Goal: Task Accomplishment & Management: Manage account settings

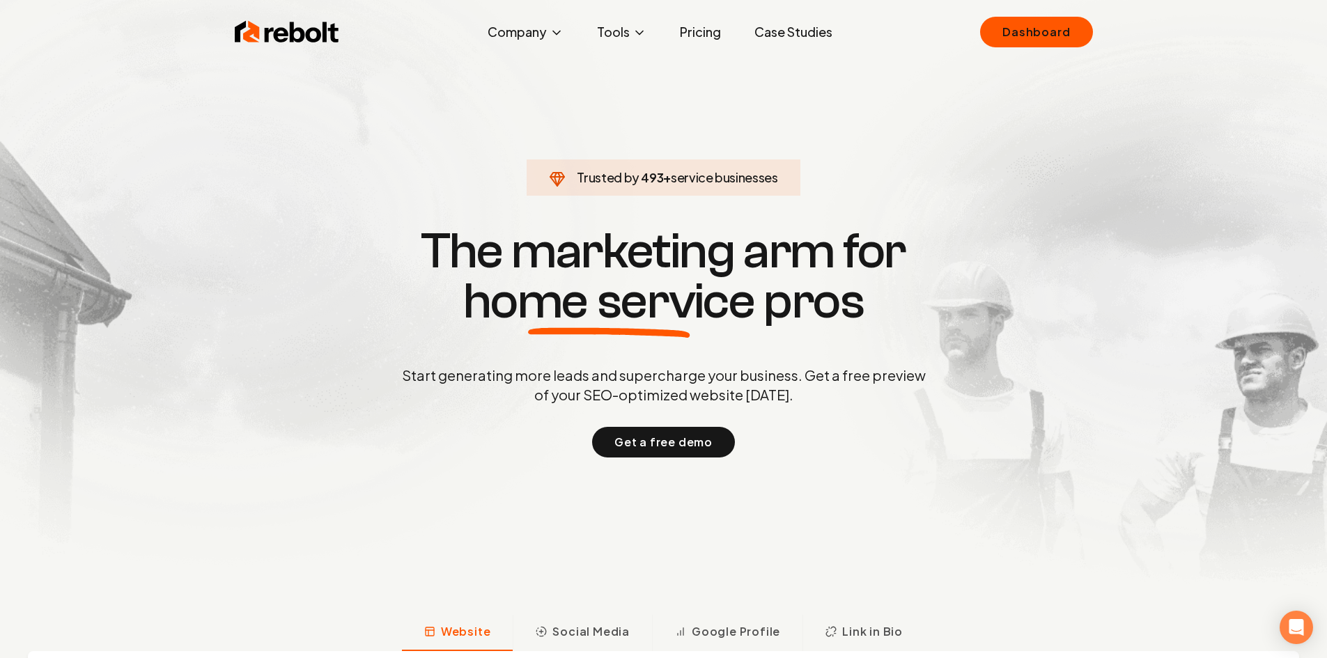
click at [274, 33] on img at bounding box center [287, 32] width 104 height 28
click at [286, 26] on img at bounding box center [287, 32] width 104 height 28
click at [1060, 27] on link "Dashboard" at bounding box center [1036, 32] width 112 height 31
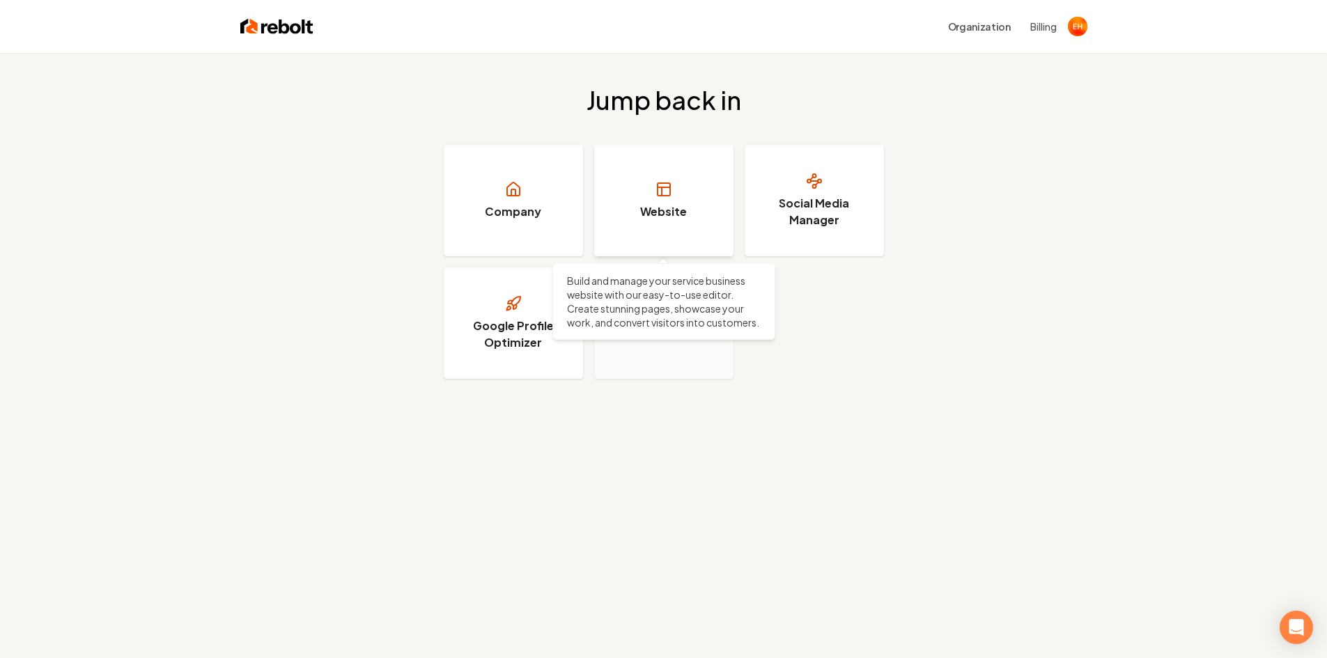
click at [657, 215] on h3 "Website" at bounding box center [663, 211] width 47 height 17
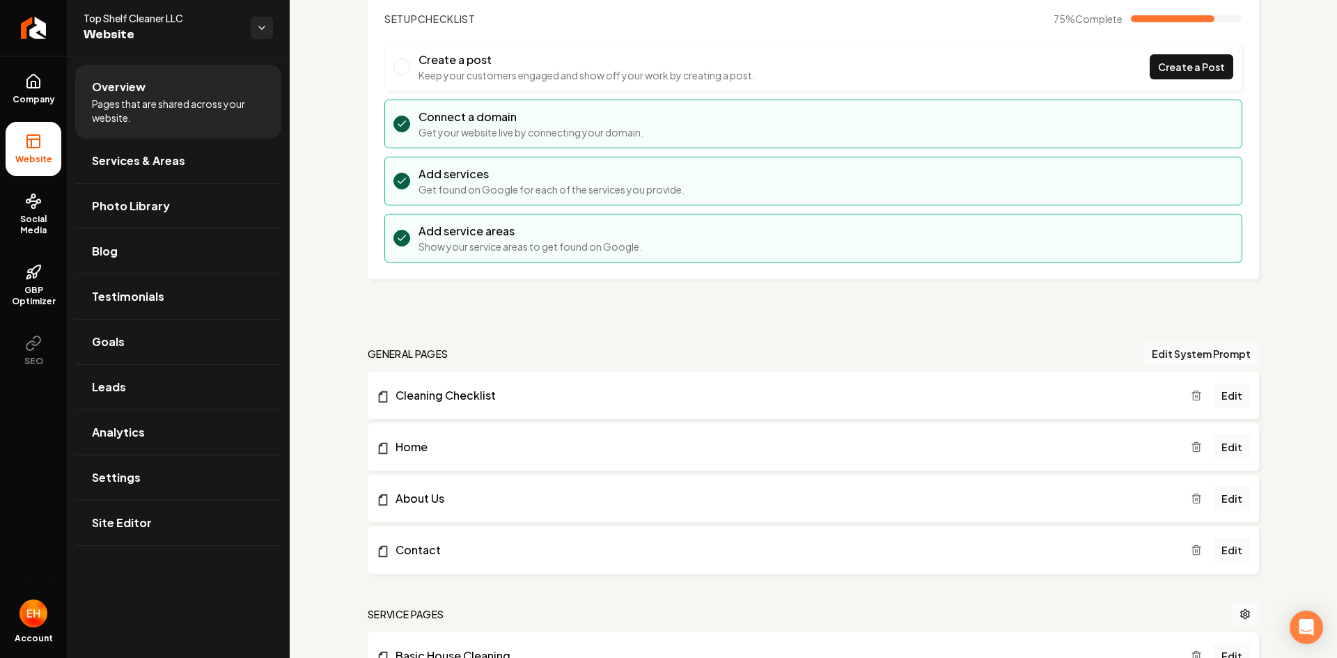
scroll to position [139, 0]
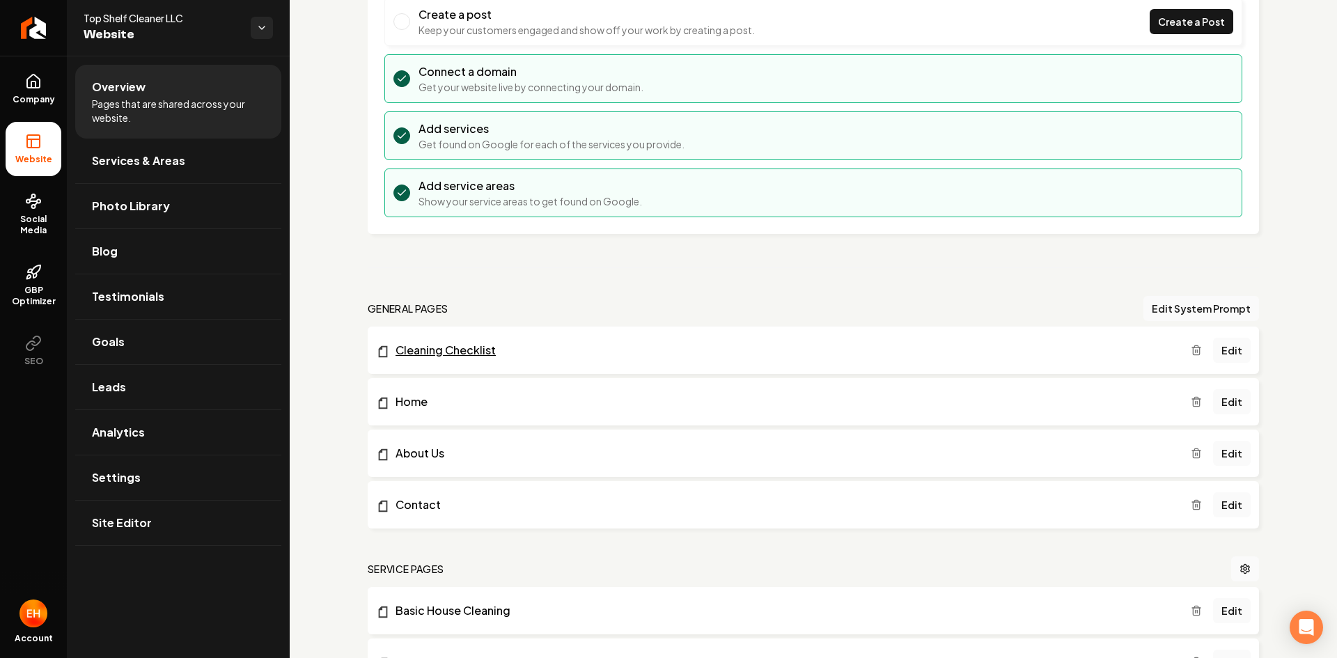
click at [462, 348] on link "Cleaning Checklist" at bounding box center [783, 350] width 815 height 17
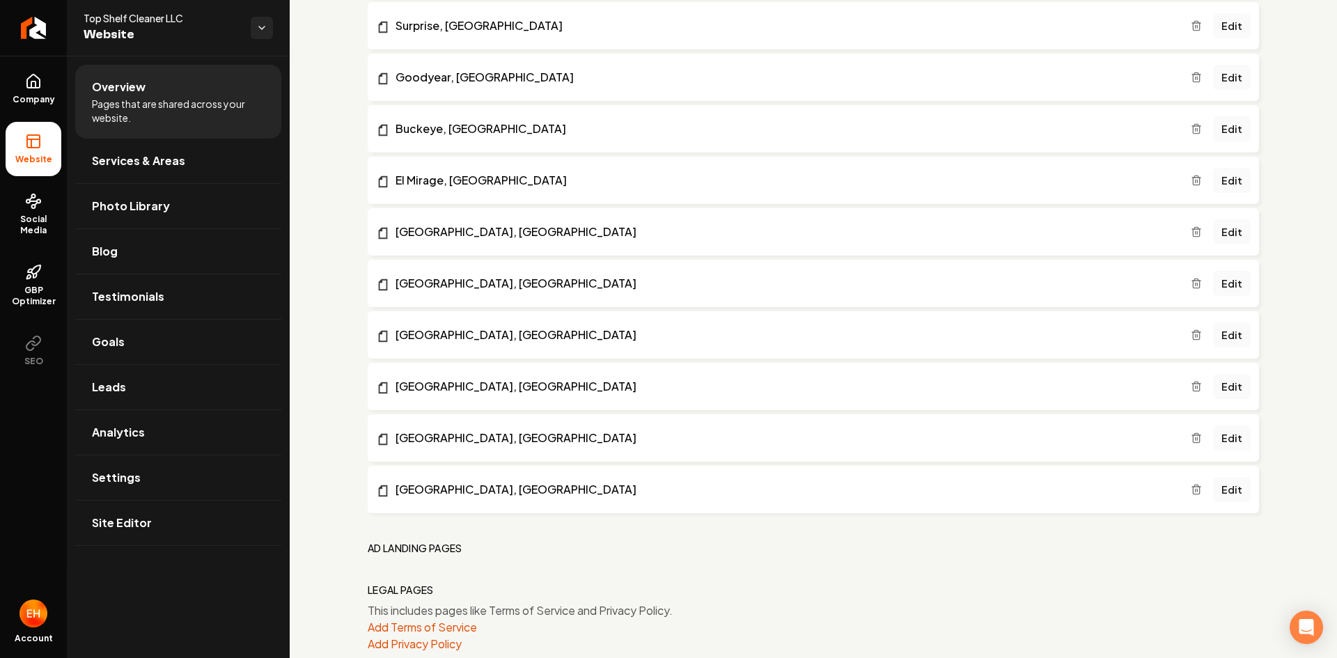
scroll to position [2765, 0]
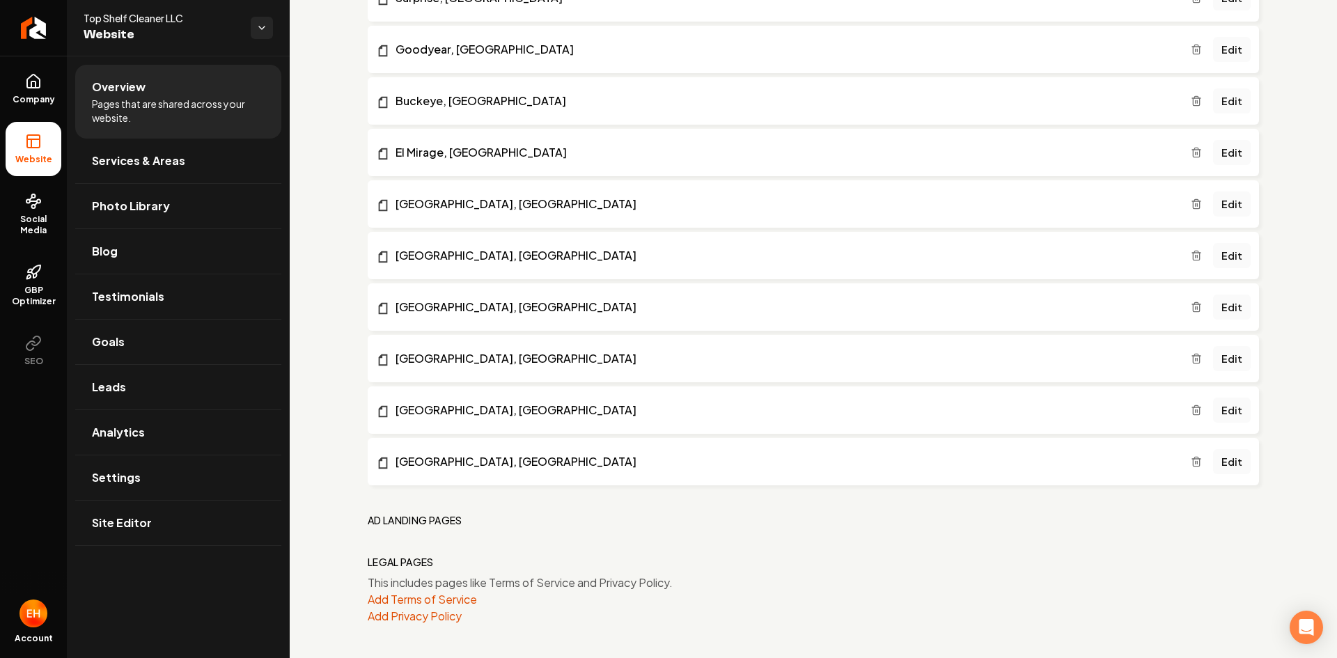
click at [393, 517] on h2 "Ad landing pages" at bounding box center [415, 520] width 95 height 14
click at [44, 213] on link "Social Media" at bounding box center [34, 214] width 56 height 65
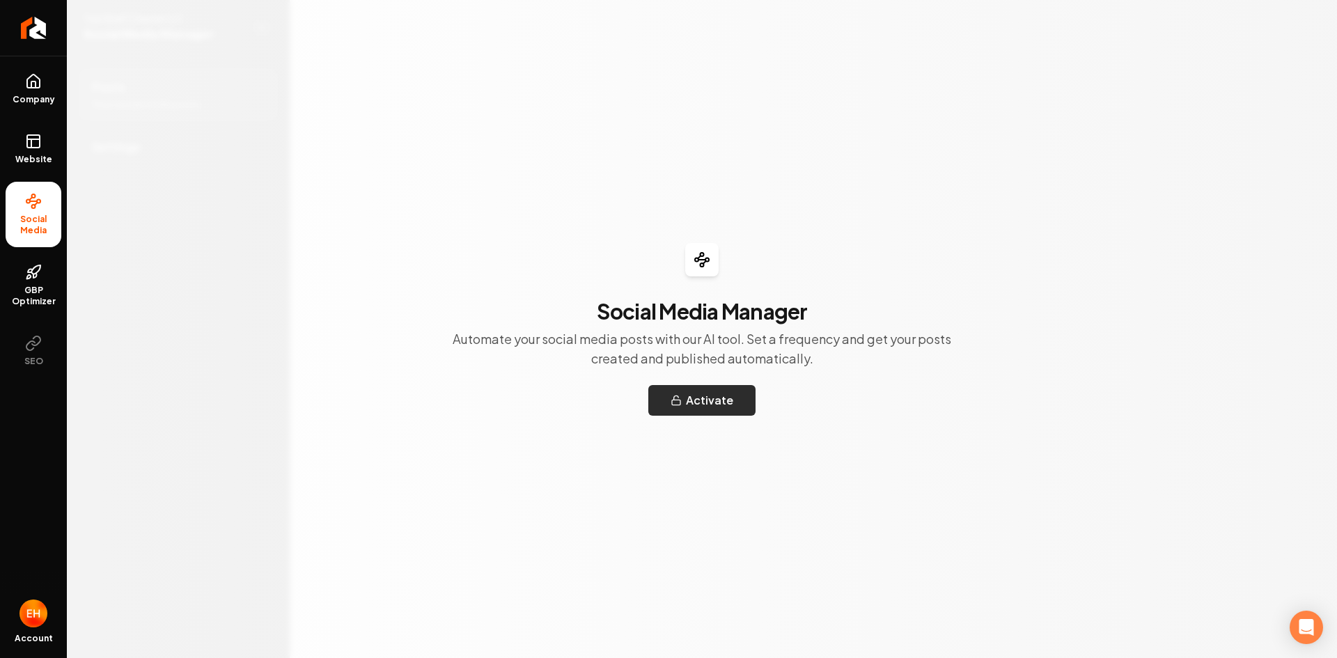
click at [706, 405] on button "Activate" at bounding box center [701, 400] width 107 height 31
click at [703, 408] on button "Activate" at bounding box center [701, 400] width 107 height 31
click at [29, 292] on span "GBP Optimizer" at bounding box center [34, 296] width 56 height 22
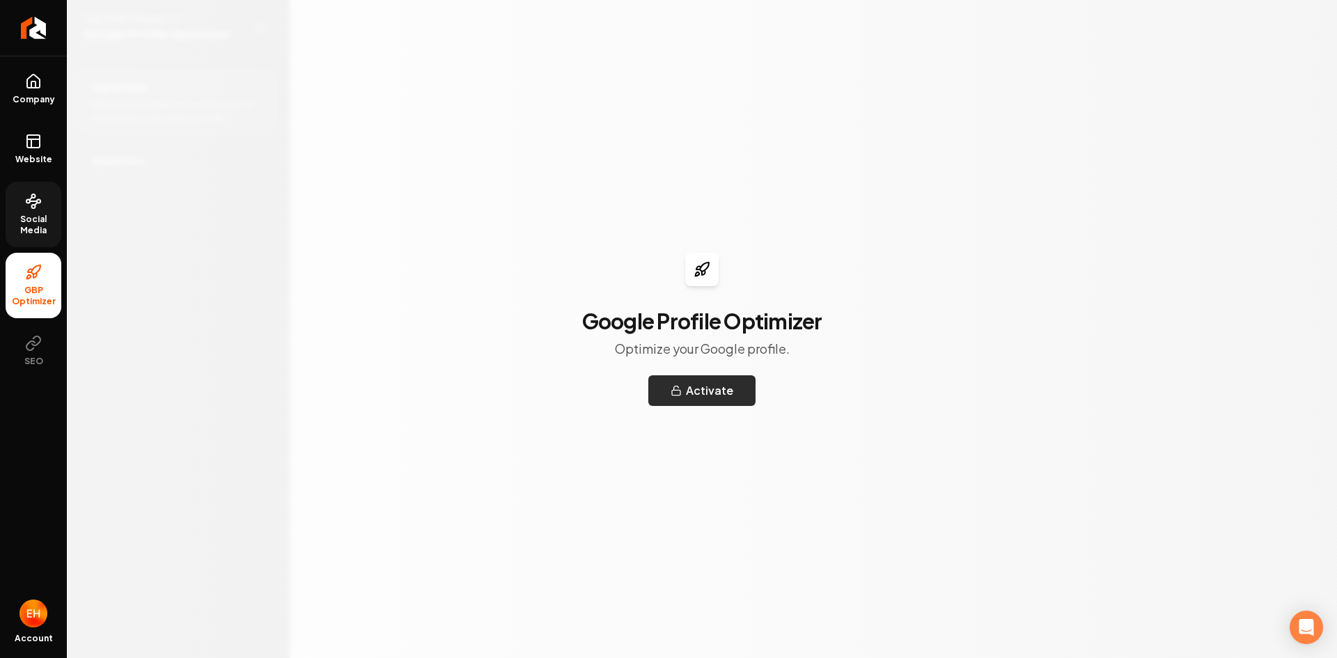
click at [699, 387] on button "Activate" at bounding box center [701, 390] width 107 height 31
click at [39, 86] on icon at bounding box center [33, 81] width 13 height 13
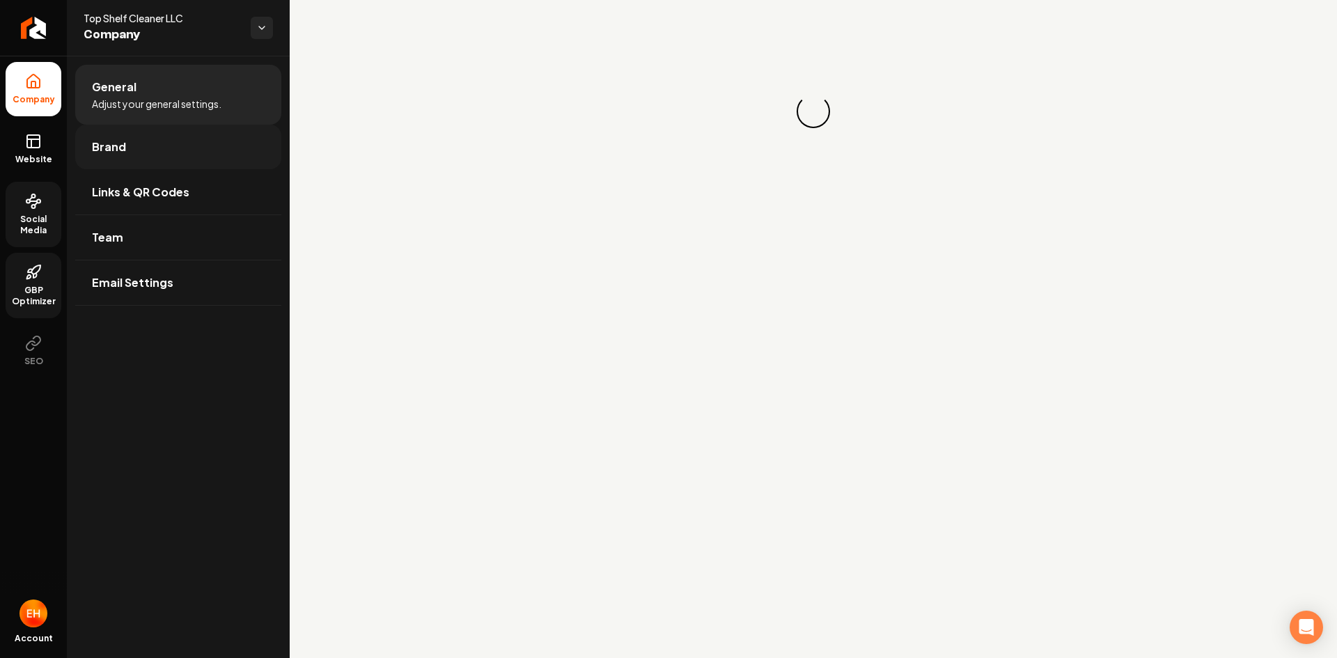
click at [114, 142] on span "Brand" at bounding box center [109, 147] width 34 height 17
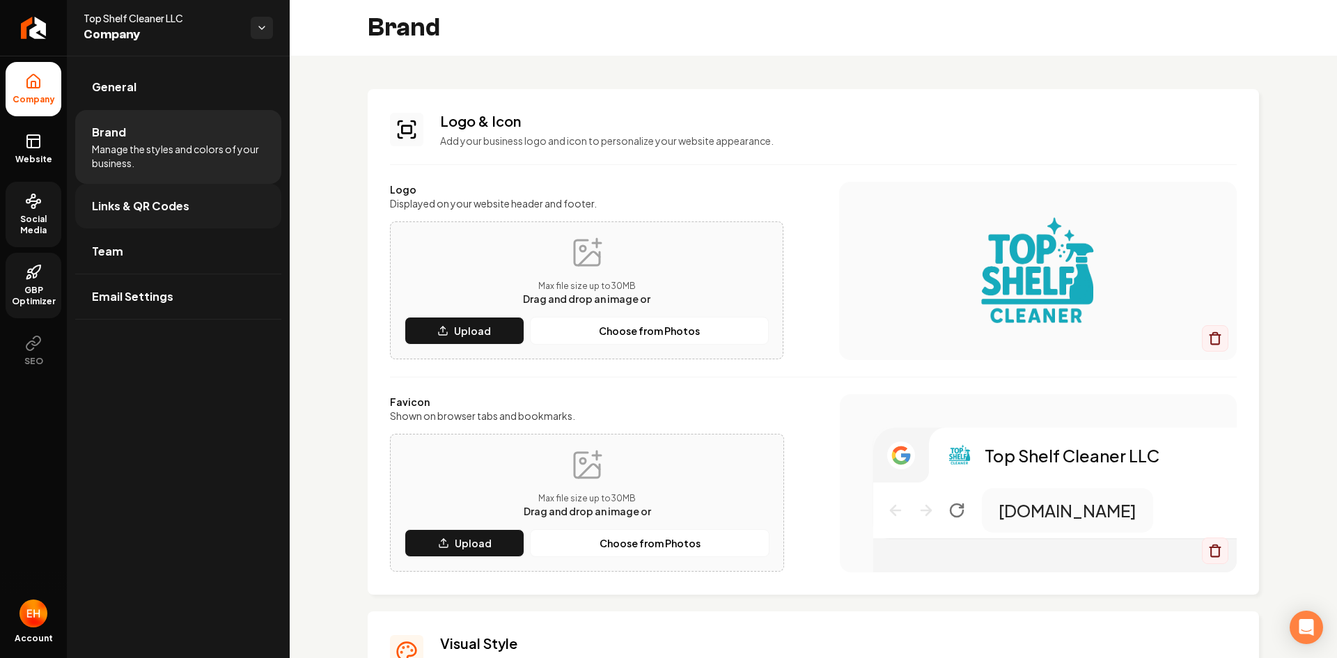
click at [113, 199] on span "Links & QR Codes" at bounding box center [141, 206] width 98 height 17
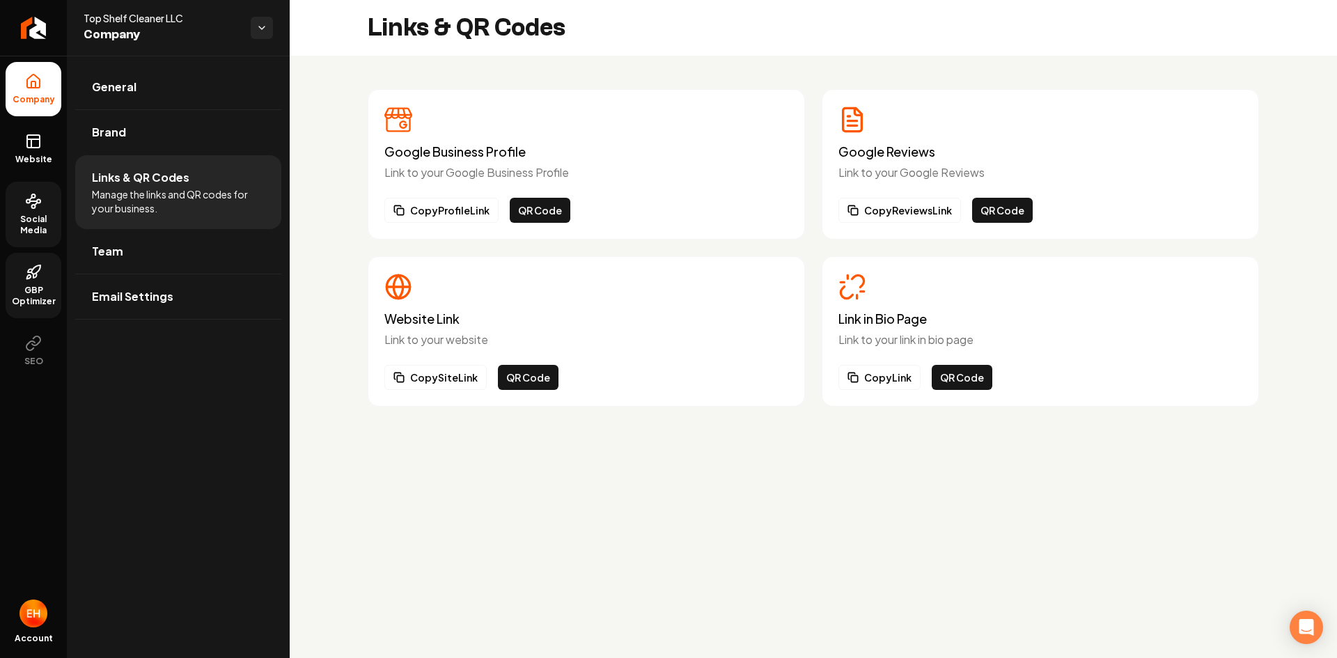
click at [446, 194] on div "Google Business Profile Link to your Google Business Profile Copy Profile Link …" at bounding box center [586, 164] width 404 height 117
click at [446, 212] on button "Copy Profile Link" at bounding box center [441, 210] width 114 height 25
click at [130, 296] on span "Email Settings" at bounding box center [132, 296] width 81 height 17
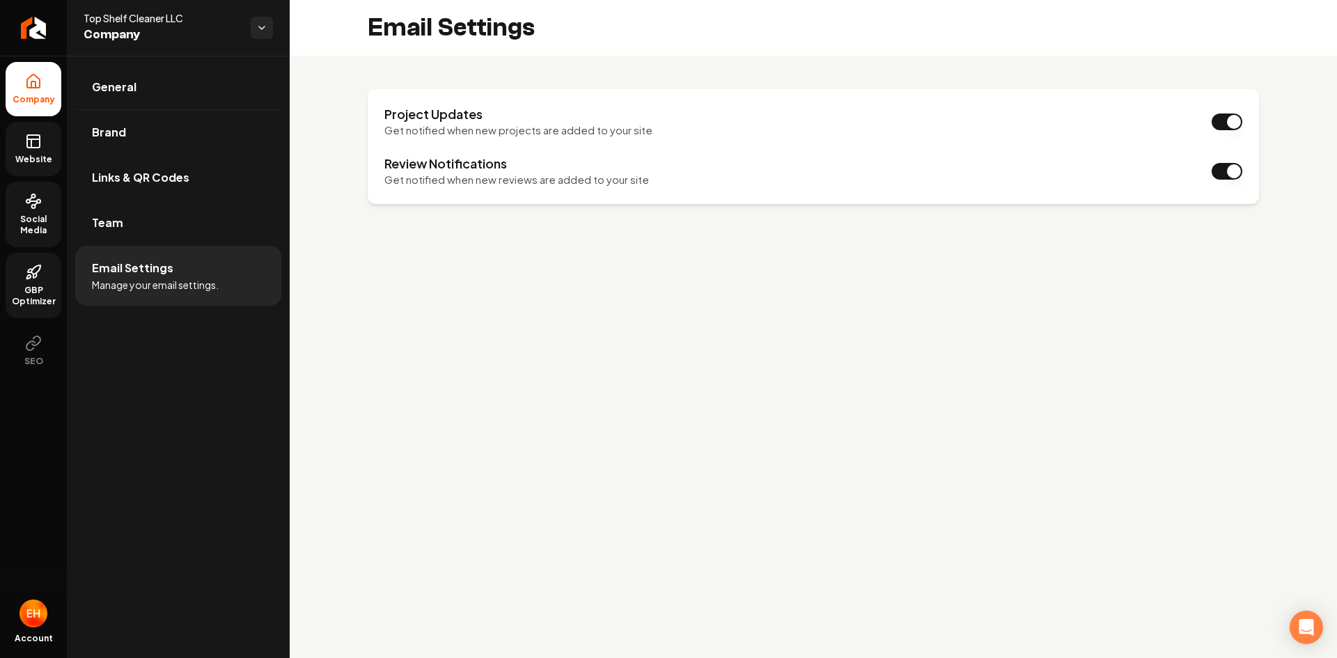
click at [33, 148] on rect at bounding box center [33, 141] width 13 height 13
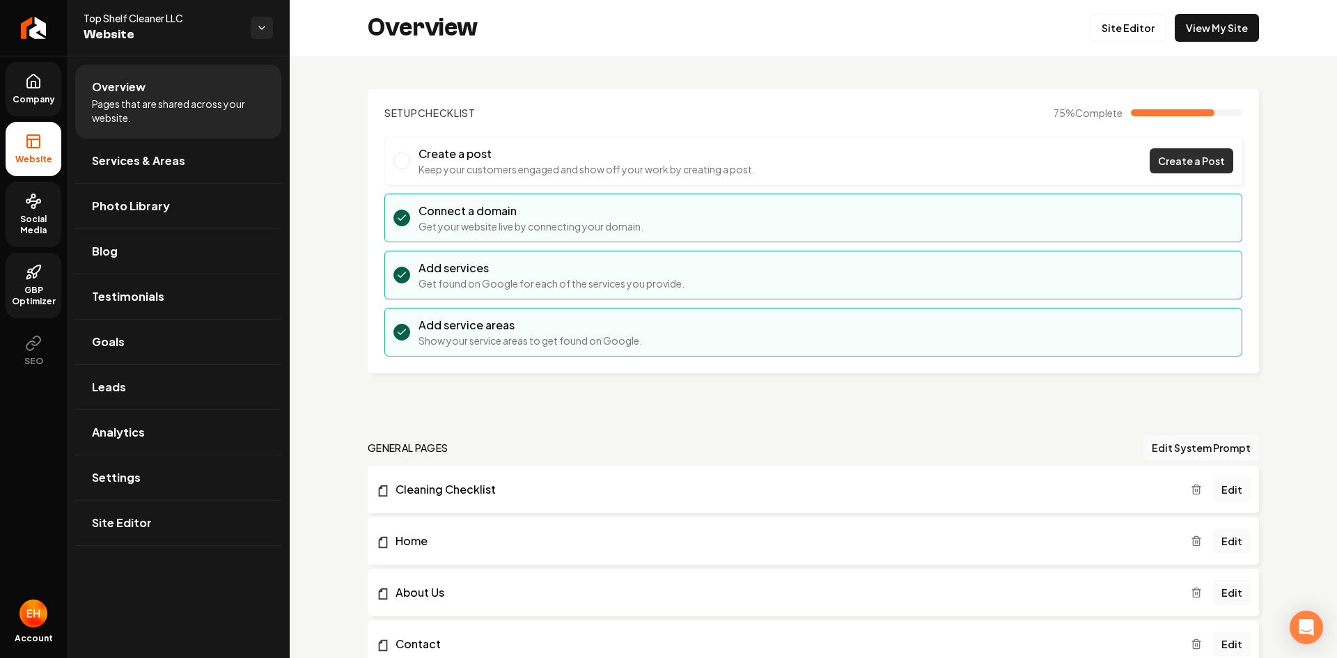
click at [1189, 154] on span "Create a Post" at bounding box center [1191, 161] width 67 height 15
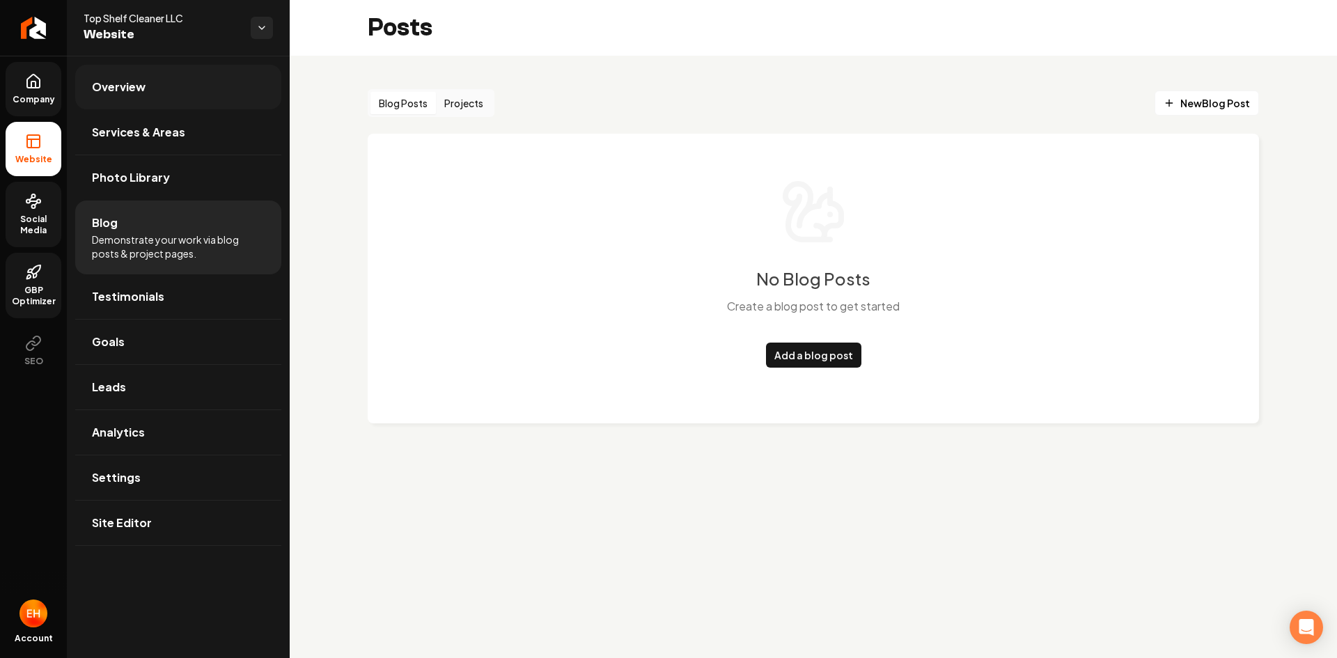
click at [118, 88] on span "Overview" at bounding box center [119, 87] width 54 height 17
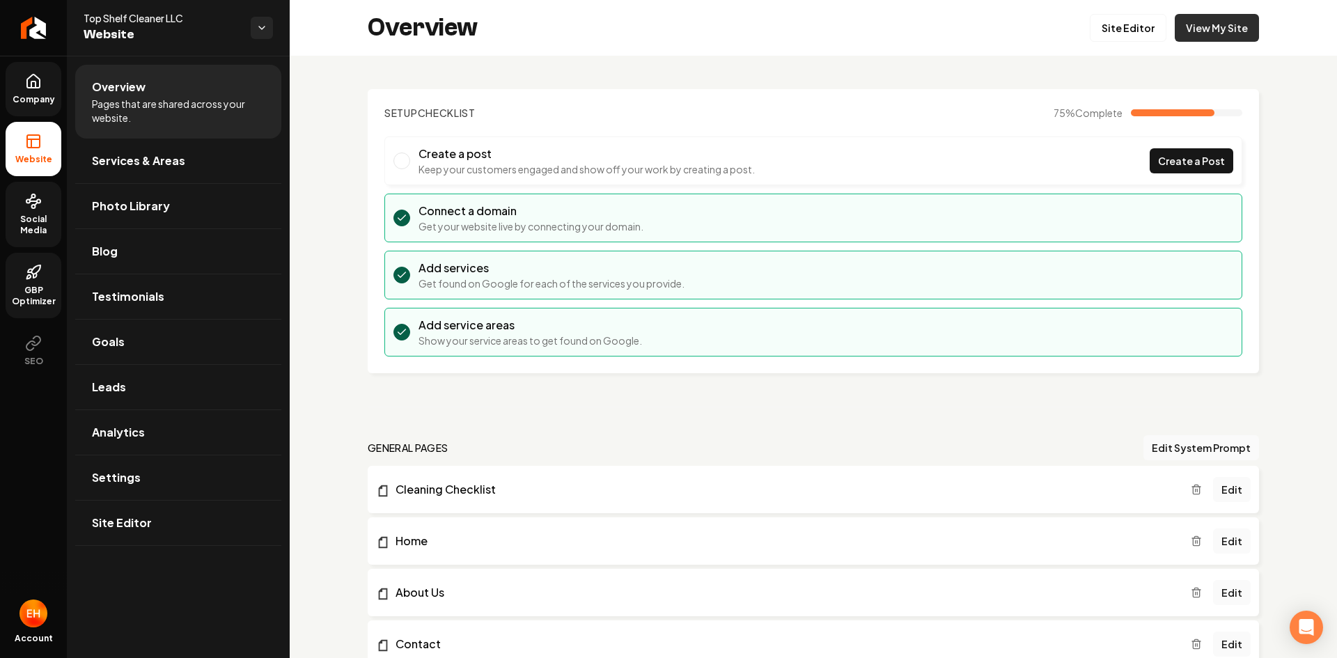
click at [1210, 24] on link "View My Site" at bounding box center [1217, 28] width 84 height 28
click at [34, 636] on span "Account" at bounding box center [34, 638] width 38 height 11
click at [35, 617] on img "Open user button" at bounding box center [34, 614] width 28 height 28
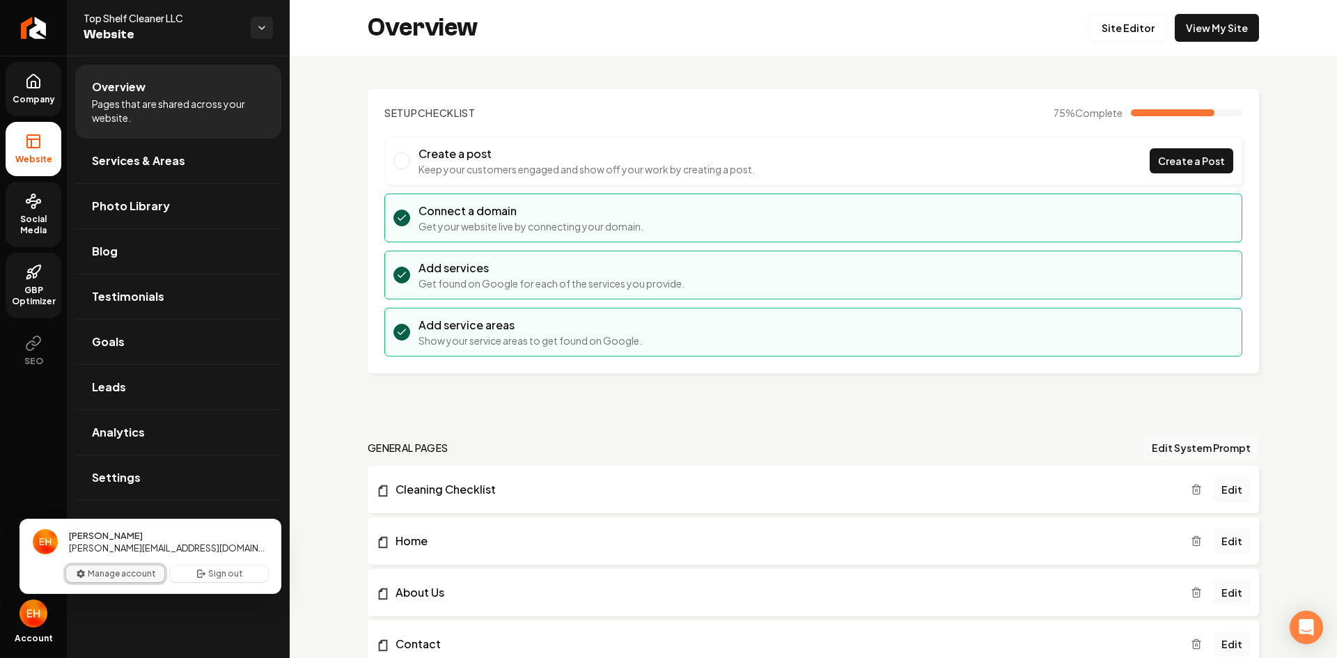
click at [123, 571] on button "Manage account" at bounding box center [115, 574] width 98 height 17
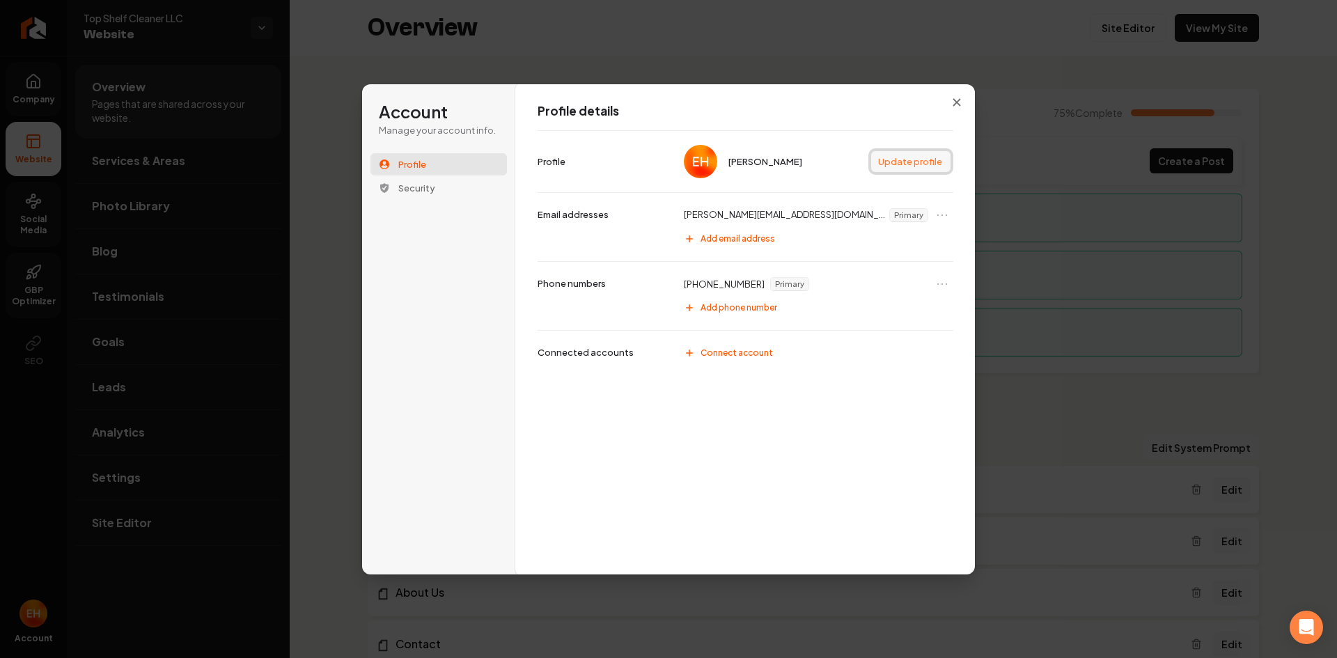
click at [917, 158] on button "Update profile" at bounding box center [910, 161] width 79 height 21
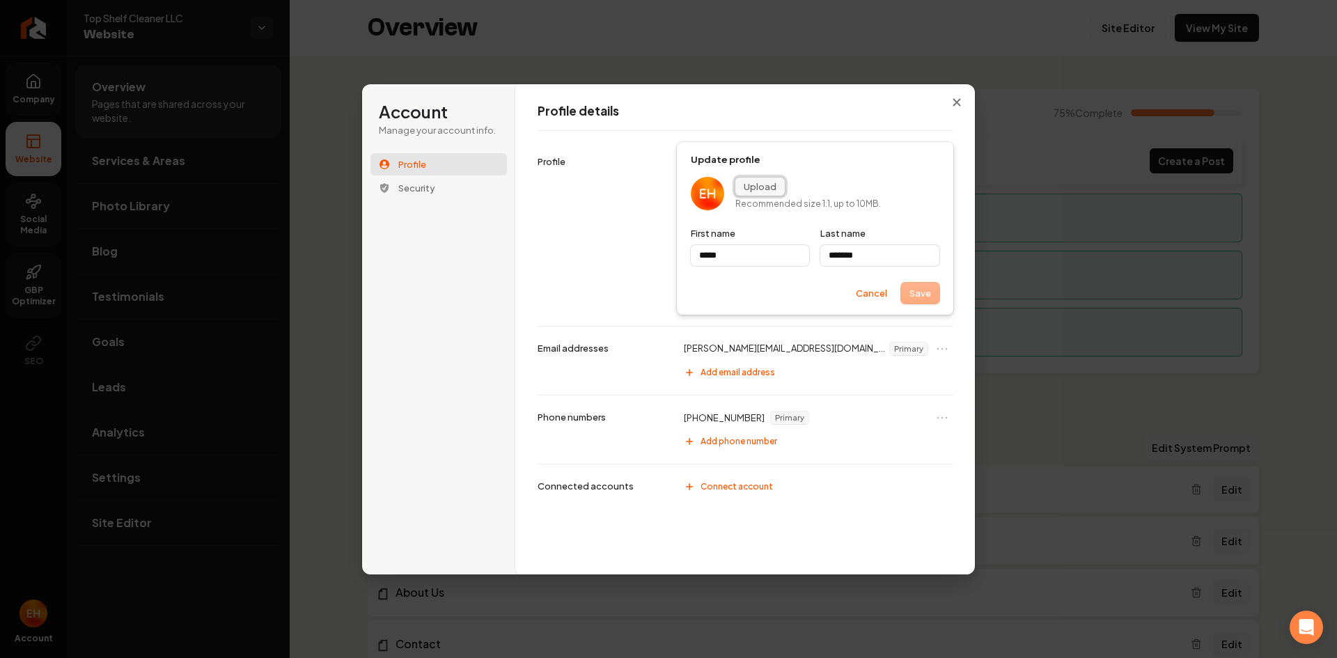
type input "*****"
type input "*******"
click at [764, 186] on button "Upload" at bounding box center [759, 187] width 49 height 18
type input "*****"
type input "*******"
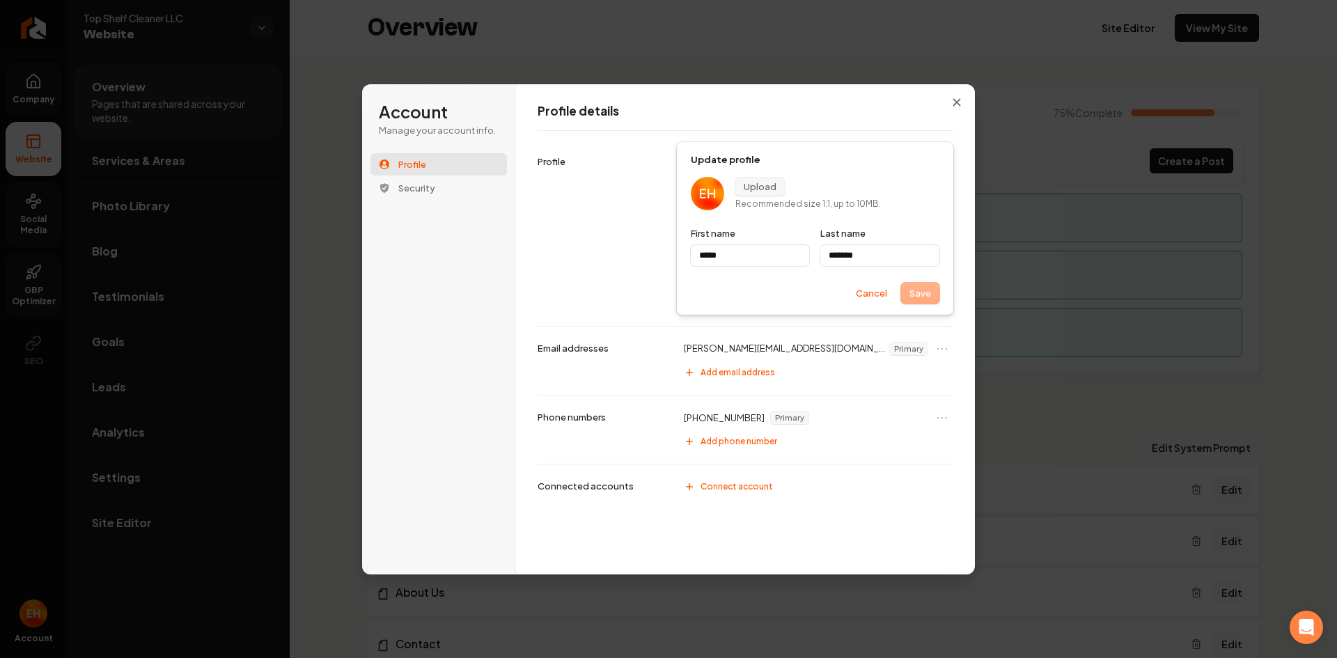
type input "*****"
type input "*******"
type input "*****"
type input "*******"
click at [927, 295] on div "Save Cancel" at bounding box center [815, 293] width 249 height 21
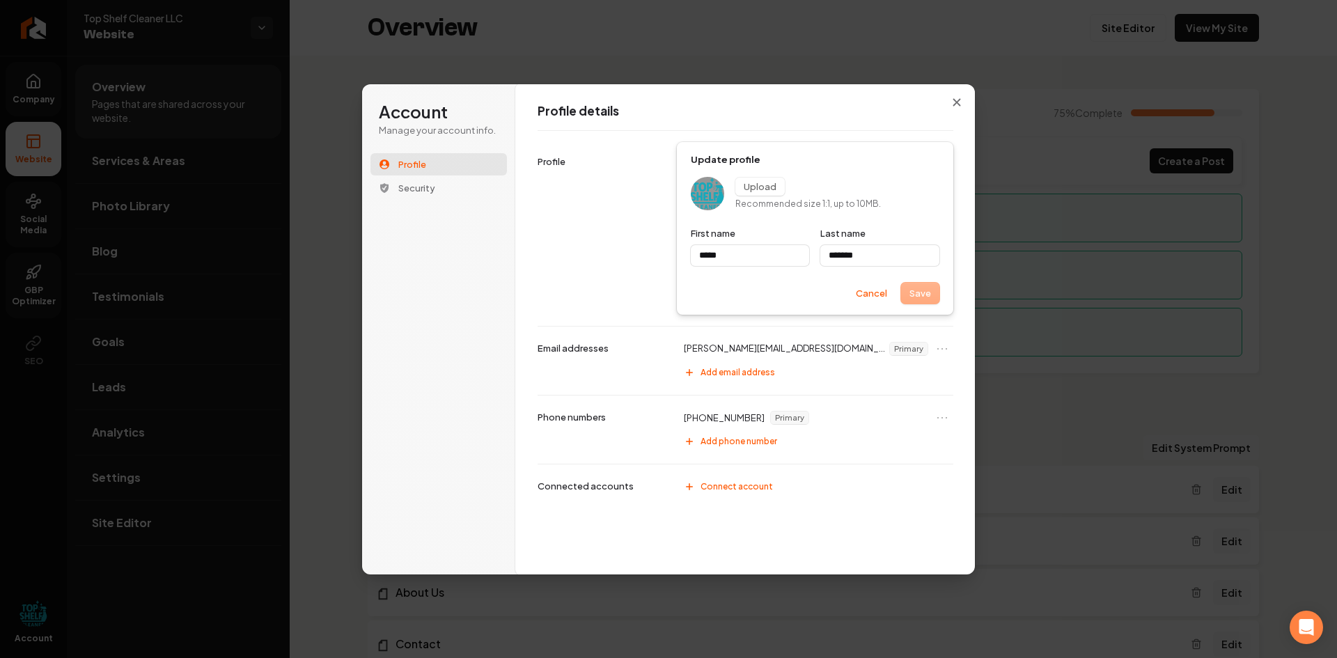
click at [930, 292] on div "Save Cancel" at bounding box center [815, 293] width 249 height 21
click at [924, 293] on div "Save Cancel" at bounding box center [815, 293] width 249 height 21
click at [957, 100] on icon "Close modal" at bounding box center [957, 102] width 8 height 8
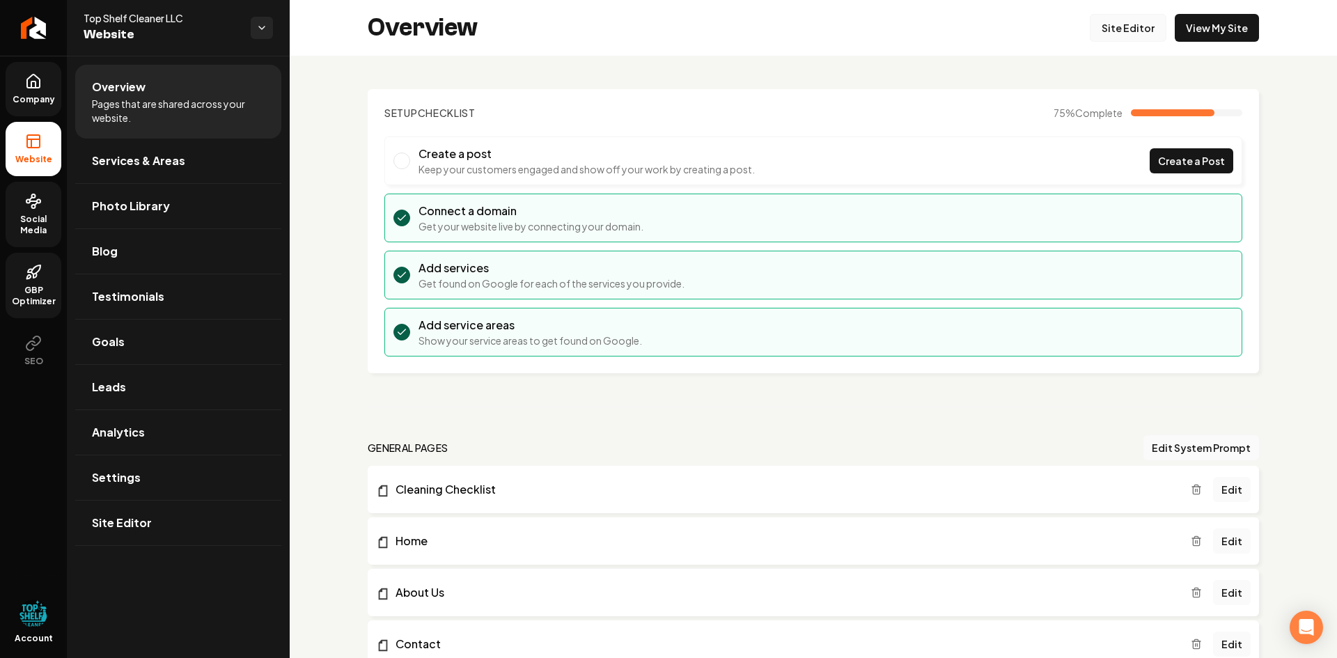
click at [1113, 29] on link "Site Editor" at bounding box center [1128, 28] width 77 height 28
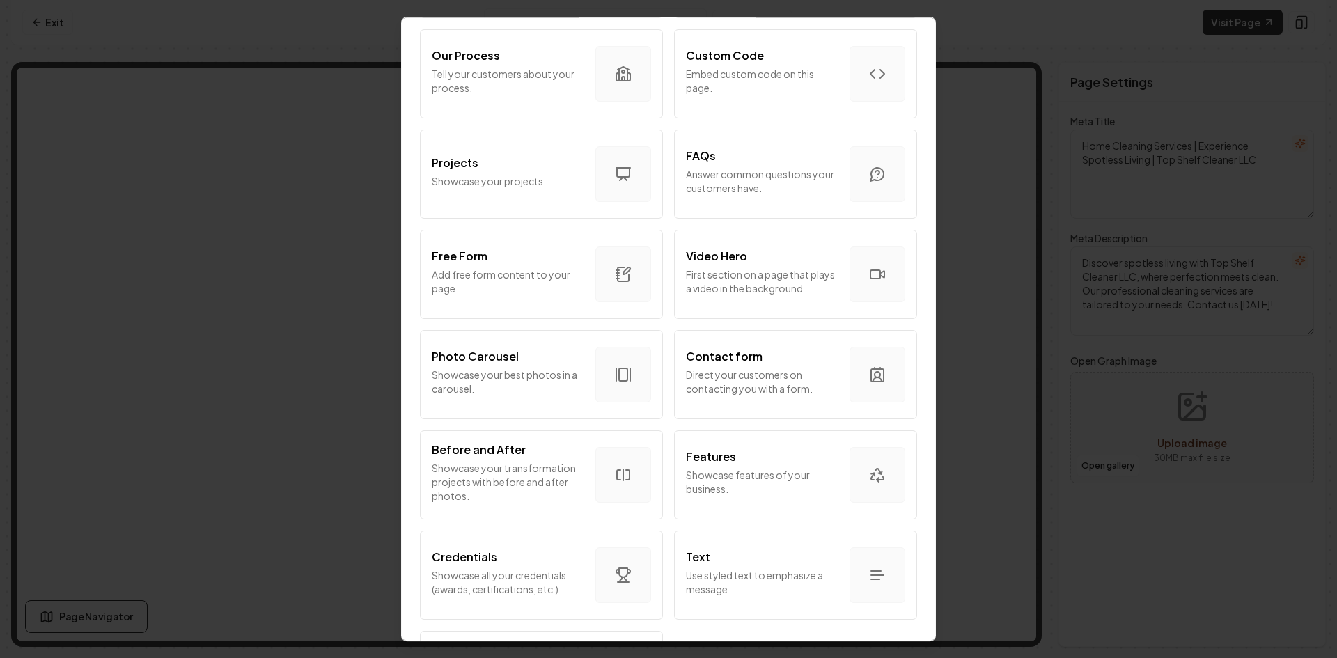
scroll to position [595, 0]
click at [749, 373] on p "Direct your customers on contacting you with a form." at bounding box center [762, 380] width 153 height 28
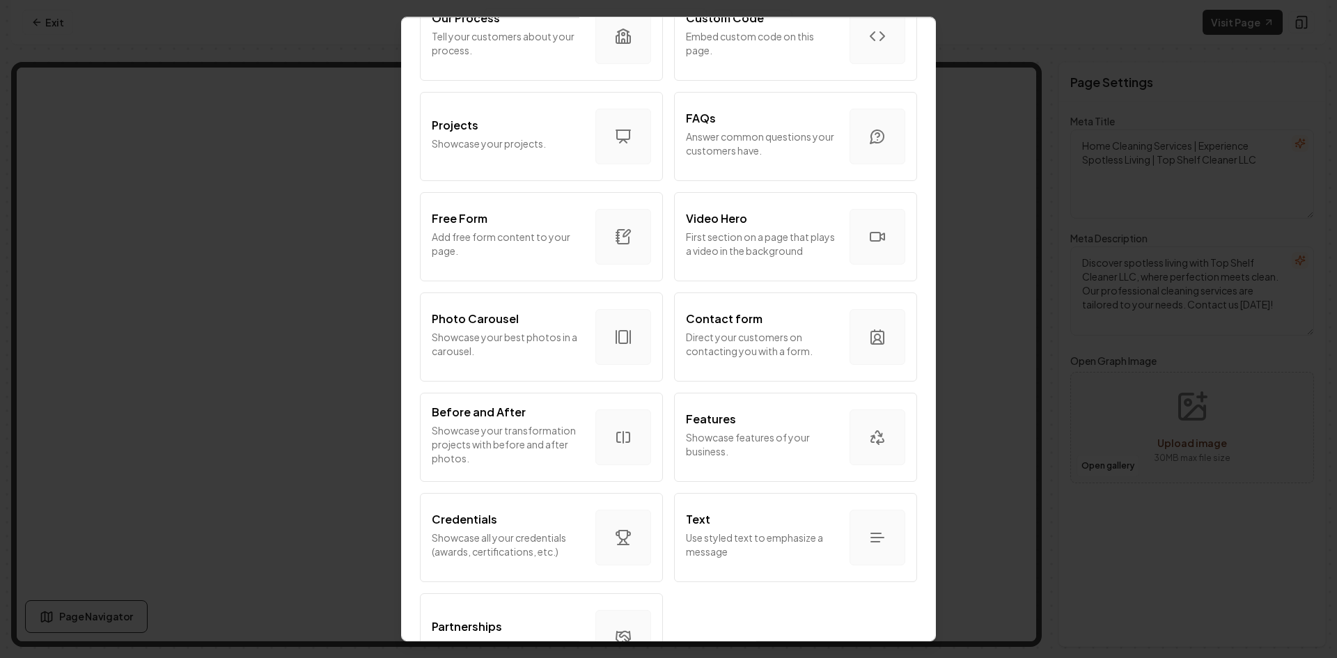
scroll to position [688, 0]
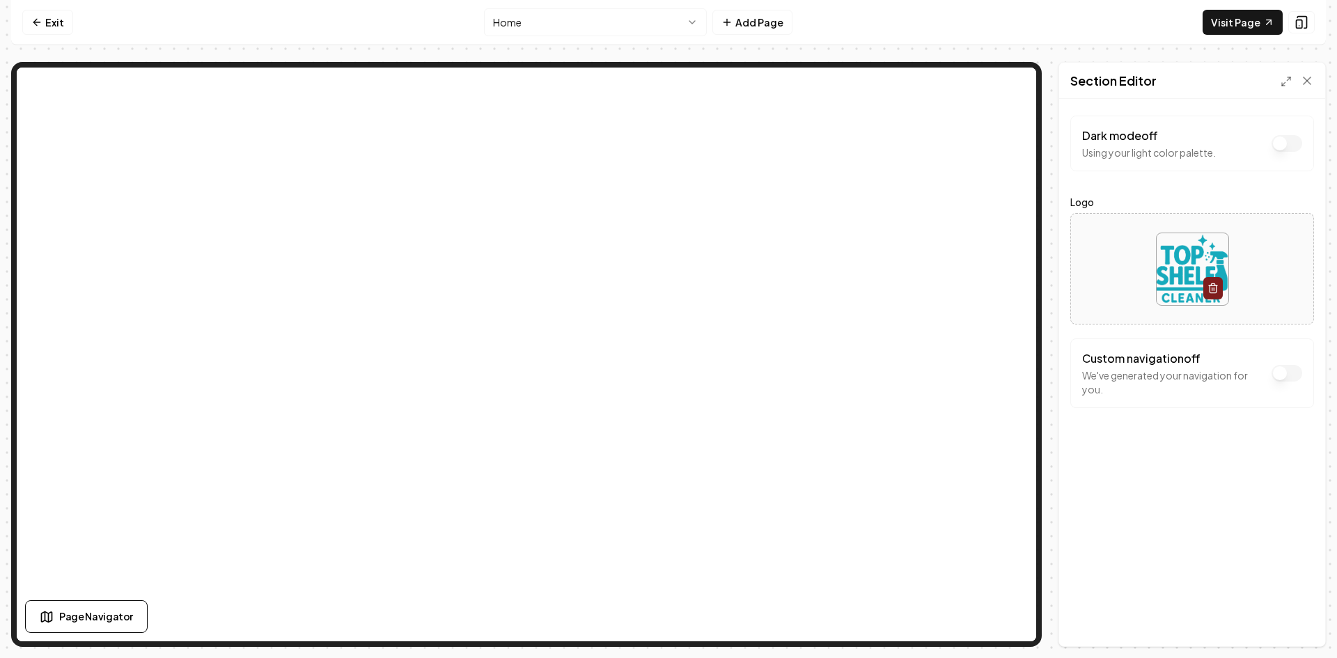
click at [1277, 152] on button "Dark mode off" at bounding box center [1287, 143] width 31 height 17
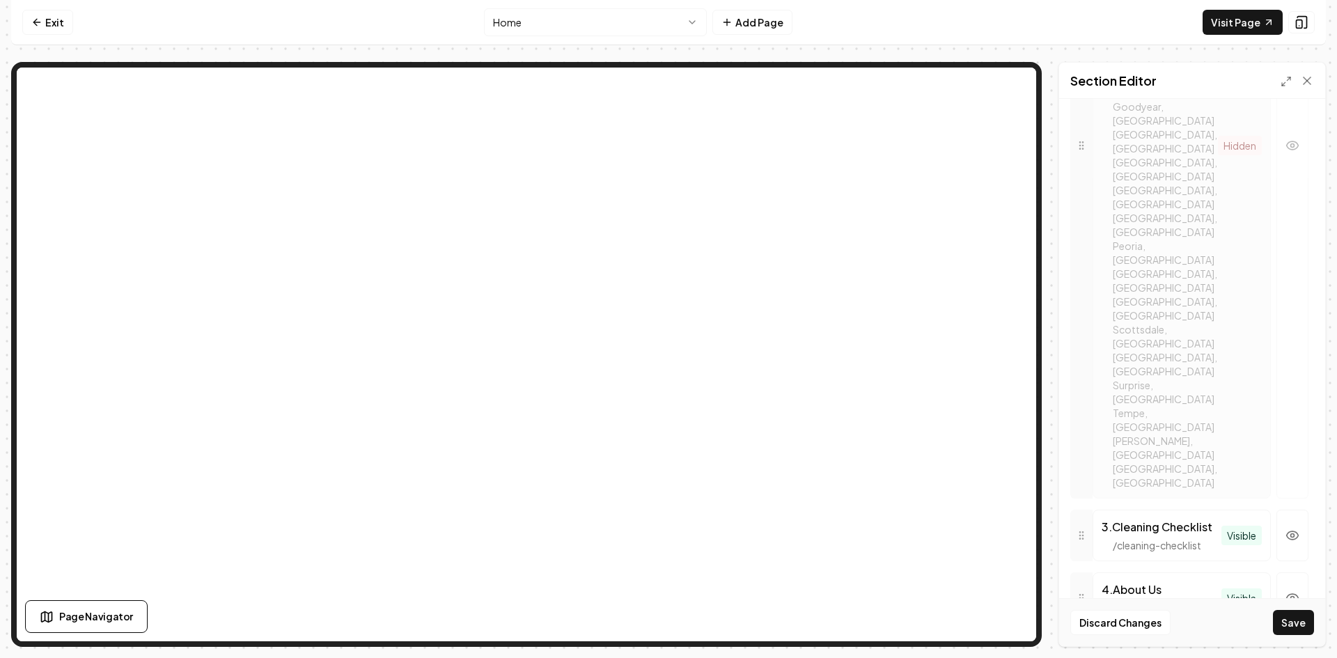
scroll to position [1116, 0]
click at [1286, 645] on icon "button" at bounding box center [1293, 652] width 14 height 14
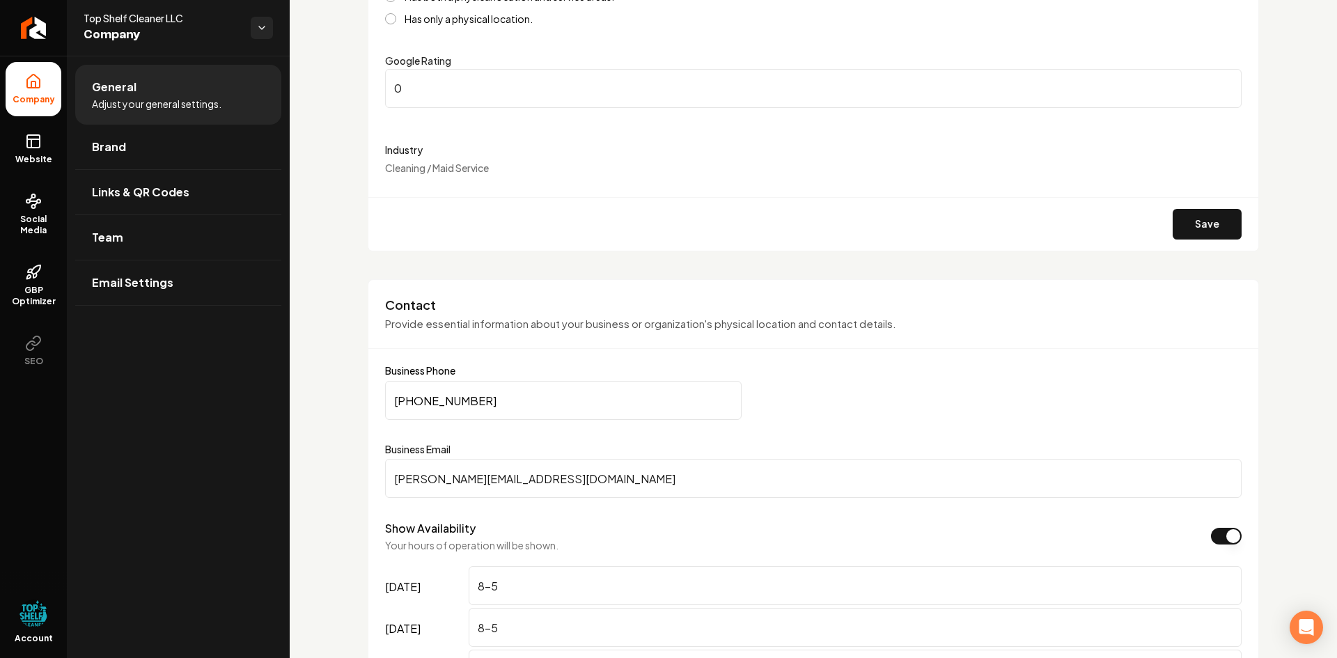
scroll to position [348, 0]
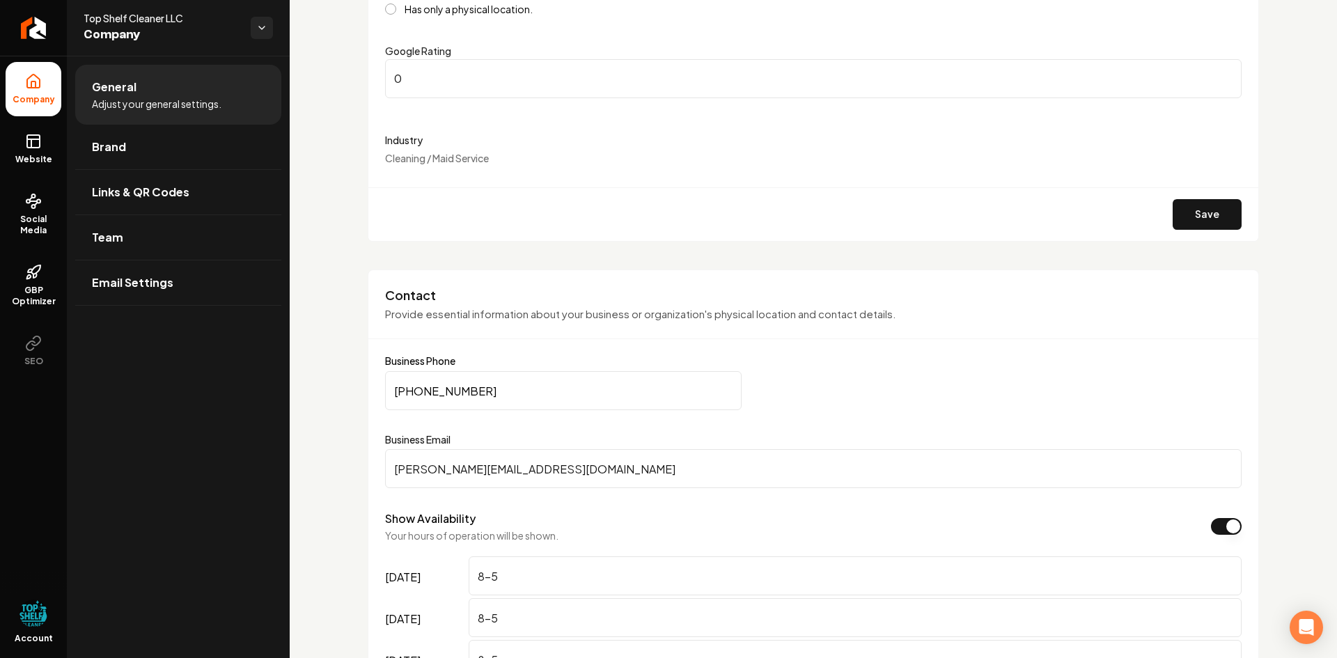
drag, startPoint x: 498, startPoint y: 392, endPoint x: 394, endPoint y: 397, distance: 103.9
click at [394, 397] on input "[PHONE_NUMBER]" at bounding box center [563, 390] width 357 height 39
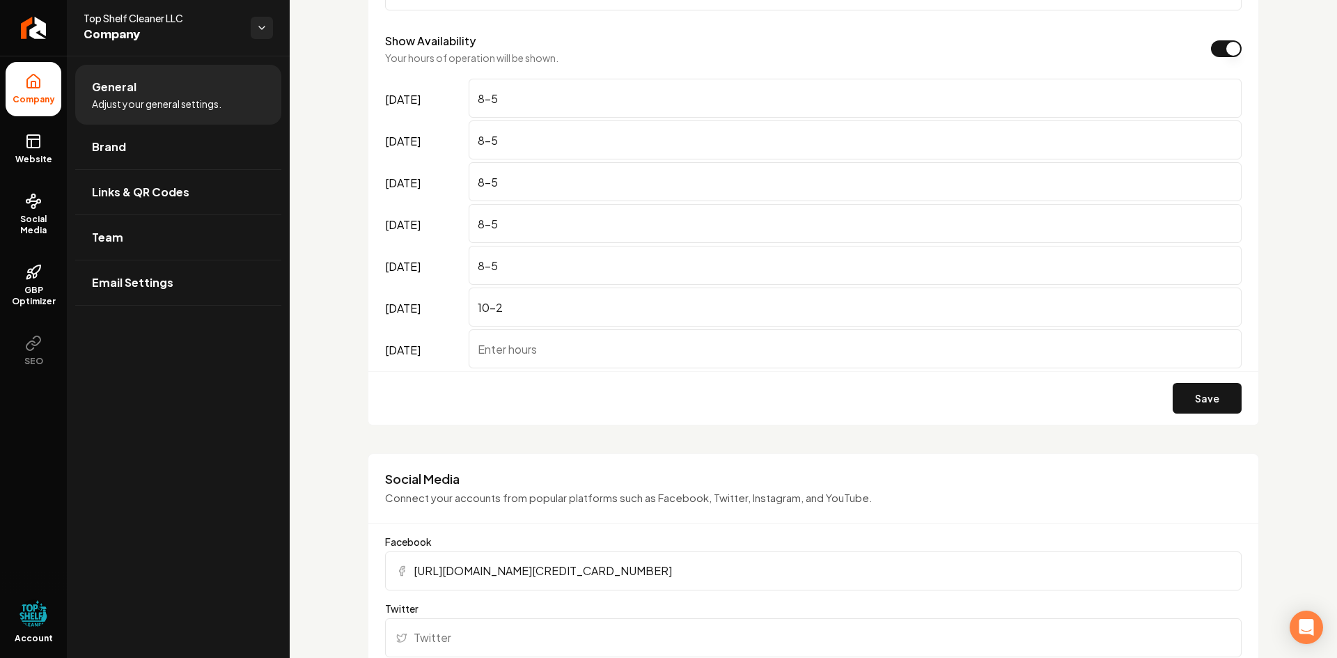
scroll to position [836, 0]
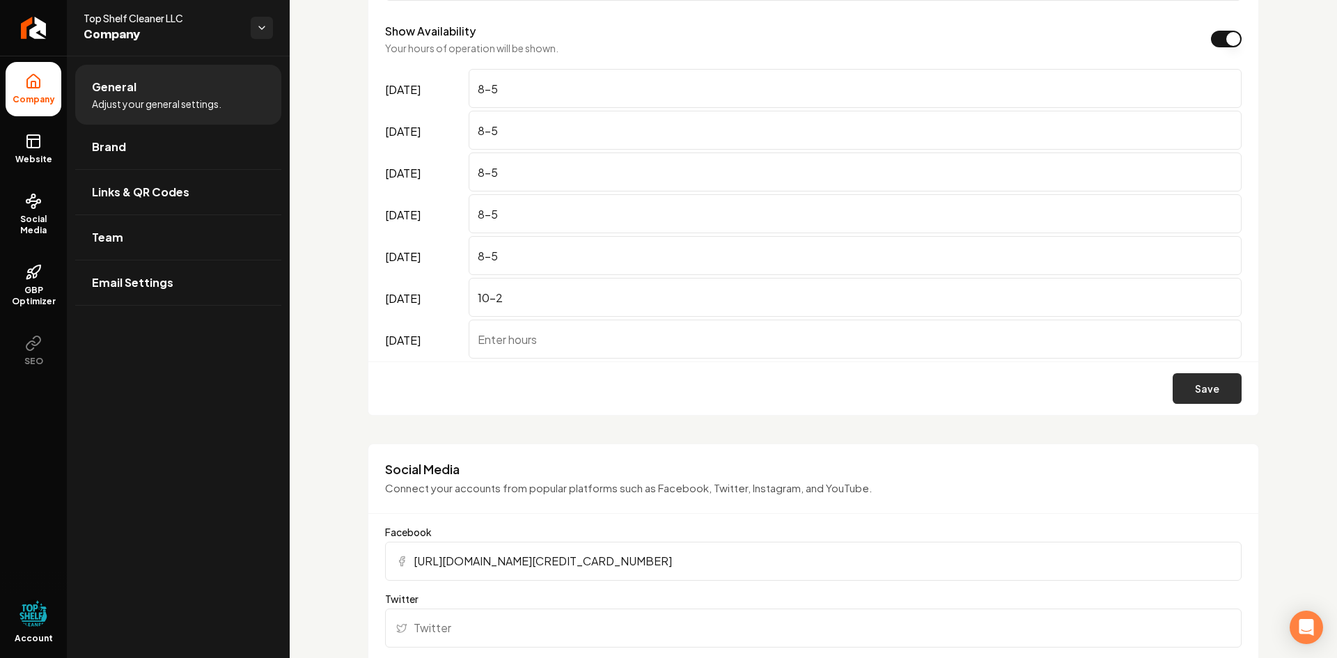
type input "[PHONE_NUMBER]"
click at [1217, 384] on button "Save" at bounding box center [1207, 388] width 69 height 31
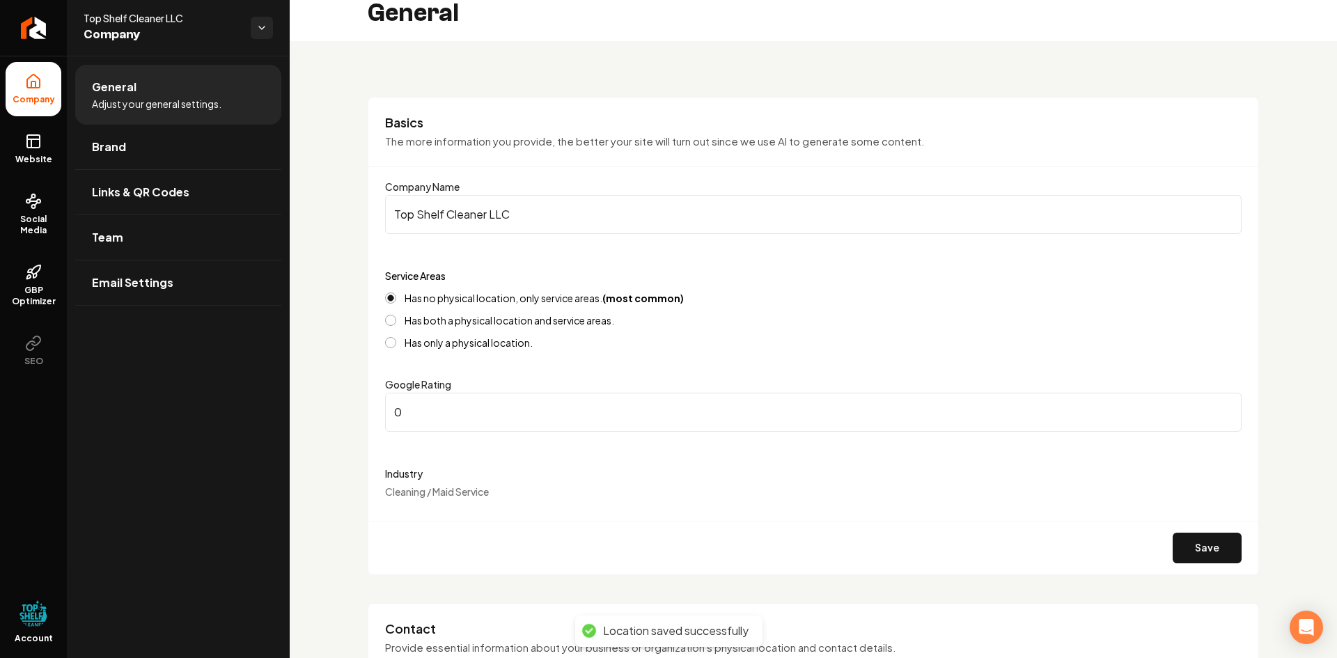
scroll to position [0, 0]
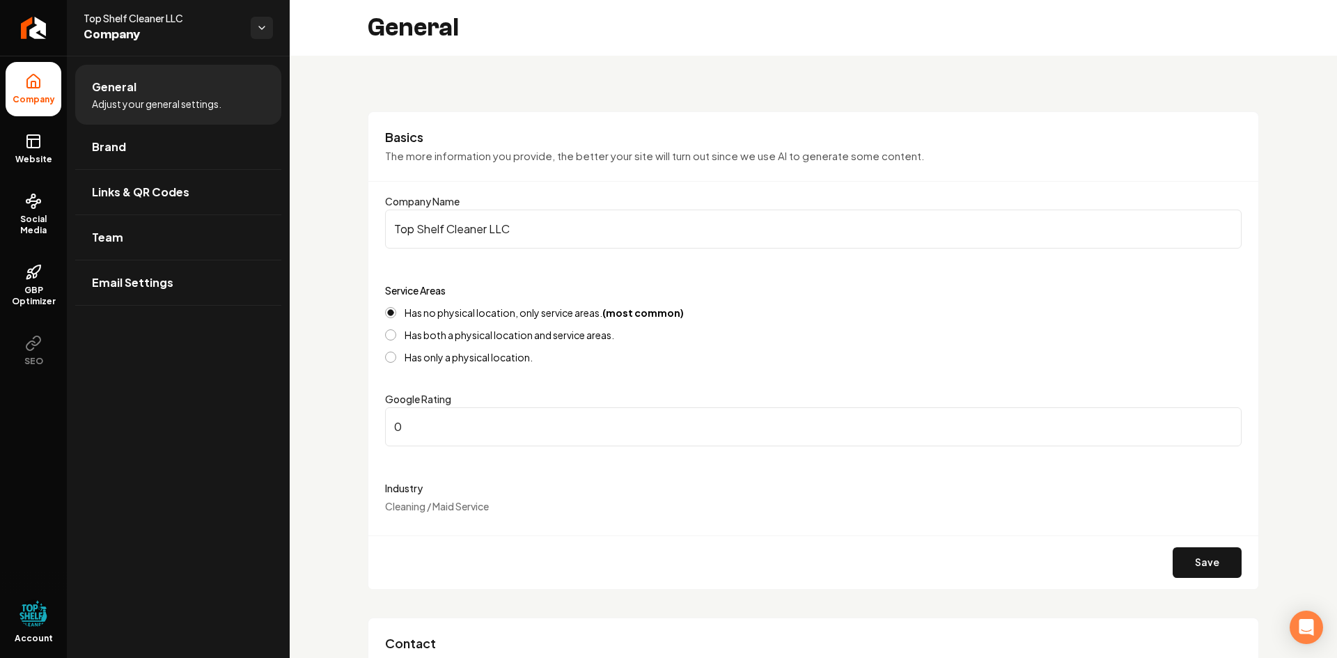
click at [102, 26] on span "Company" at bounding box center [162, 35] width 156 height 20
click at [260, 26] on html "Company Website Social Media GBP Optimizer SEO Account Top Shelf Cleaner LLC Co…" at bounding box center [668, 329] width 1337 height 658
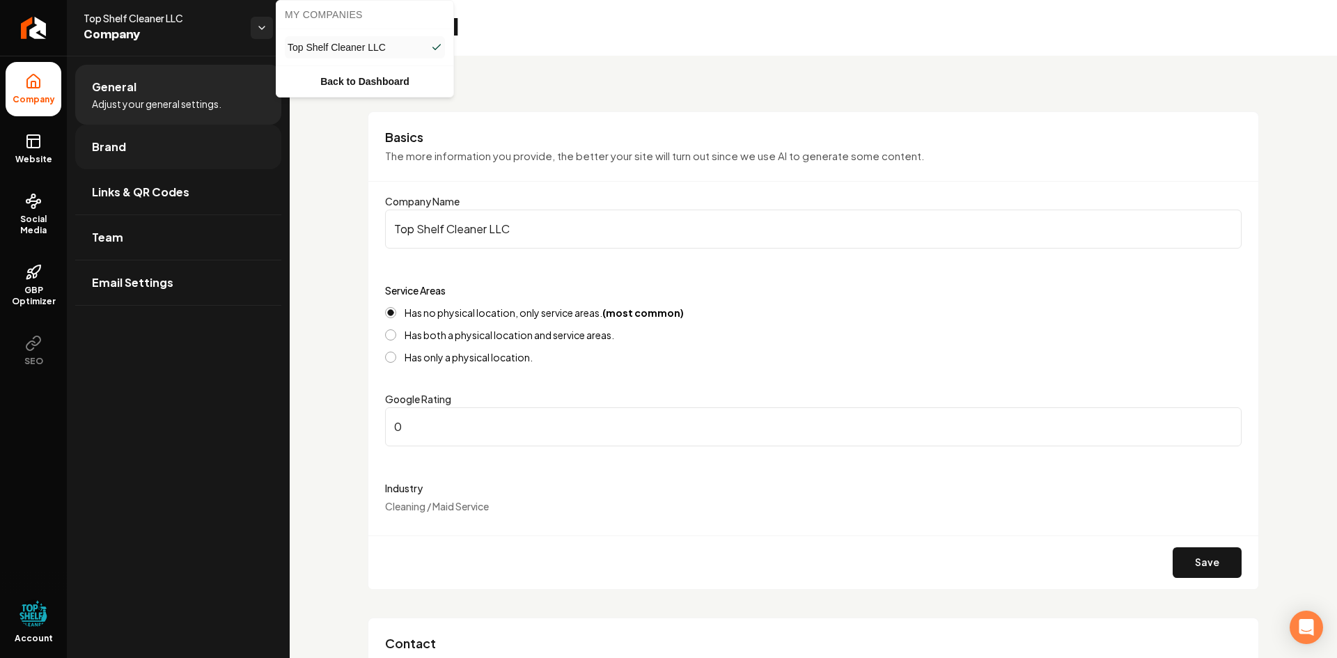
click at [105, 143] on html "Company Website Social Media GBP Optimizer SEO Account Top Shelf Cleaner LLC Co…" at bounding box center [668, 329] width 1337 height 658
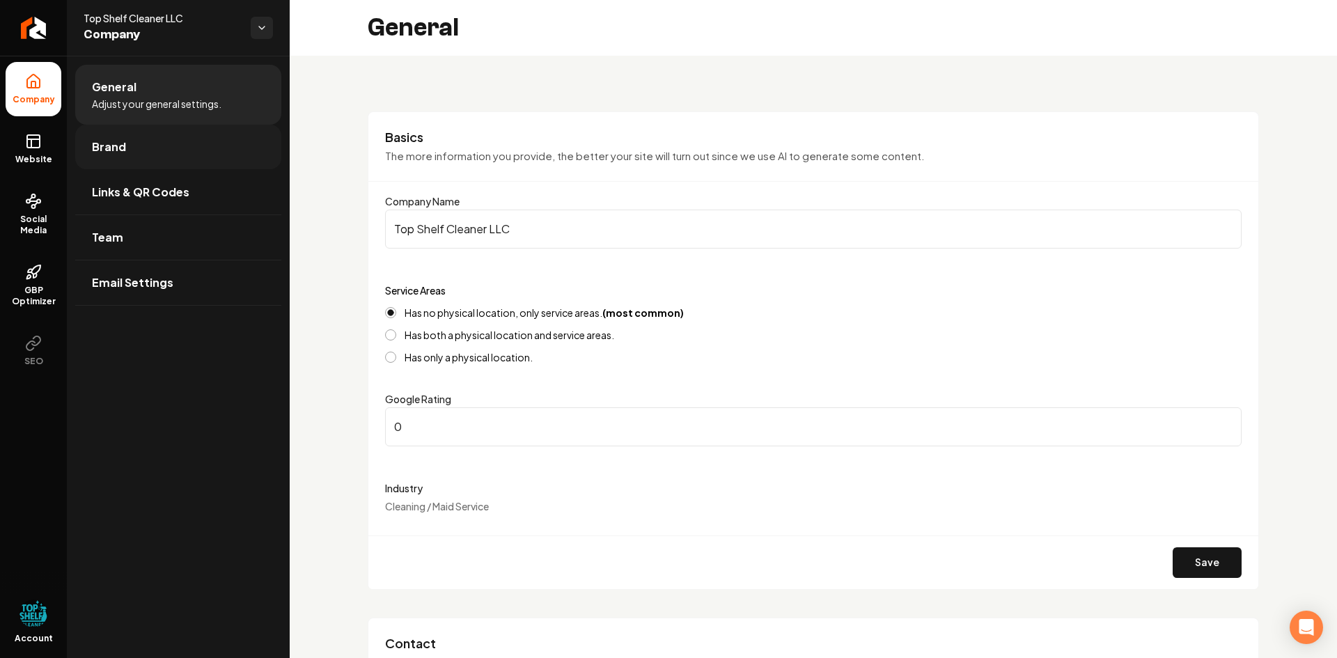
click at [107, 146] on span "Brand" at bounding box center [109, 147] width 34 height 17
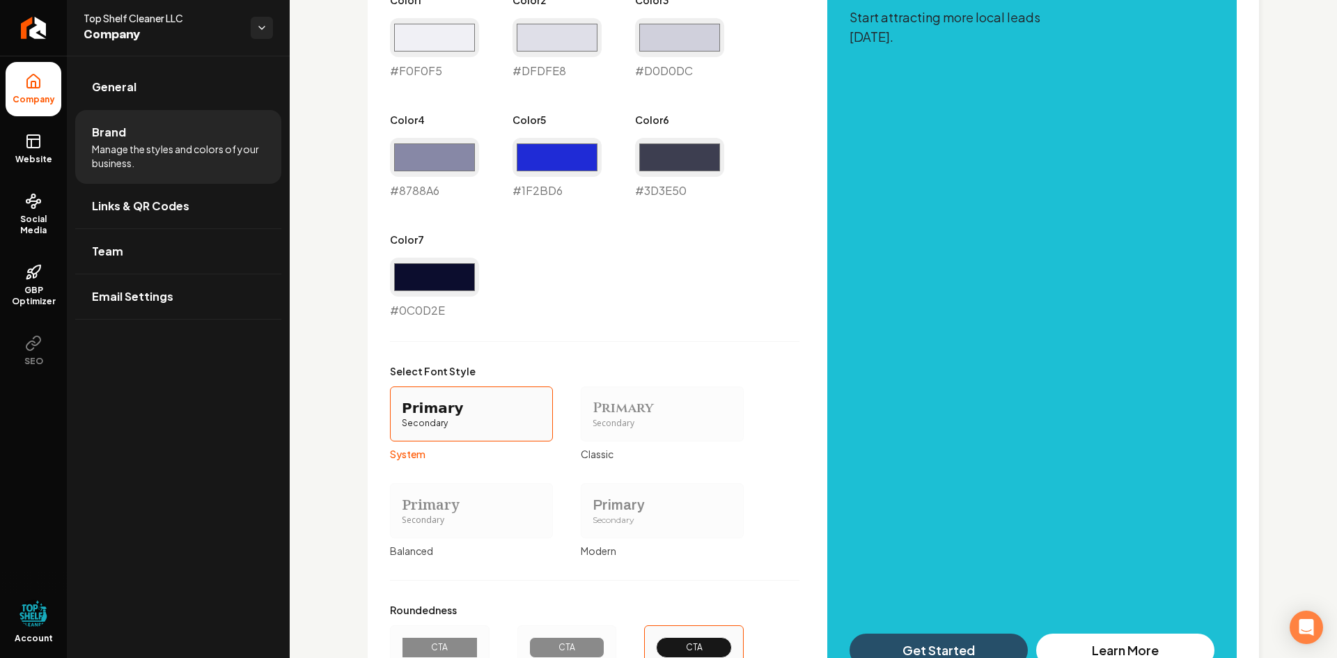
scroll to position [674, 0]
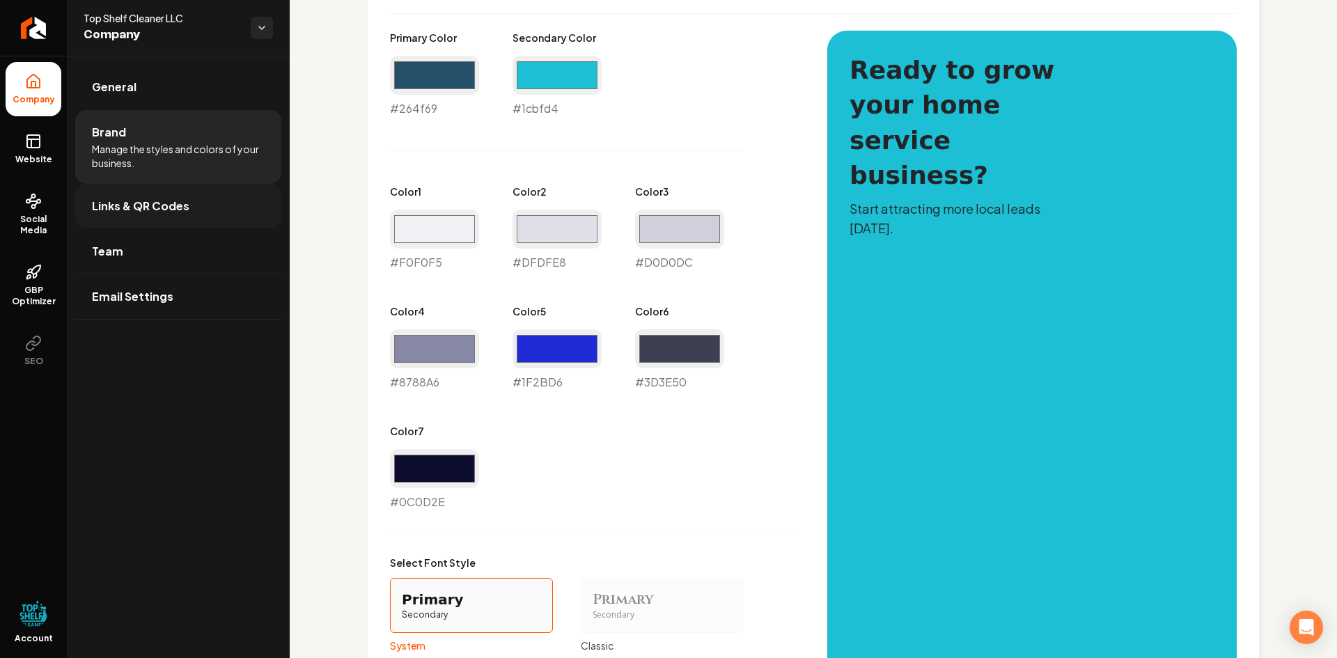
click at [114, 203] on span "Links & QR Codes" at bounding box center [141, 206] width 98 height 17
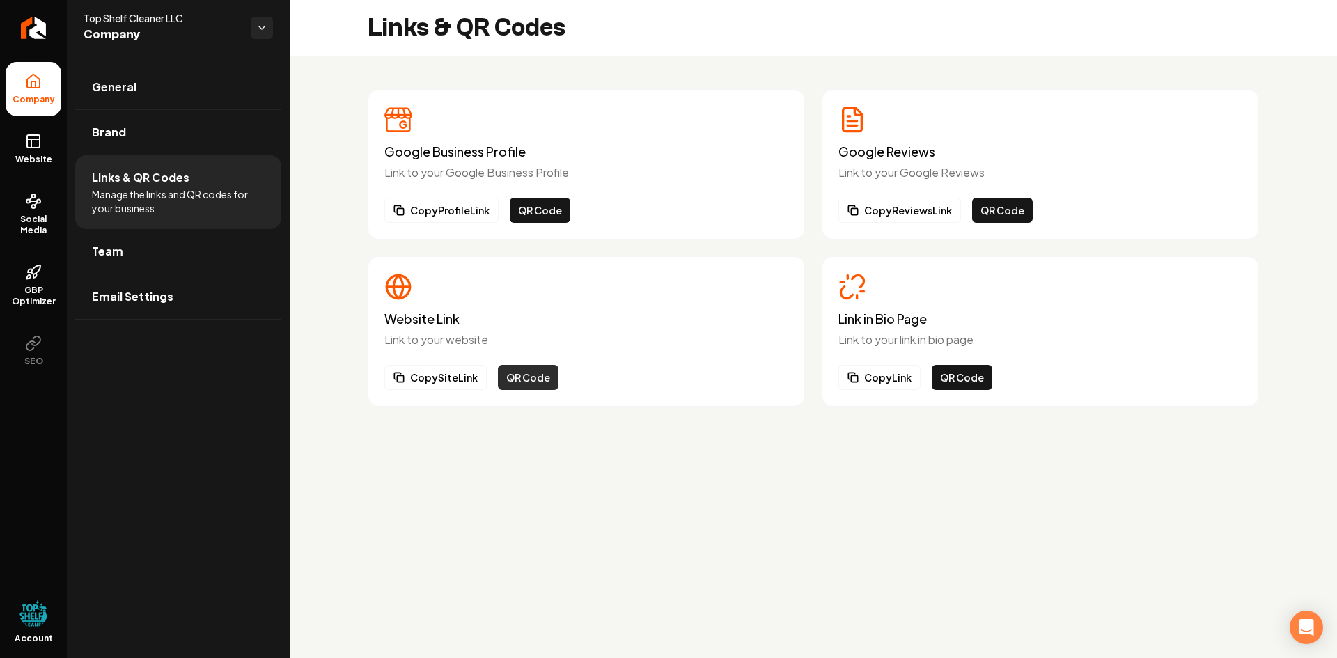
click at [544, 378] on button "QR Code" at bounding box center [528, 377] width 61 height 25
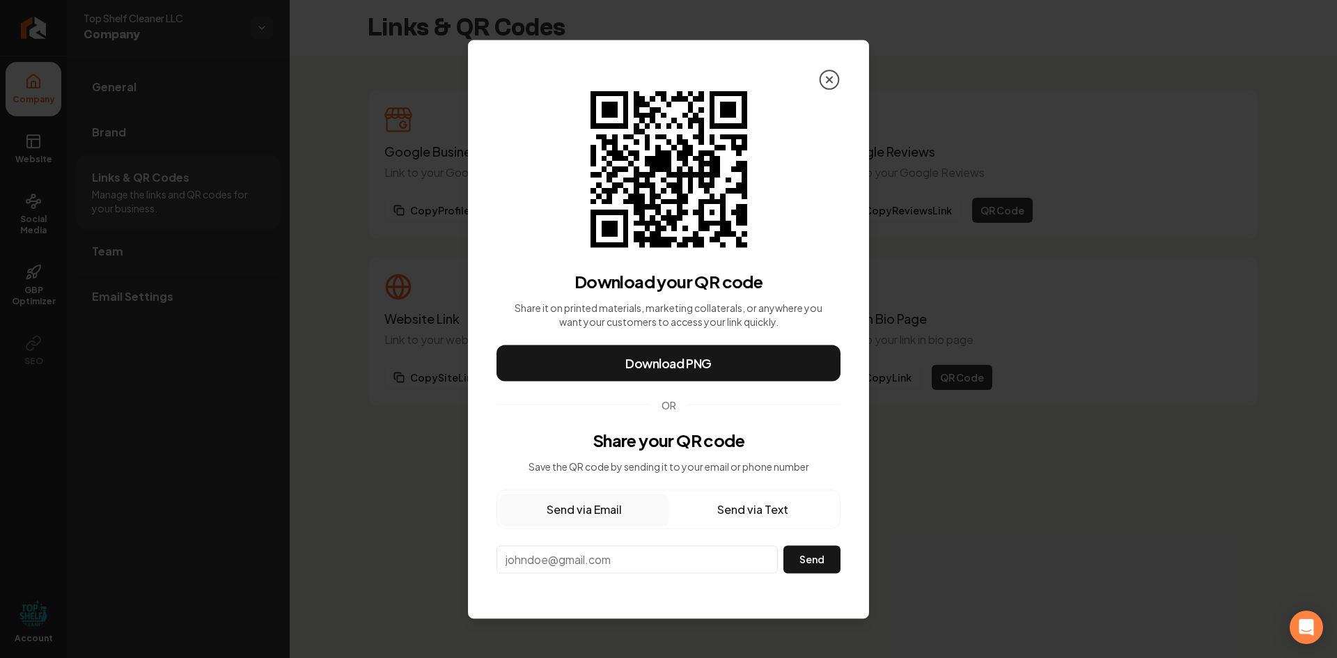
click at [830, 79] on icon at bounding box center [830, 80] width 6 height 6
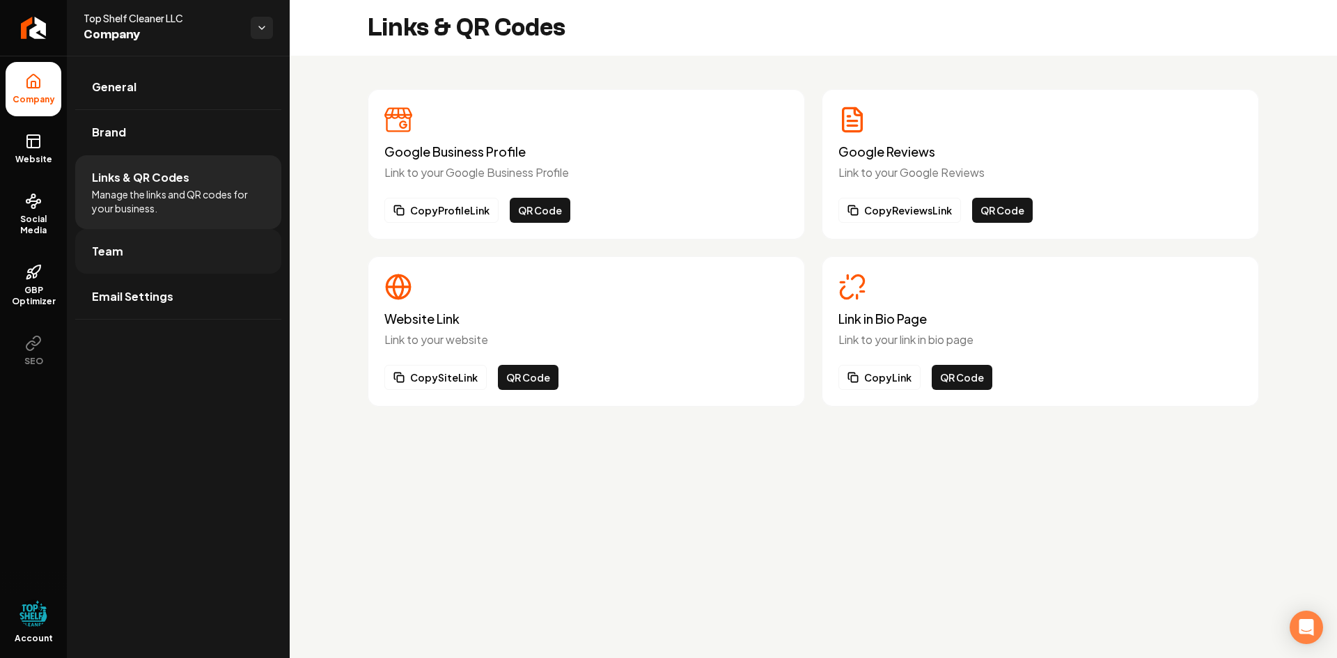
click at [102, 258] on span "Team" at bounding box center [107, 251] width 31 height 17
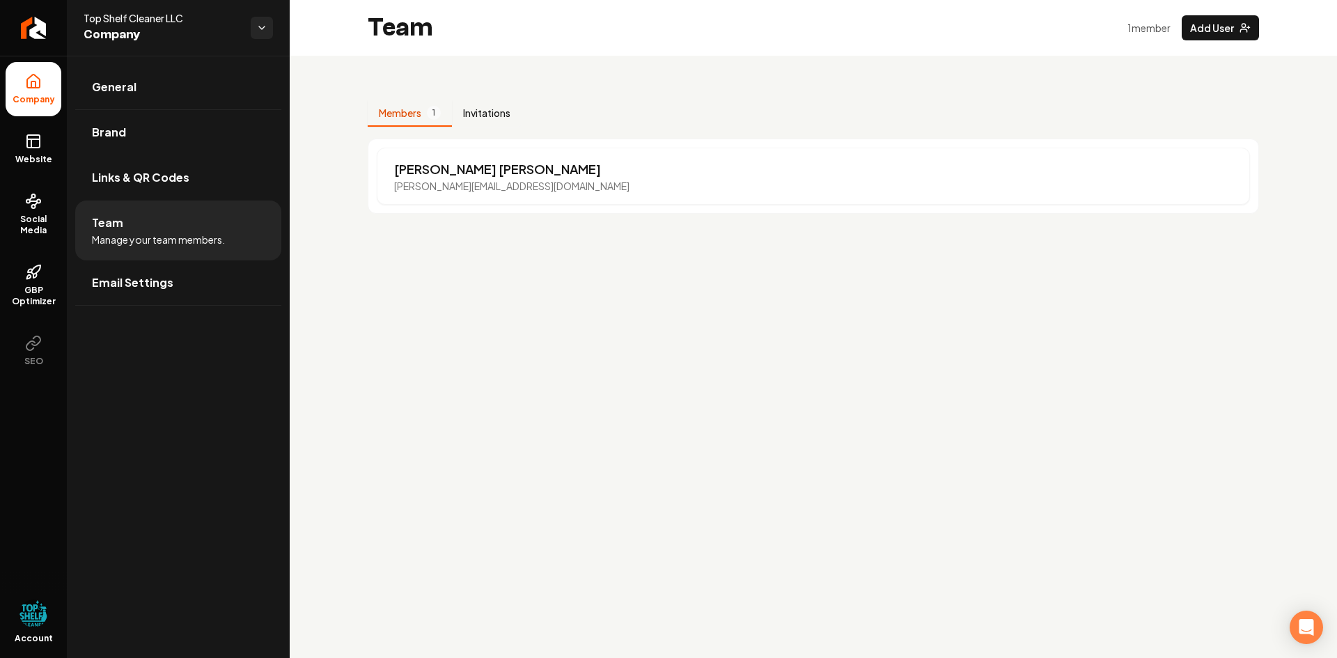
click at [499, 111] on button "Invitations" at bounding box center [487, 113] width 70 height 26
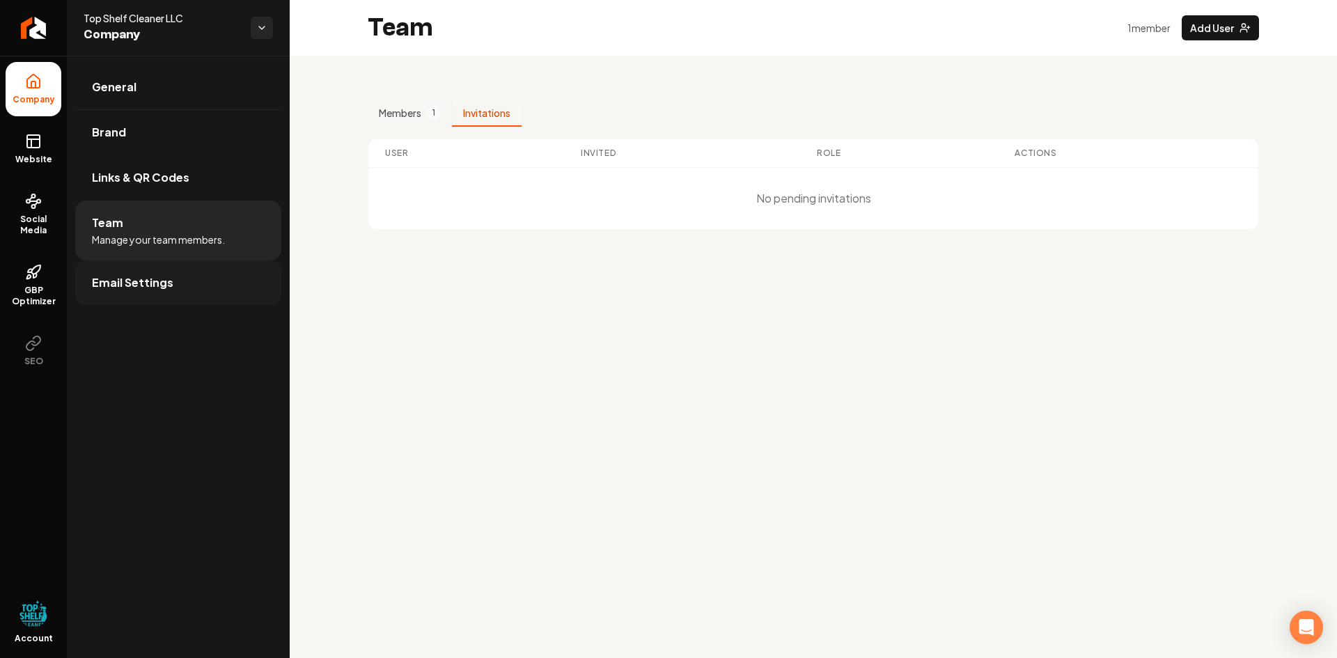
click at [136, 283] on span "Email Settings" at bounding box center [132, 282] width 81 height 17
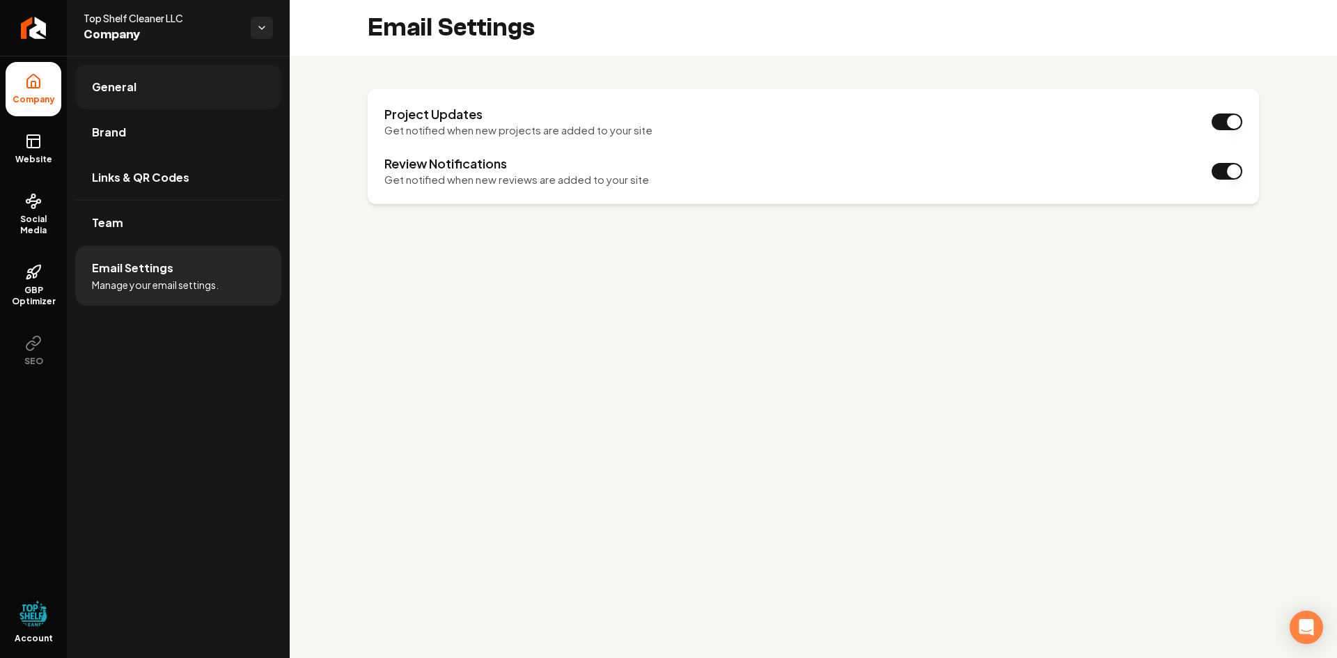
click at [100, 86] on span "General" at bounding box center [114, 87] width 45 height 17
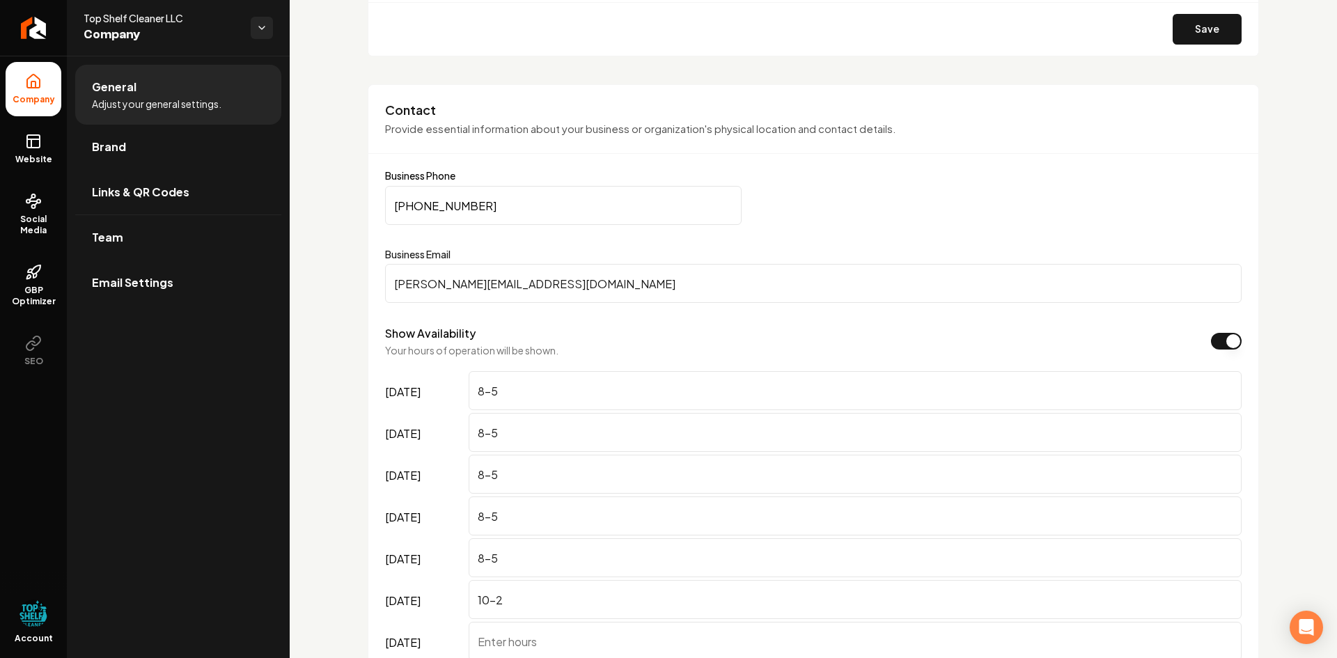
scroll to position [557, 0]
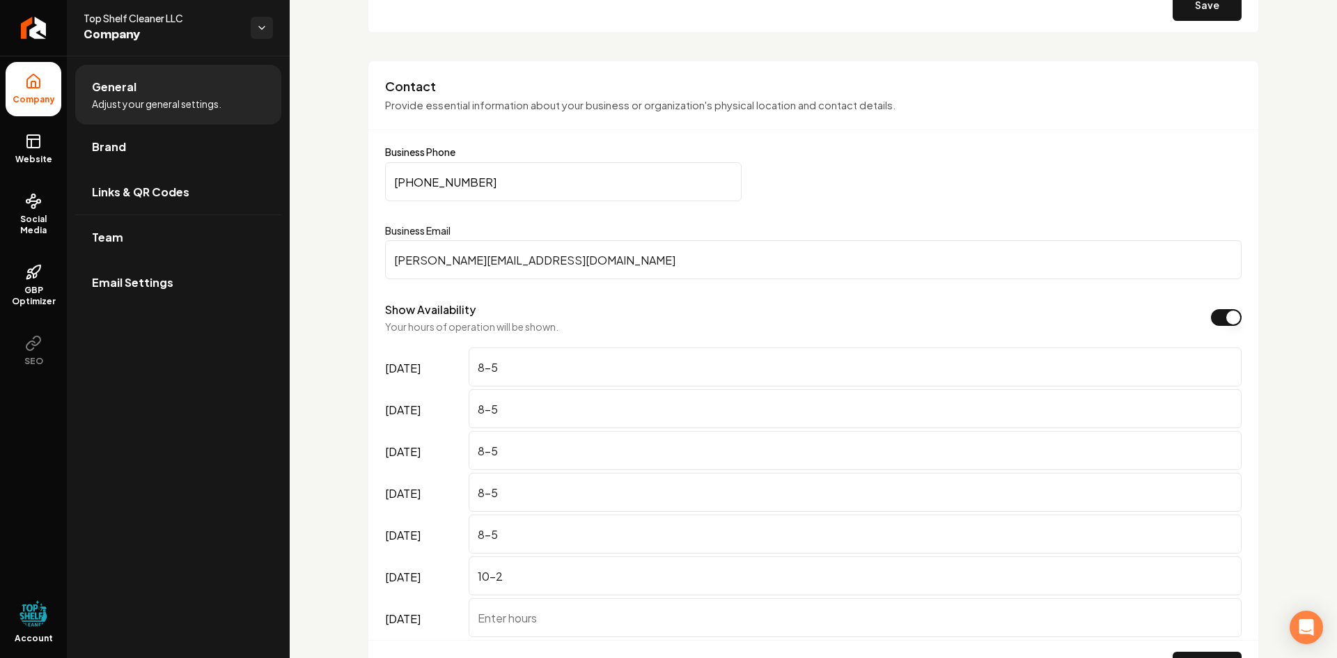
click at [422, 260] on input "[PERSON_NAME][EMAIL_ADDRESS][DOMAIN_NAME]" at bounding box center [813, 259] width 857 height 39
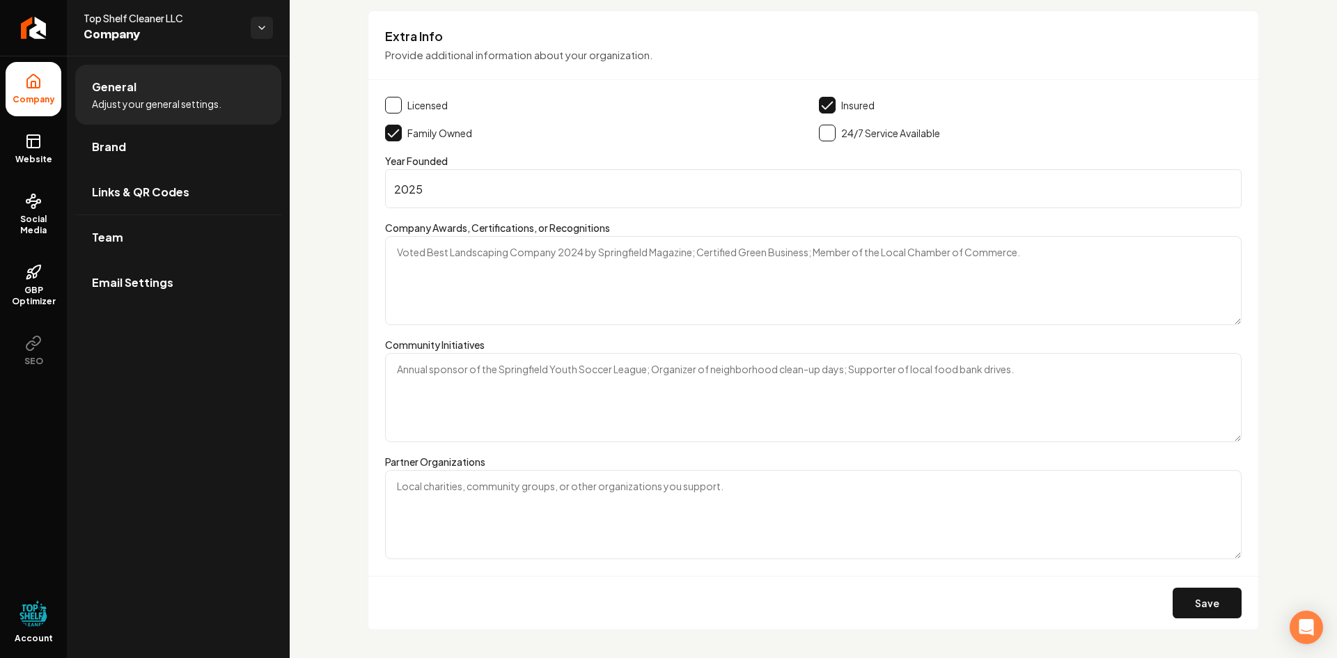
scroll to position [2151, 0]
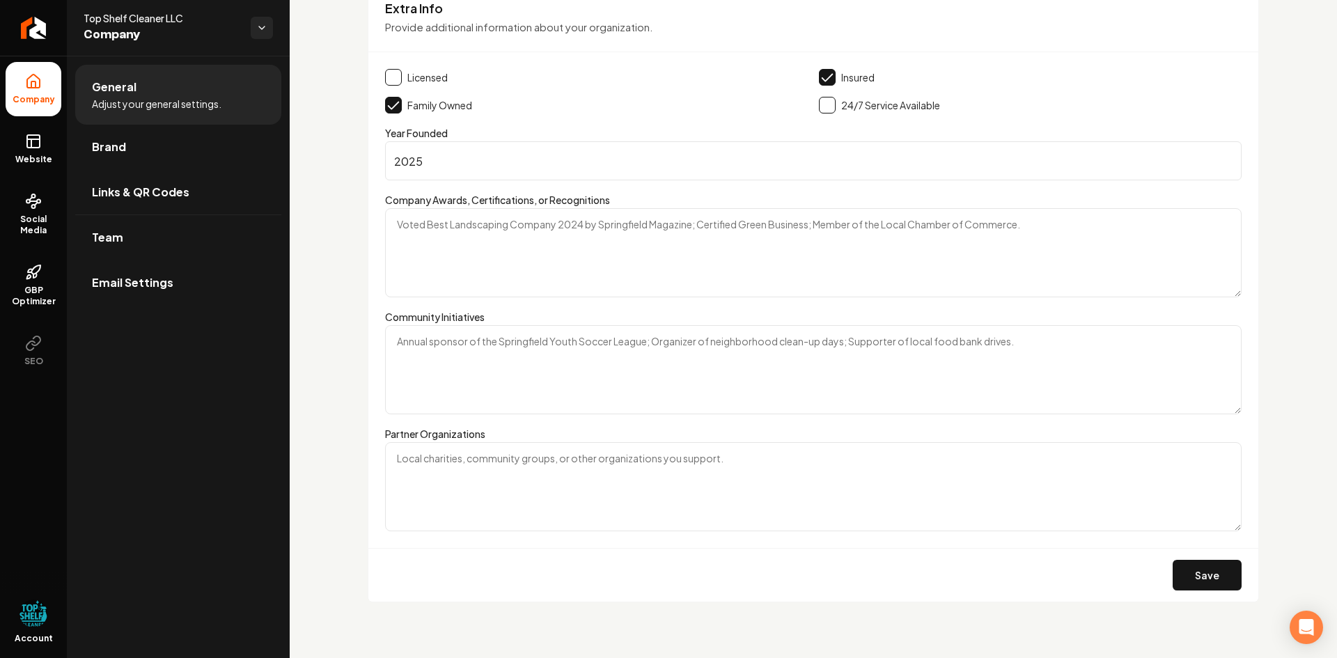
drag, startPoint x: 1199, startPoint y: 573, endPoint x: 1174, endPoint y: 565, distance: 25.6
click at [1199, 573] on button "Save" at bounding box center [1207, 575] width 69 height 31
click at [33, 147] on rect at bounding box center [33, 141] width 13 height 13
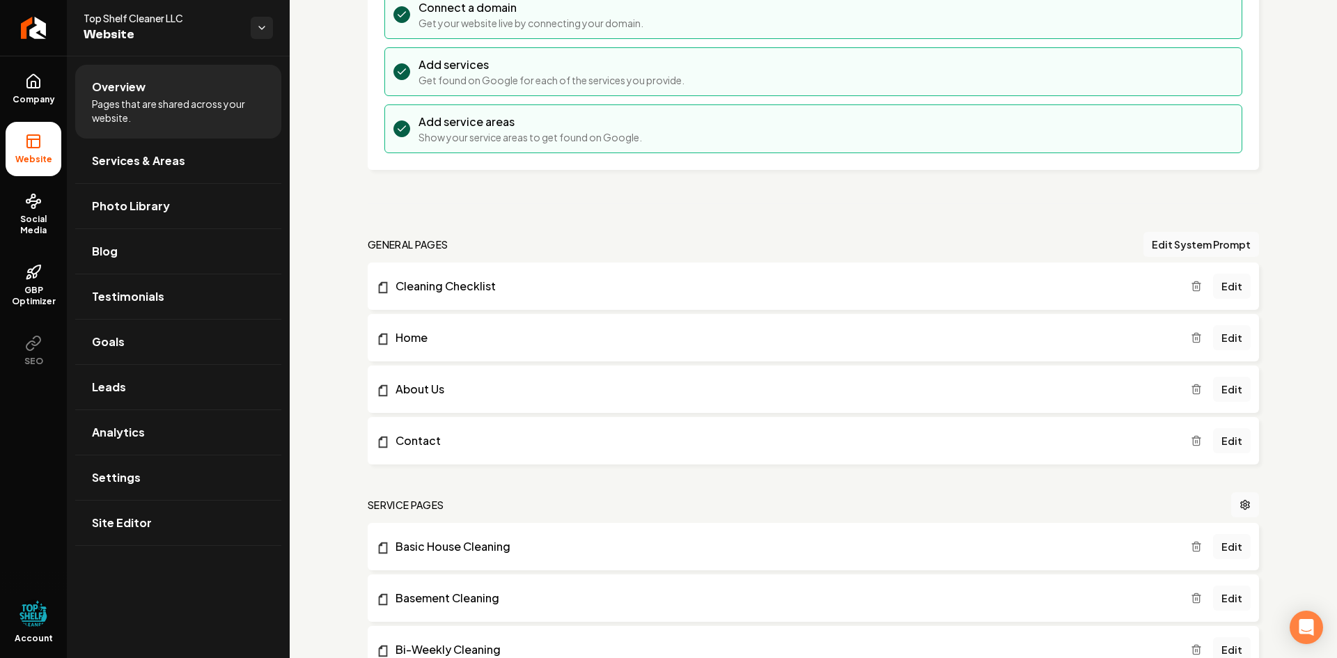
scroll to position [209, 0]
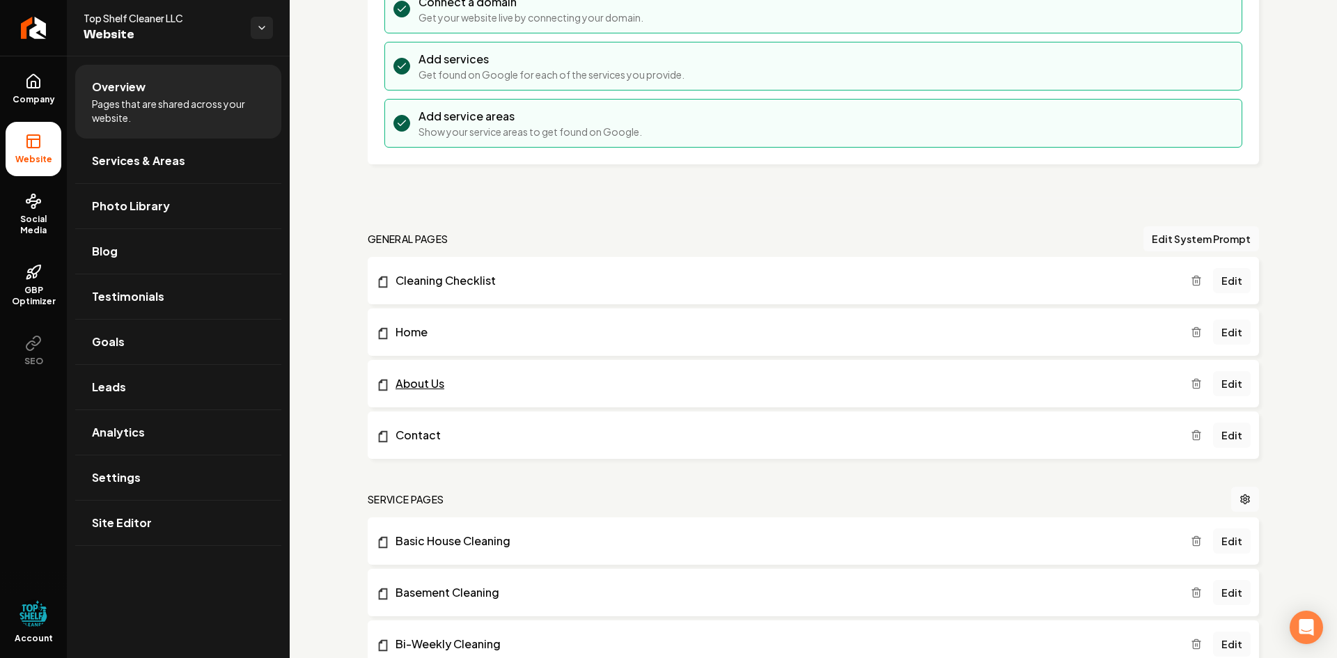
click at [430, 382] on link "About Us" at bounding box center [783, 383] width 815 height 17
click at [20, 92] on link "Company" at bounding box center [34, 89] width 56 height 54
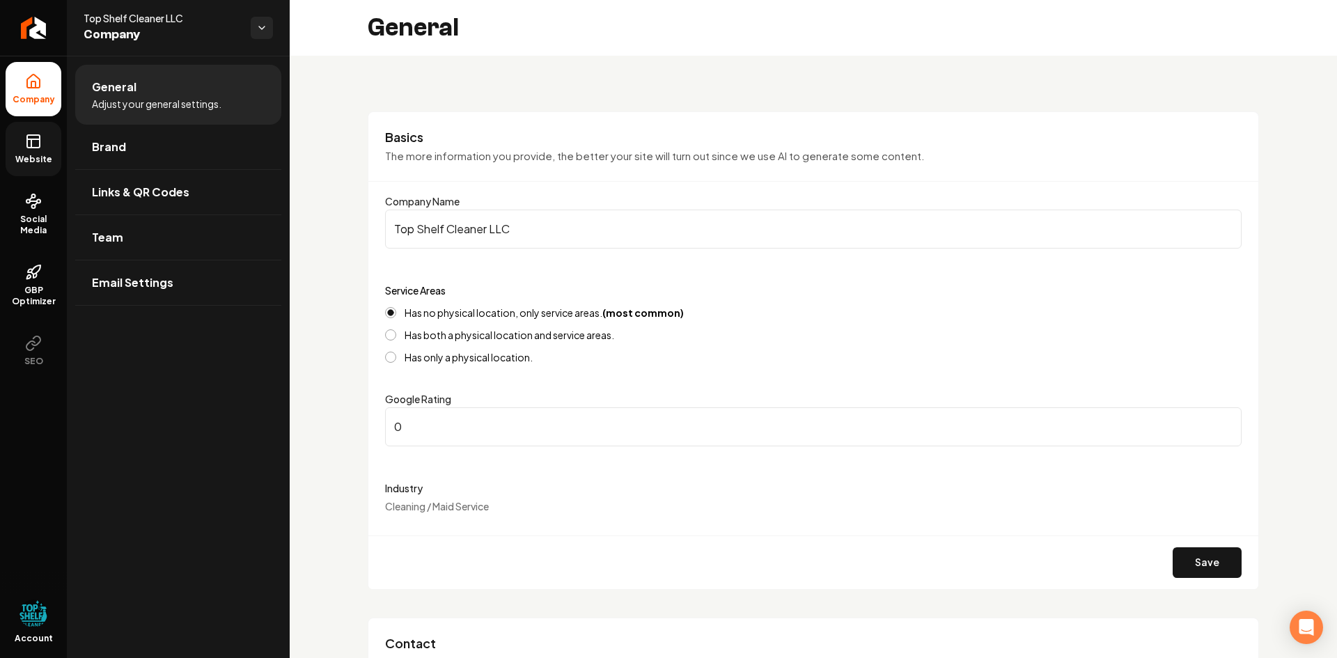
click at [39, 141] on rect at bounding box center [33, 141] width 13 height 13
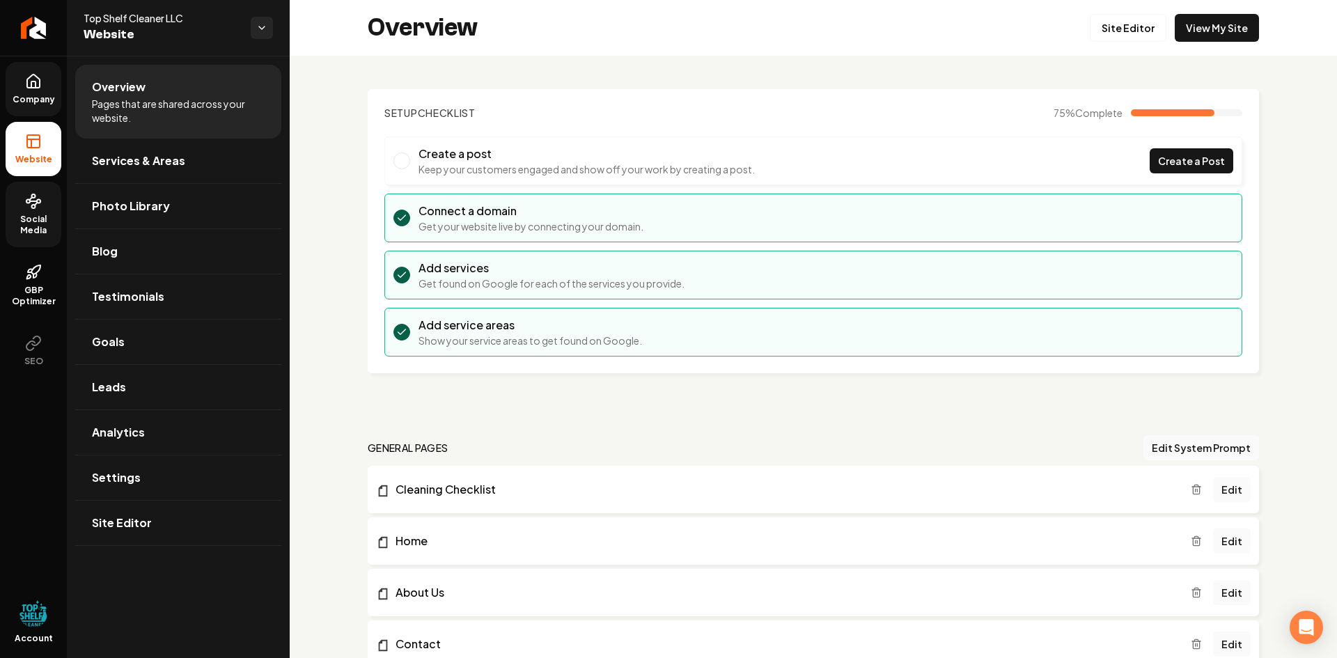
click at [35, 225] on span "Social Media" at bounding box center [34, 225] width 56 height 22
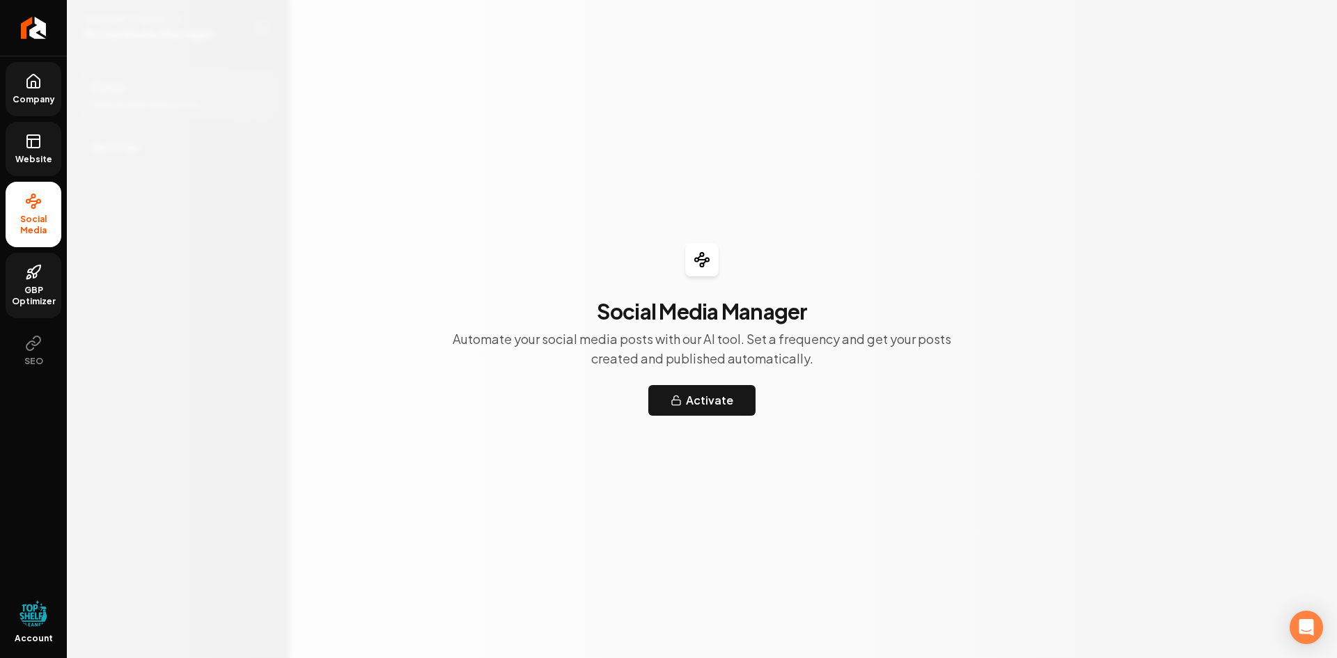
click at [37, 300] on span "GBP Optimizer" at bounding box center [34, 296] width 56 height 22
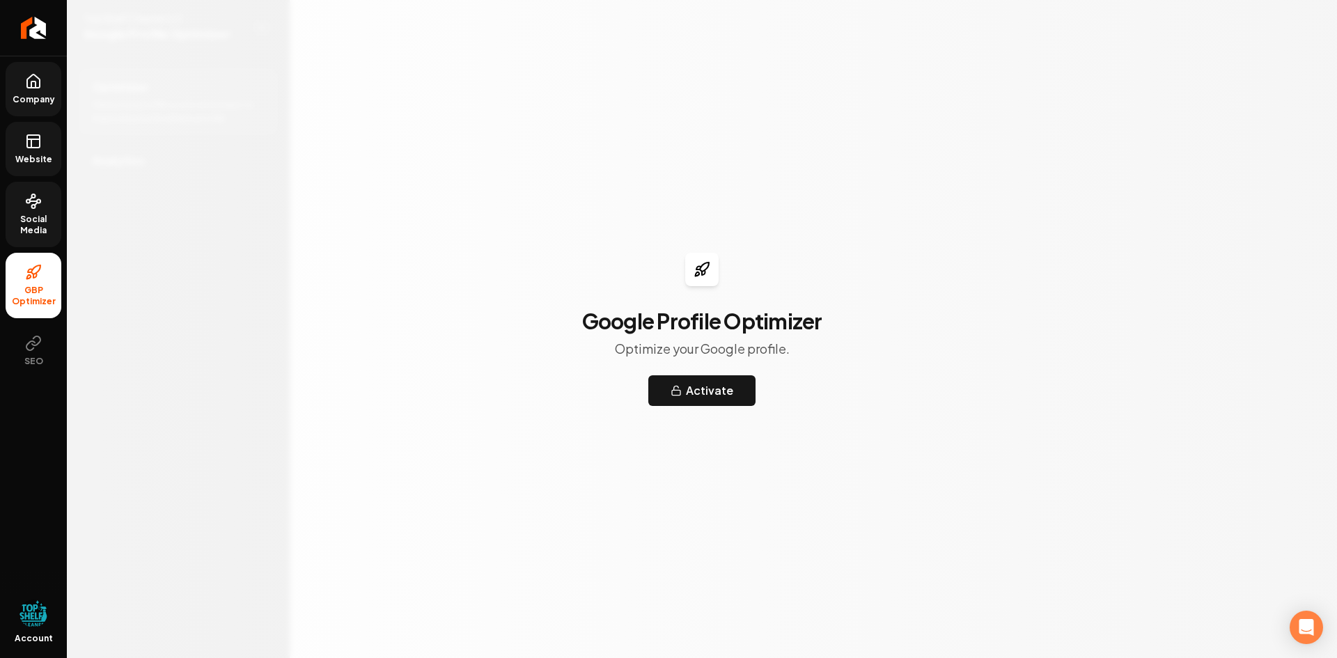
click at [35, 640] on span "Account" at bounding box center [34, 638] width 38 height 11
click at [31, 617] on img "Open user button" at bounding box center [34, 614] width 28 height 28
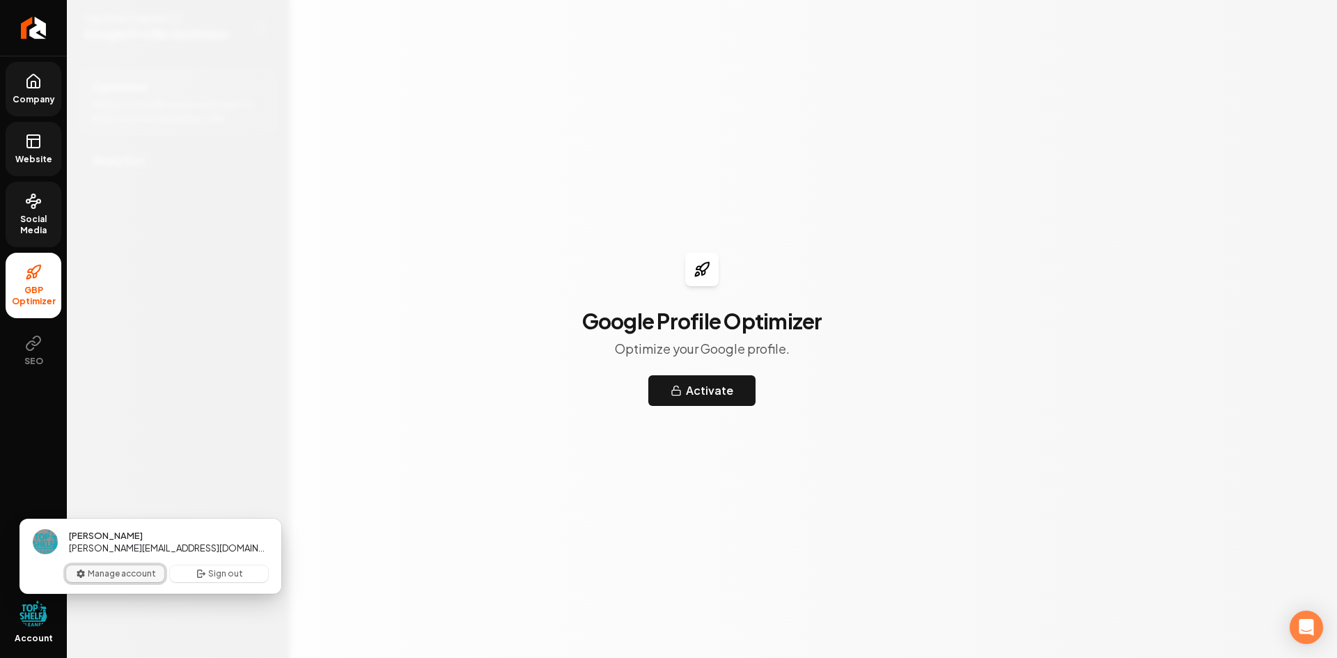
click at [114, 578] on button "Manage account" at bounding box center [115, 574] width 98 height 17
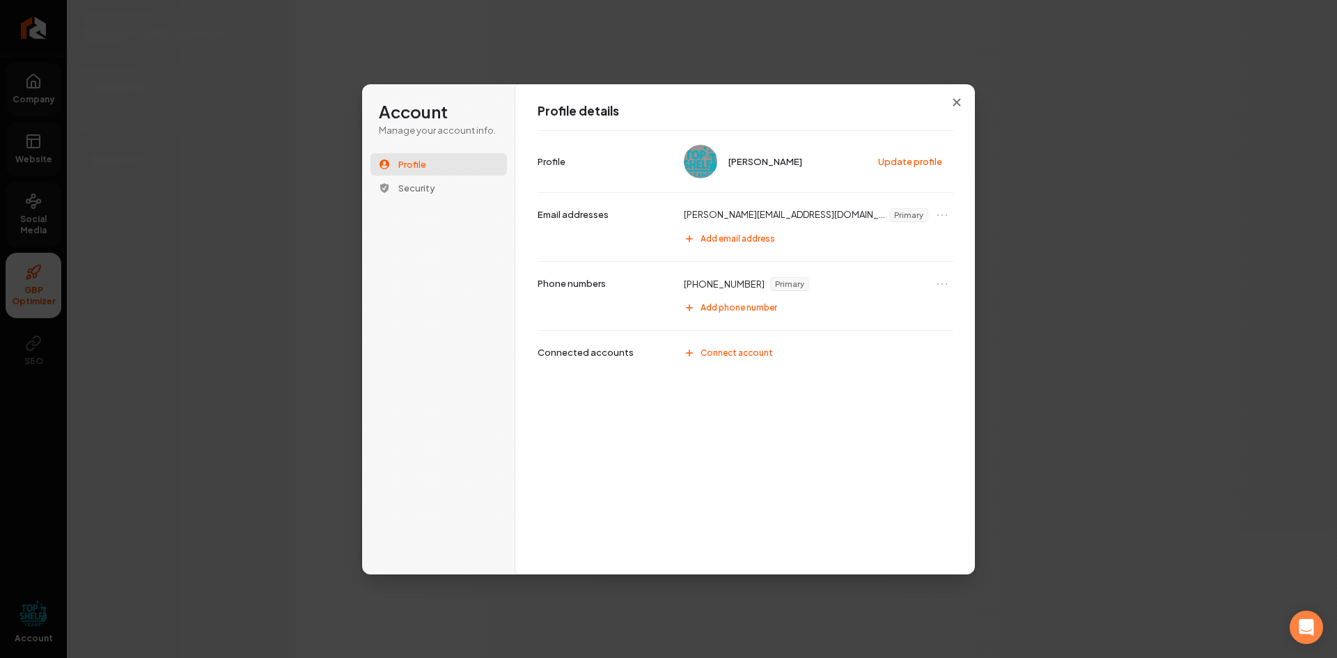
click at [715, 290] on p "[PHONE_NUMBER]" at bounding box center [724, 284] width 81 height 13
click at [717, 286] on p "[PHONE_NUMBER]" at bounding box center [724, 284] width 81 height 13
click at [946, 282] on icon "Open menu" at bounding box center [942, 284] width 14 height 14
click at [737, 279] on p "[PHONE_NUMBER]" at bounding box center [724, 284] width 81 height 13
click at [713, 276] on div "[PHONE_NUMBER] Primary" at bounding box center [815, 284] width 277 height 22
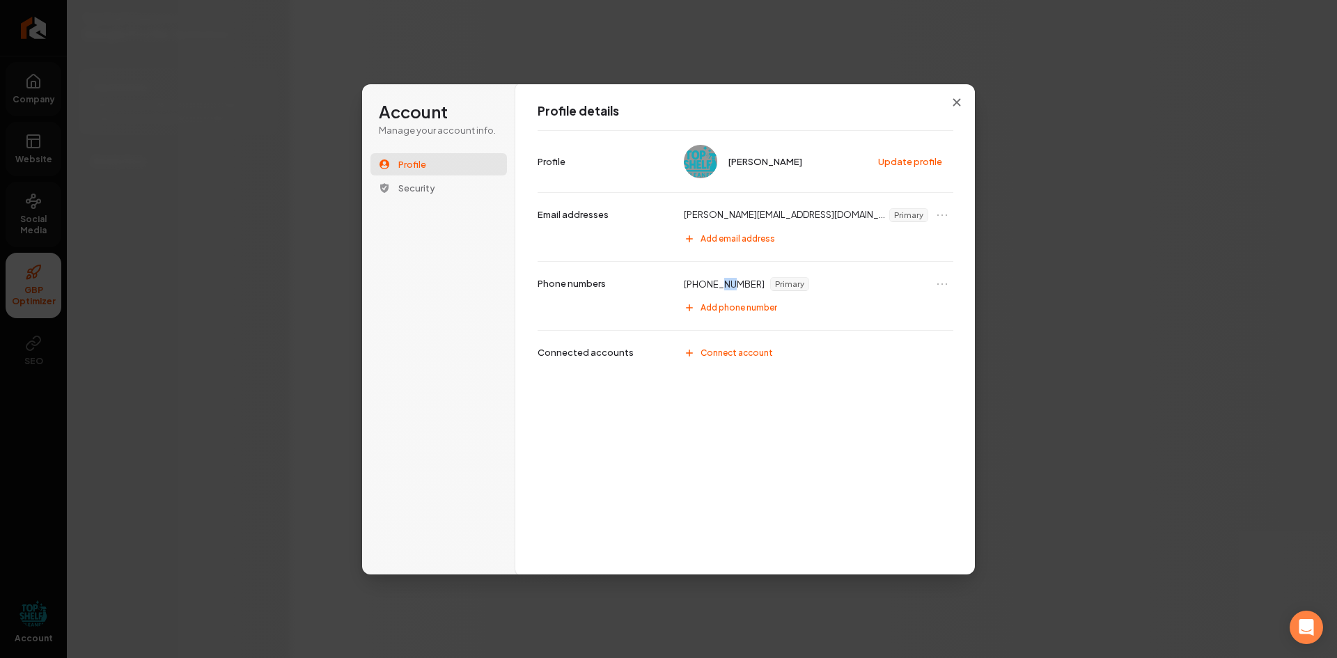
click at [713, 276] on div "[PHONE_NUMBER] Primary" at bounding box center [815, 284] width 277 height 22
click at [926, 162] on button "Update profile" at bounding box center [910, 161] width 79 height 21
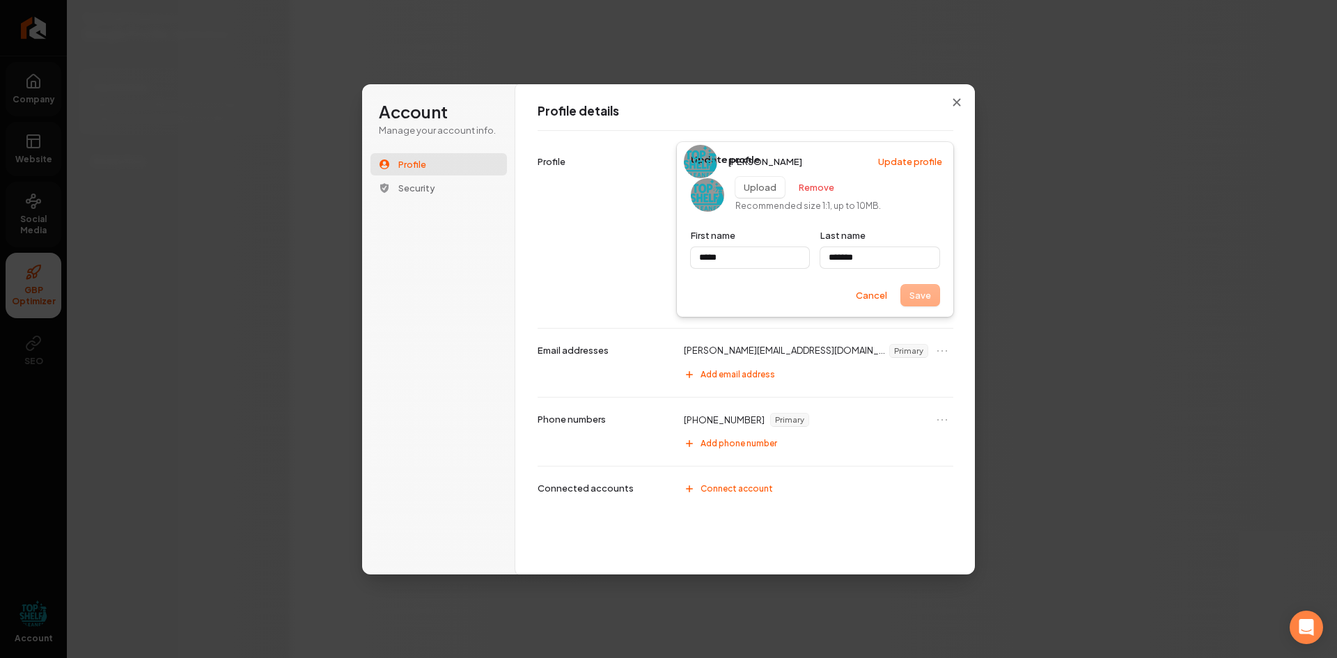
type input "*****"
type input "*******"
type input "*****"
type input "*******"
click at [728, 437] on button "Add phone number" at bounding box center [815, 444] width 277 height 22
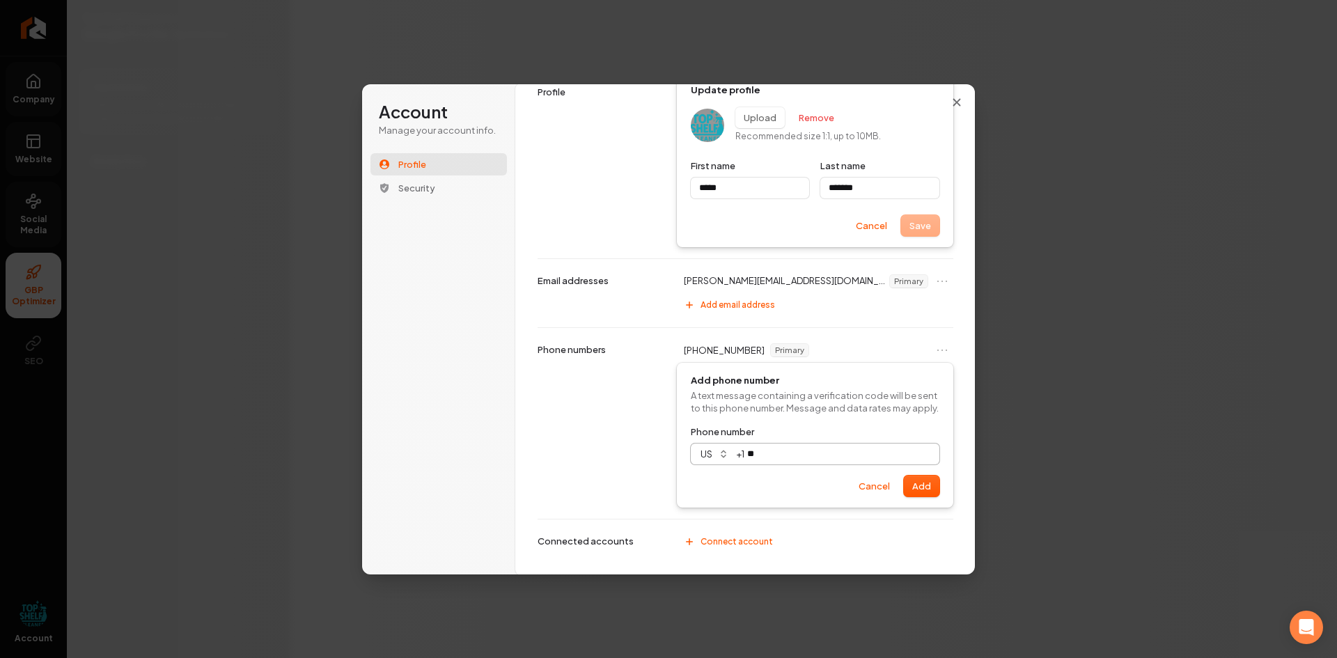
scroll to position [1, 0]
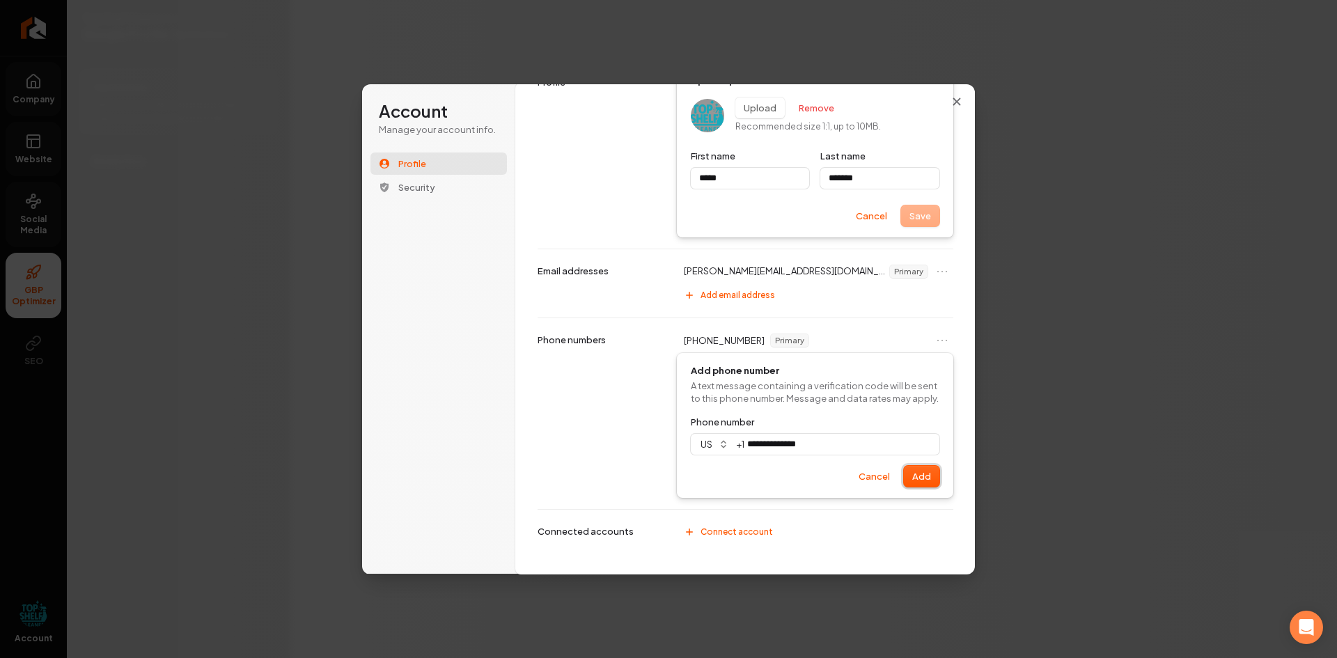
drag, startPoint x: 908, startPoint y: 476, endPoint x: 915, endPoint y: 476, distance: 7.0
click at [913, 476] on button "Add" at bounding box center [922, 476] width 36 height 21
type input "**********"
type input "*****"
type input "*******"
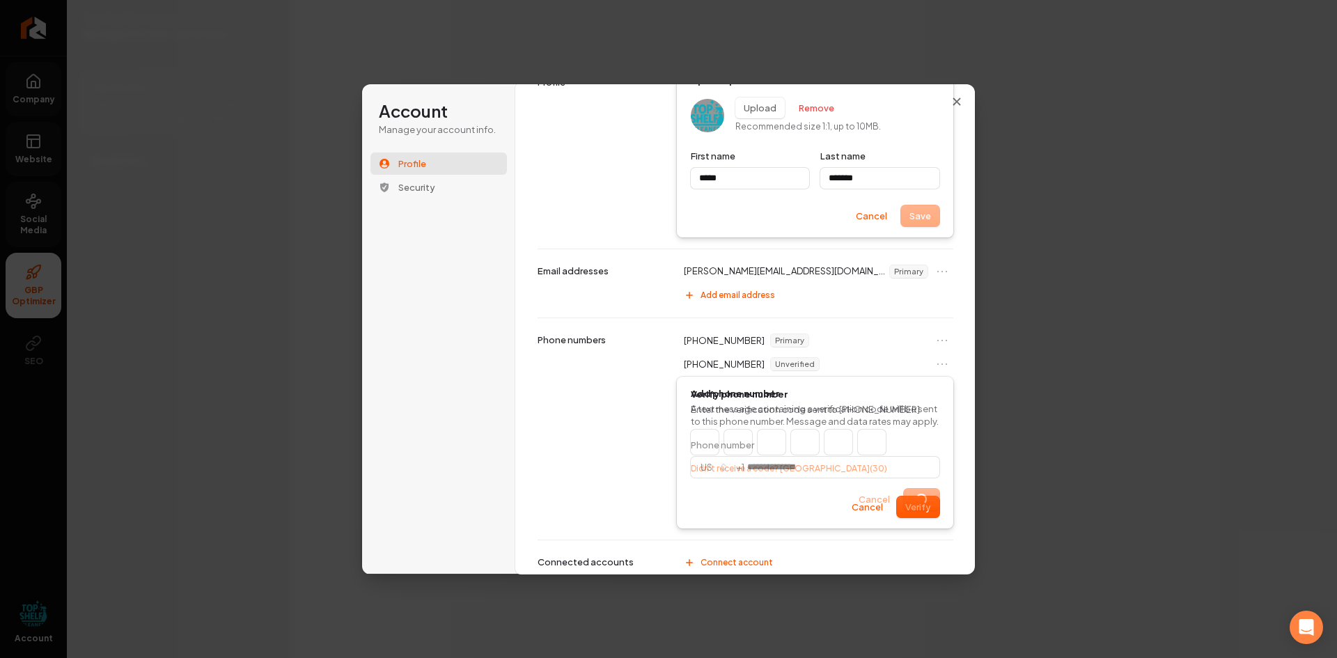
type input "*****"
type input "*******"
type input "*"
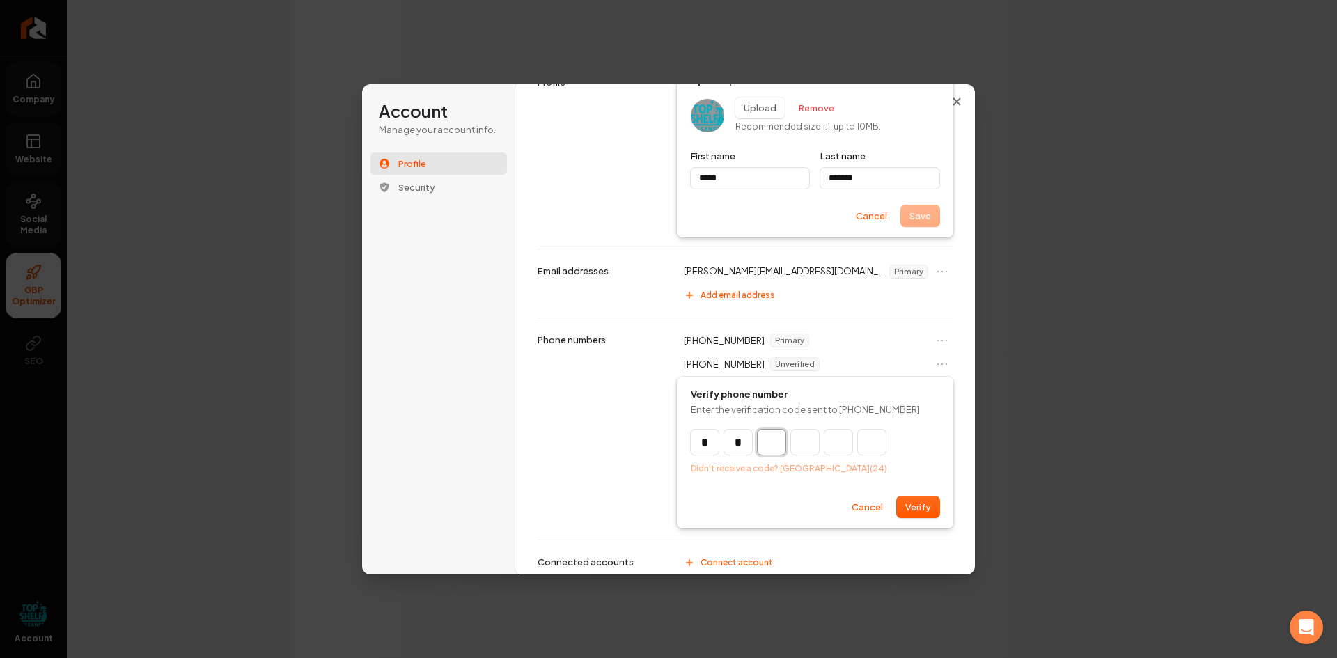
type input "**"
type input "*"
type input "***"
type input "*"
type input "****"
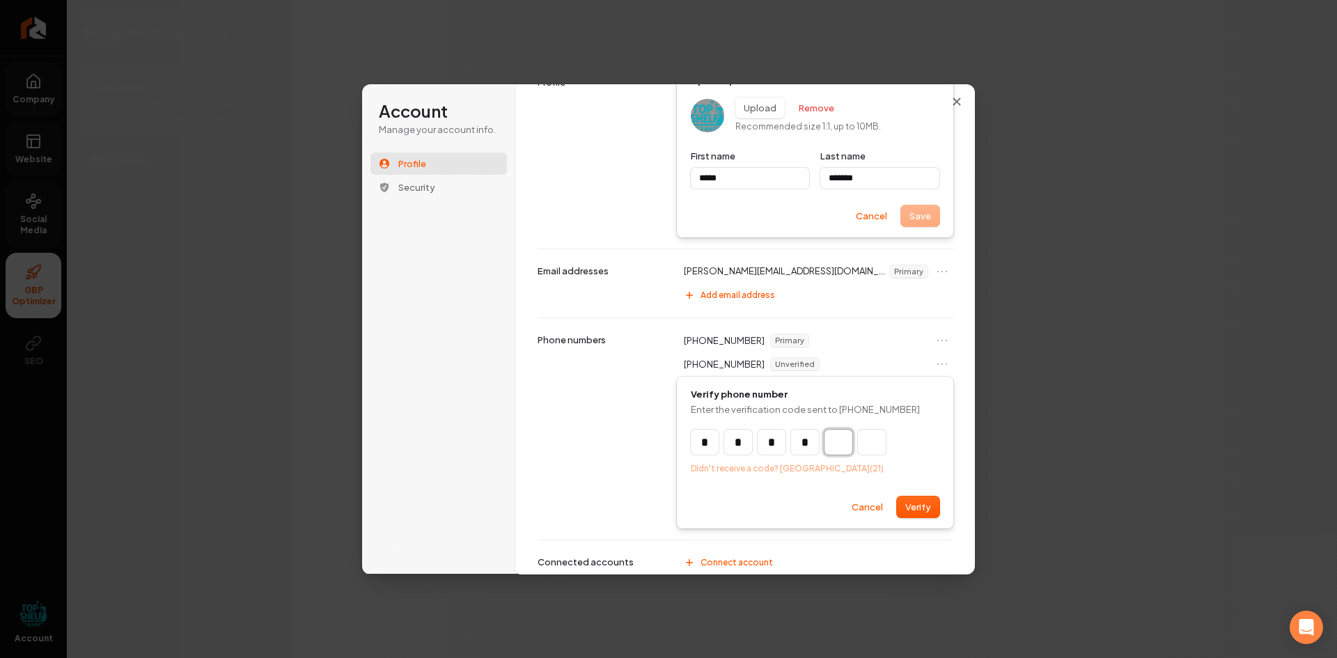
type input "*"
type input "******"
type input "*"
type input "*****"
type input "*******"
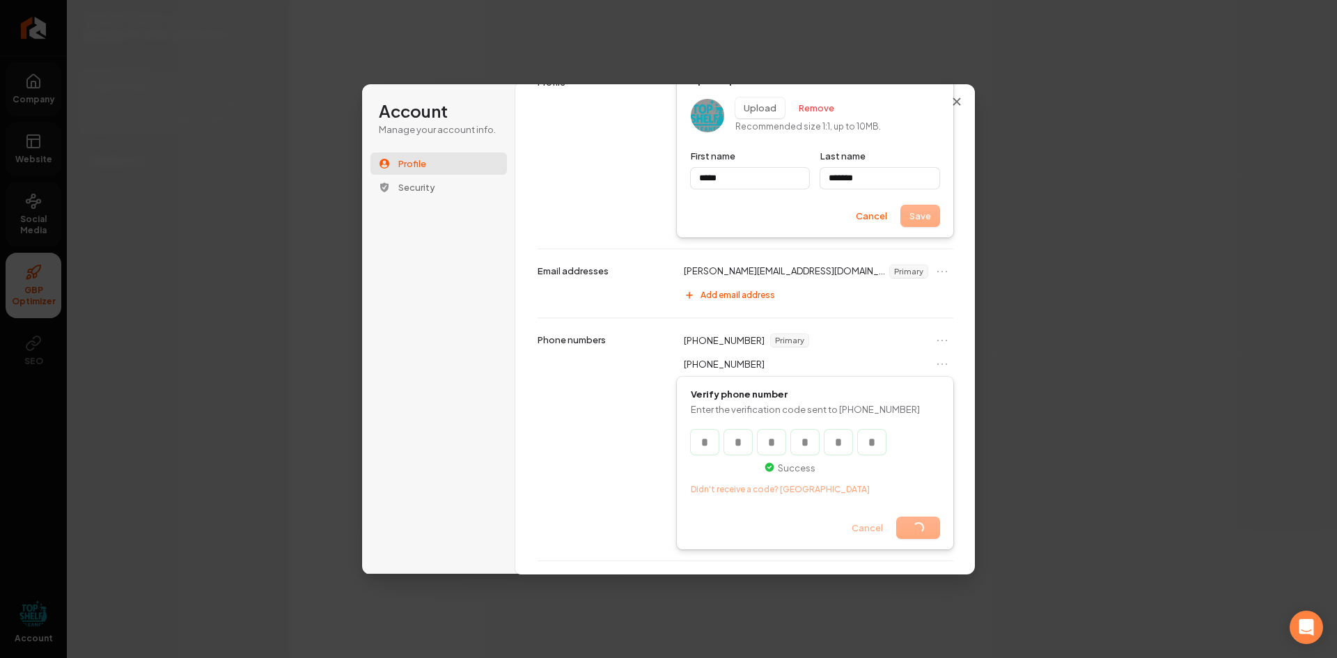
scroll to position [0, 0]
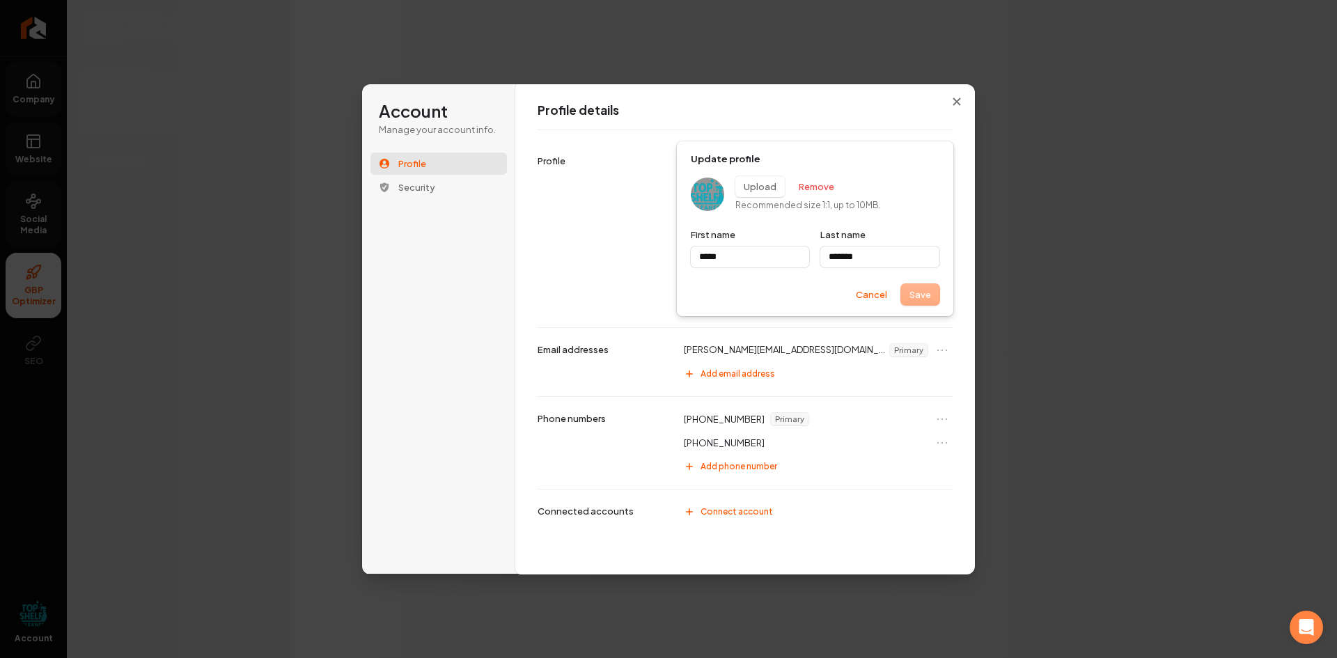
drag, startPoint x: 779, startPoint y: 421, endPoint x: 781, endPoint y: 450, distance: 29.3
click at [781, 450] on div "[PHONE_NUMBER] Primary [PHONE_NUMBER] Add phone number" at bounding box center [815, 443] width 277 height 70
click at [738, 444] on p "[PHONE_NUMBER]" at bounding box center [724, 443] width 81 height 13
click at [948, 419] on icon "Open menu" at bounding box center [942, 419] width 14 height 14
click at [872, 444] on button "Remove phone number" at bounding box center [893, 444] width 111 height 18
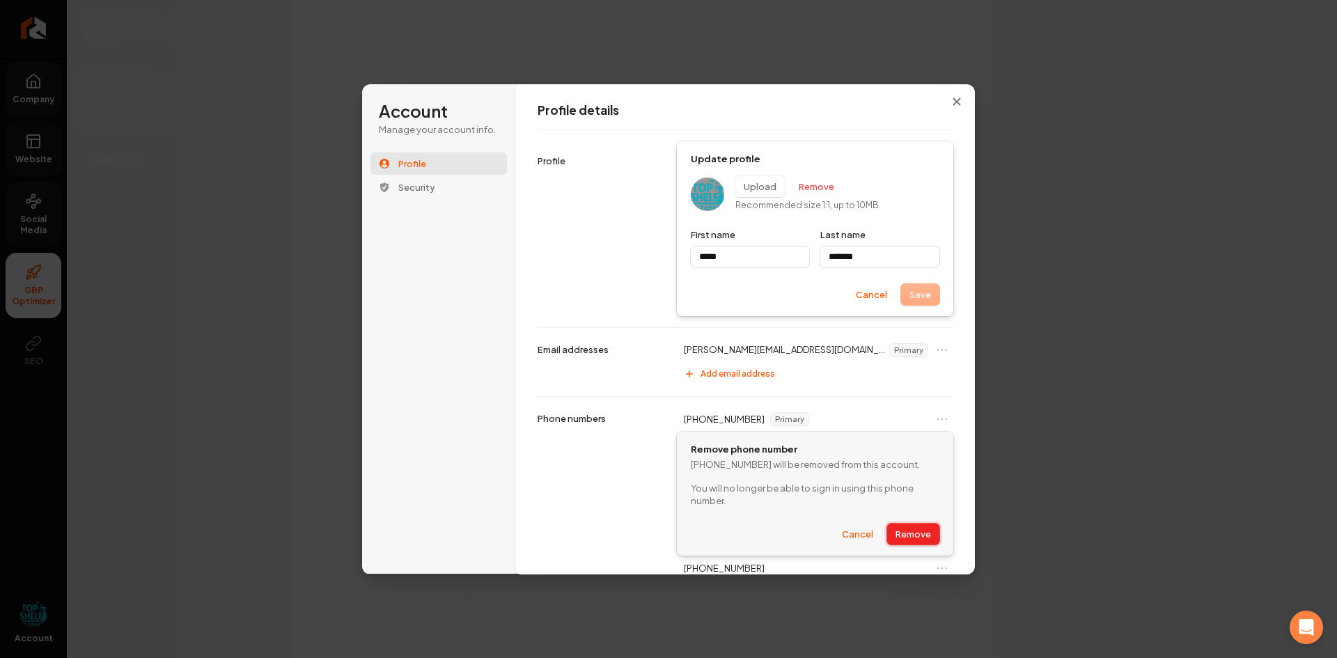
click at [905, 532] on button "Remove" at bounding box center [913, 534] width 52 height 21
type input "*****"
type input "*******"
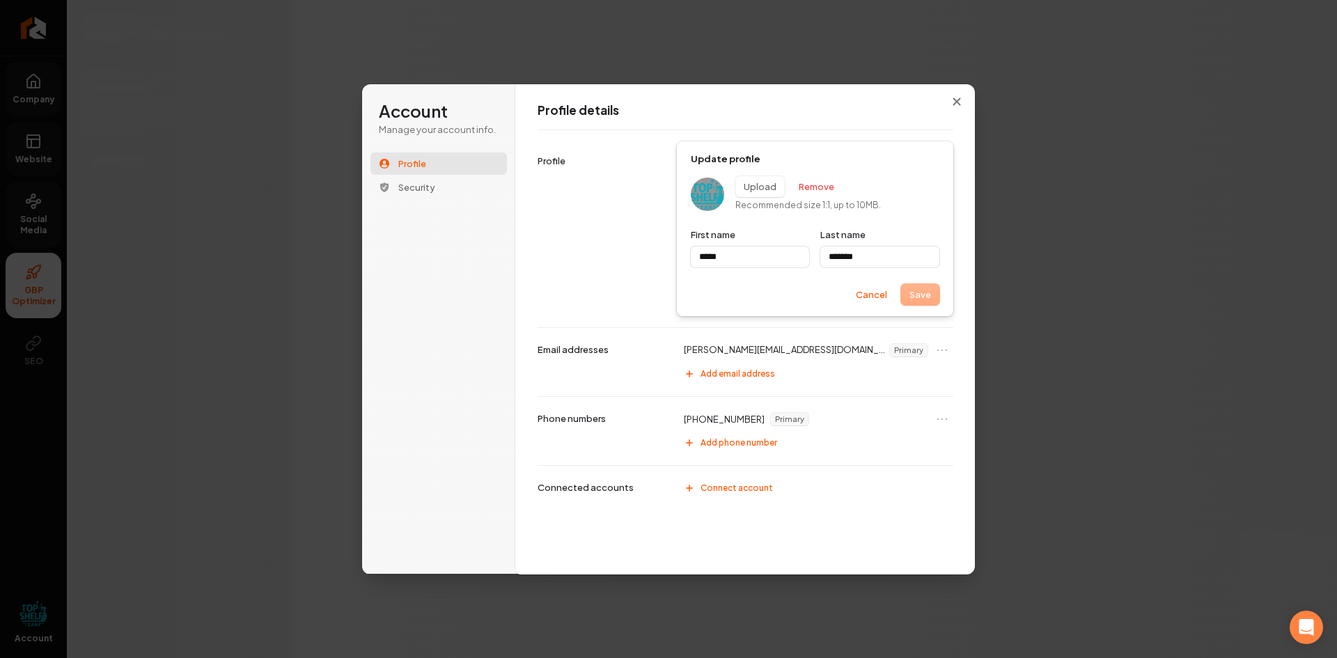
click at [914, 292] on div "Save Cancel" at bounding box center [815, 294] width 249 height 21
click at [960, 102] on icon "Close modal" at bounding box center [957, 102] width 8 height 8
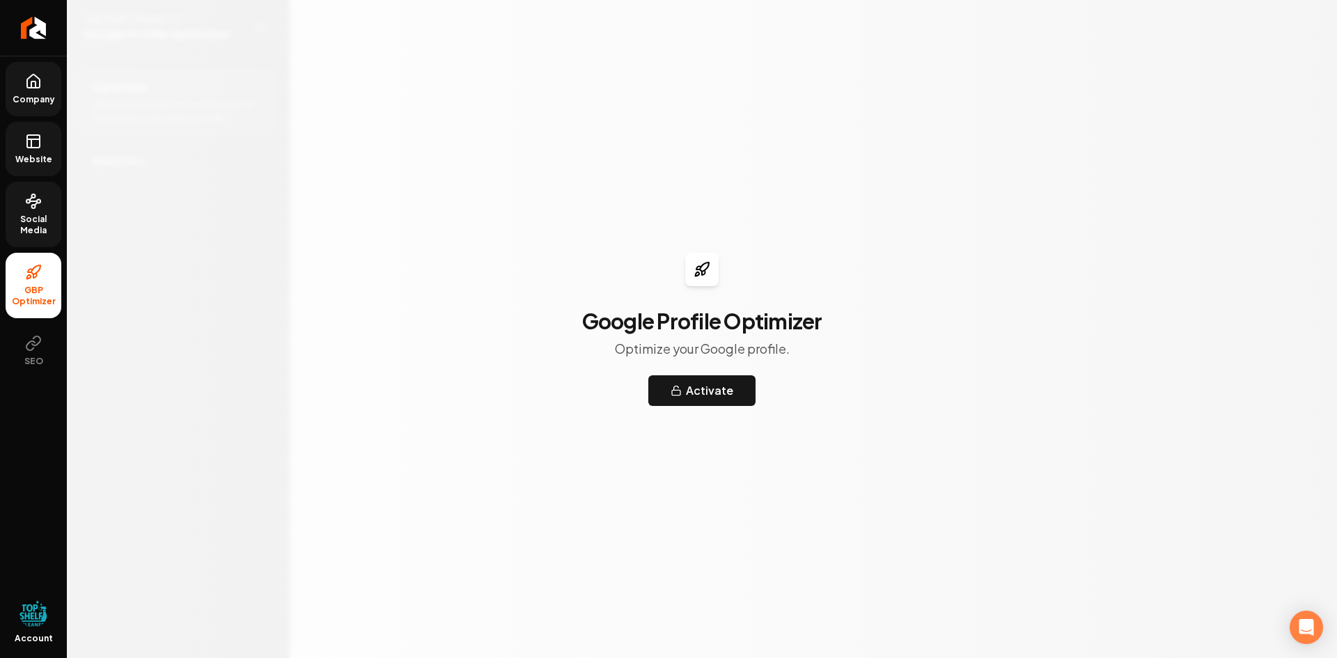
click at [31, 157] on span "Website" at bounding box center [34, 159] width 48 height 11
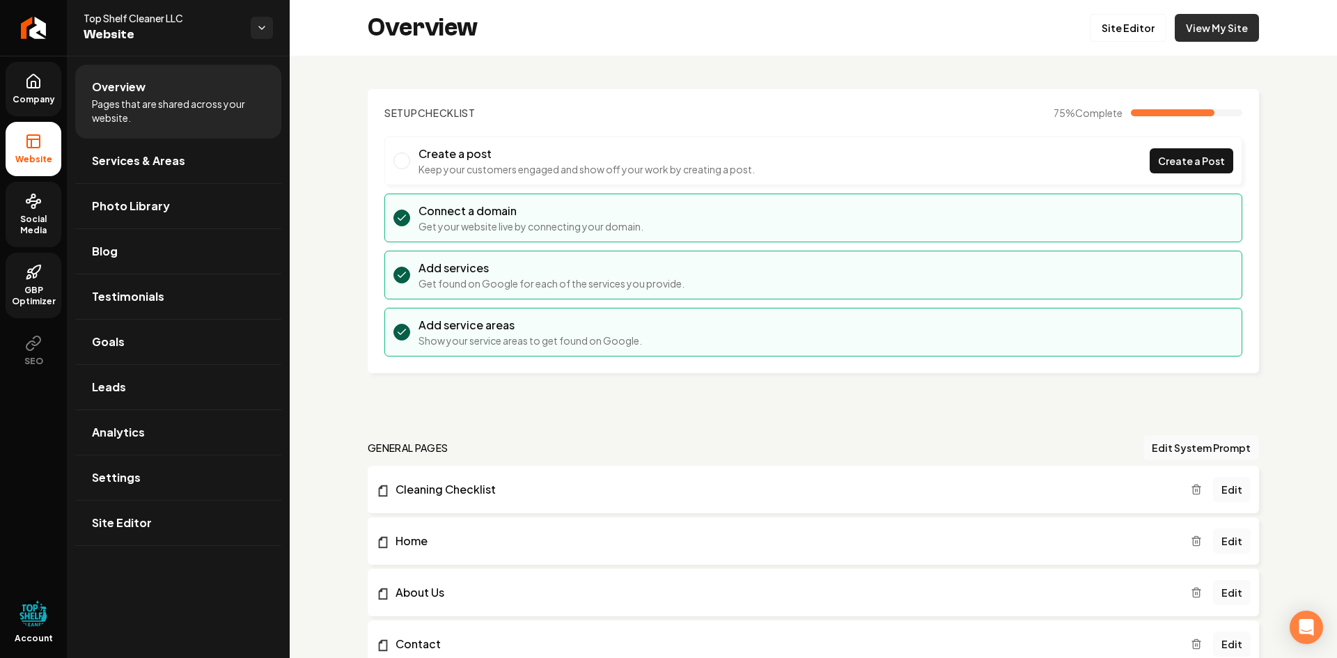
click at [1215, 31] on link "View My Site" at bounding box center [1217, 28] width 84 height 28
click at [134, 164] on span "Services & Areas" at bounding box center [138, 161] width 93 height 17
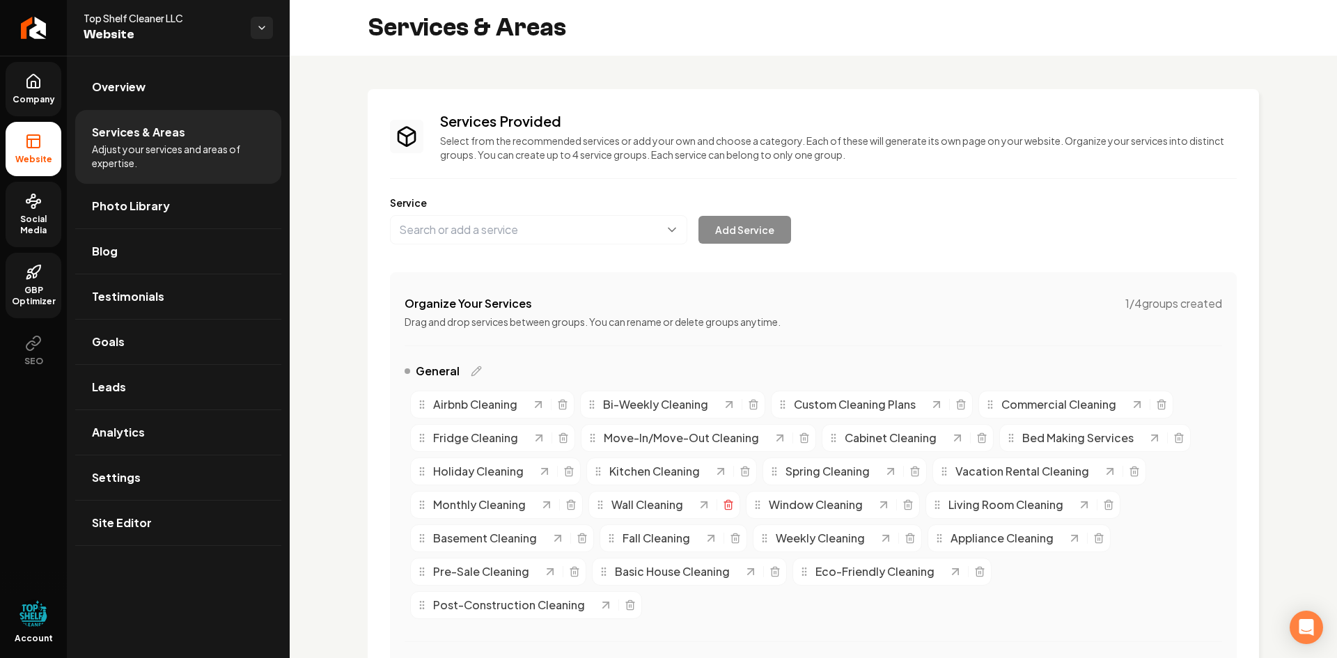
click at [726, 505] on icon "Main content area" at bounding box center [728, 504] width 11 height 11
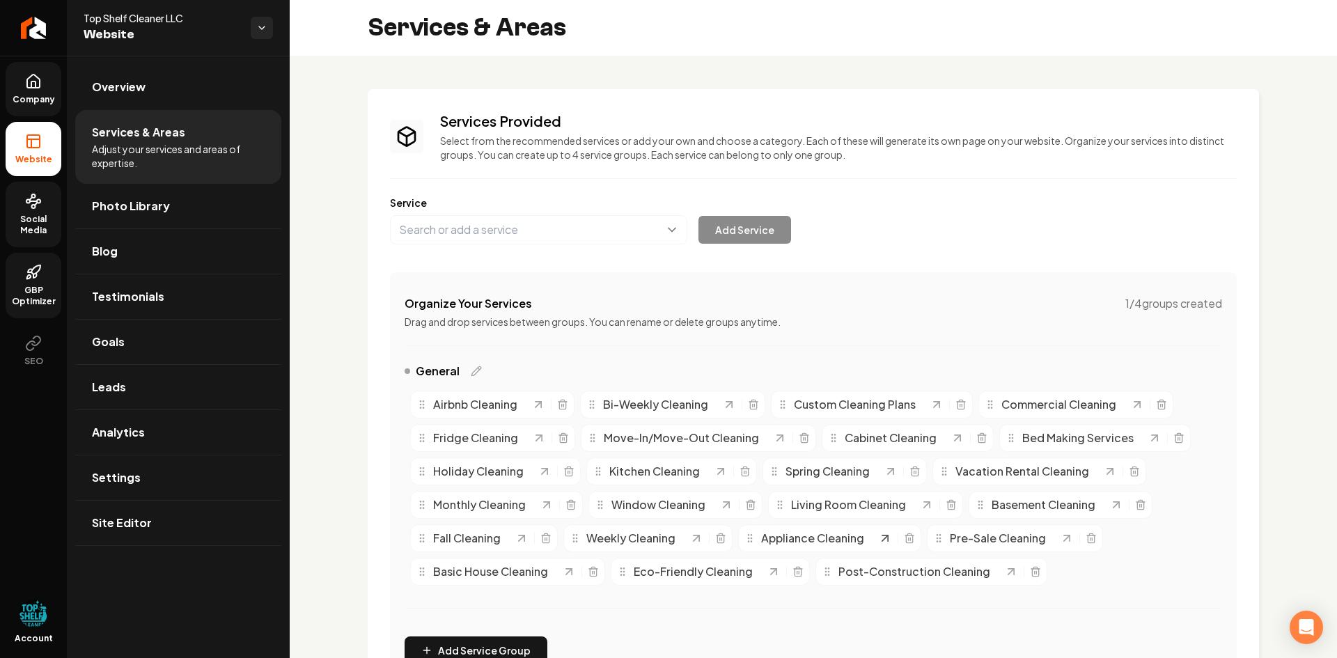
click at [887, 543] on icon "Main content area" at bounding box center [885, 538] width 14 height 14
click at [107, 382] on span "Leads" at bounding box center [109, 387] width 34 height 17
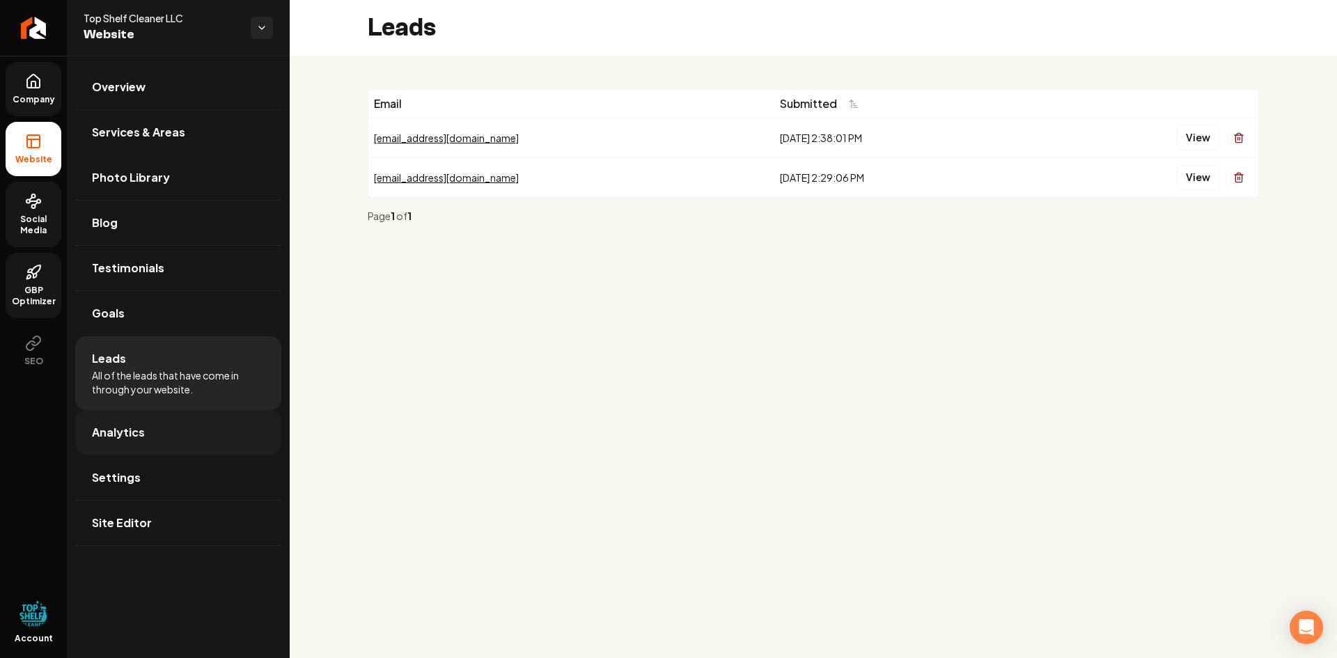
click at [109, 438] on span "Analytics" at bounding box center [118, 432] width 53 height 17
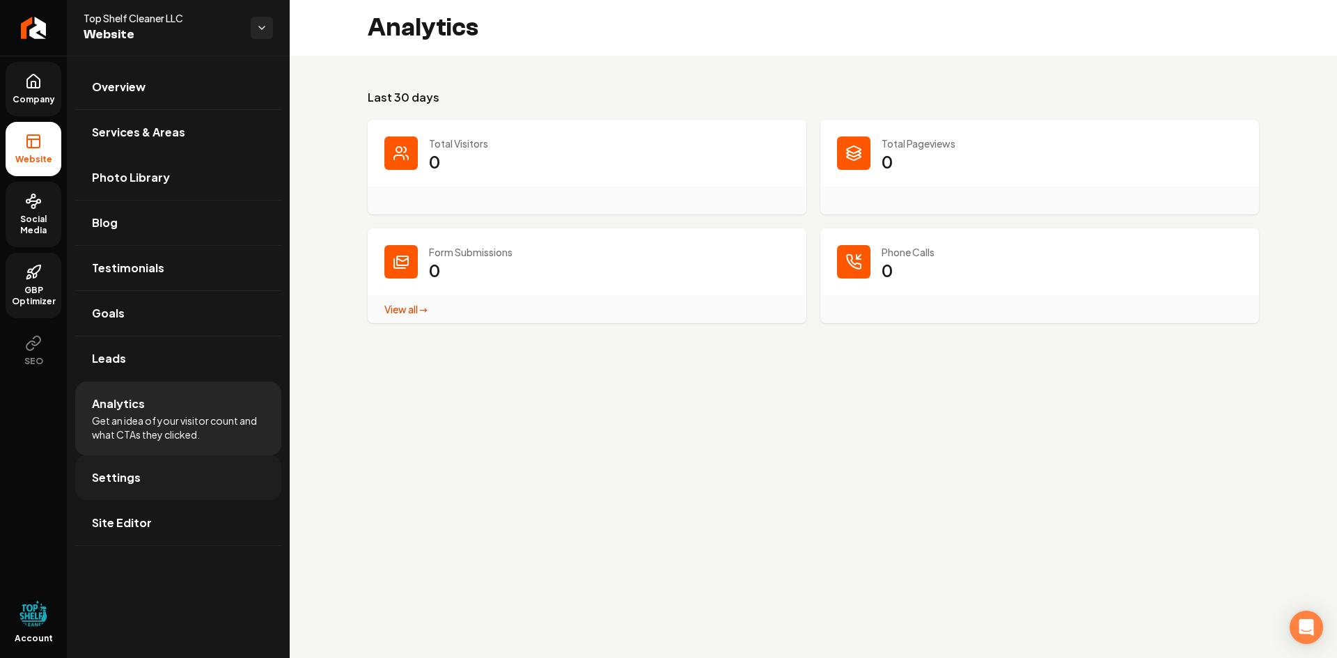
click at [113, 472] on span "Settings" at bounding box center [116, 477] width 49 height 17
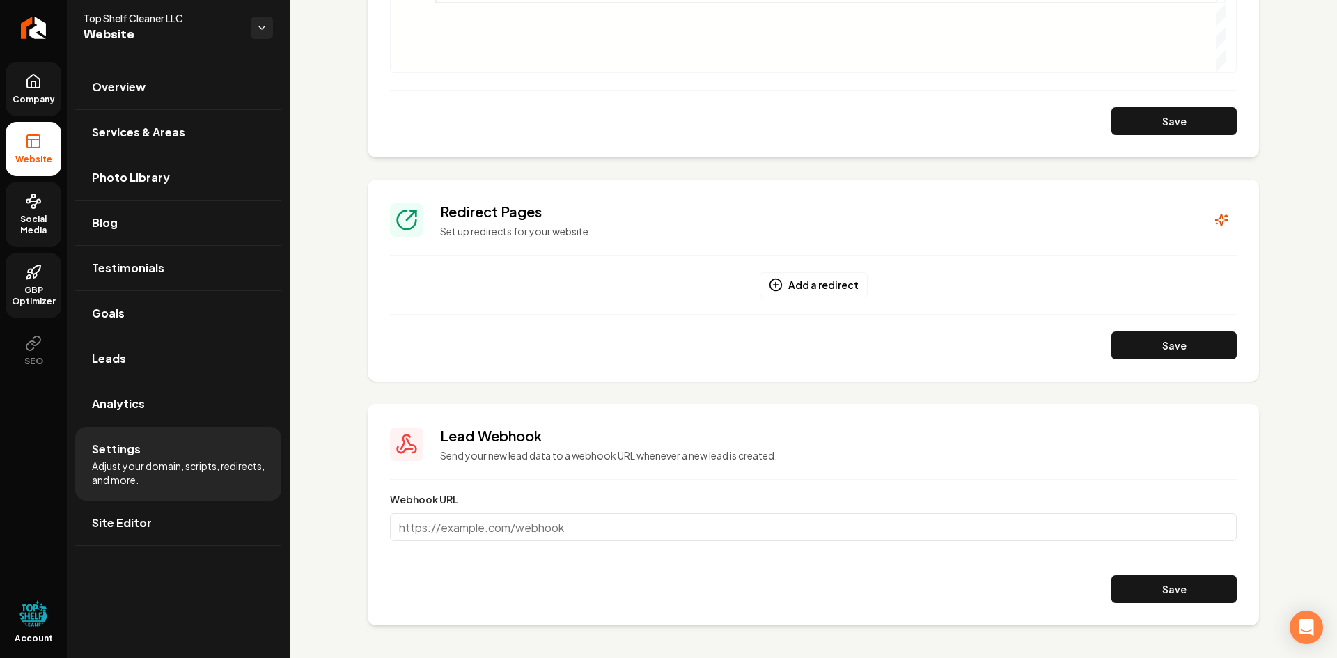
scroll to position [844, 0]
click at [114, 84] on span "Overview" at bounding box center [119, 87] width 54 height 17
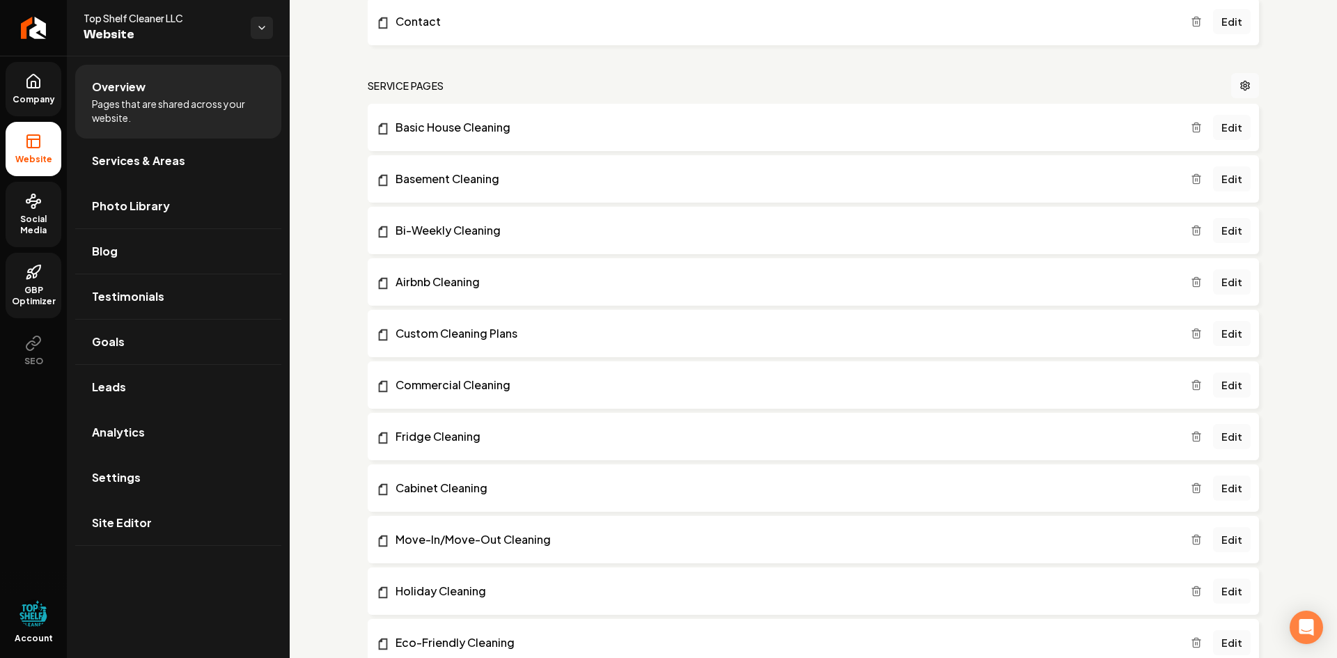
scroll to position [357, 0]
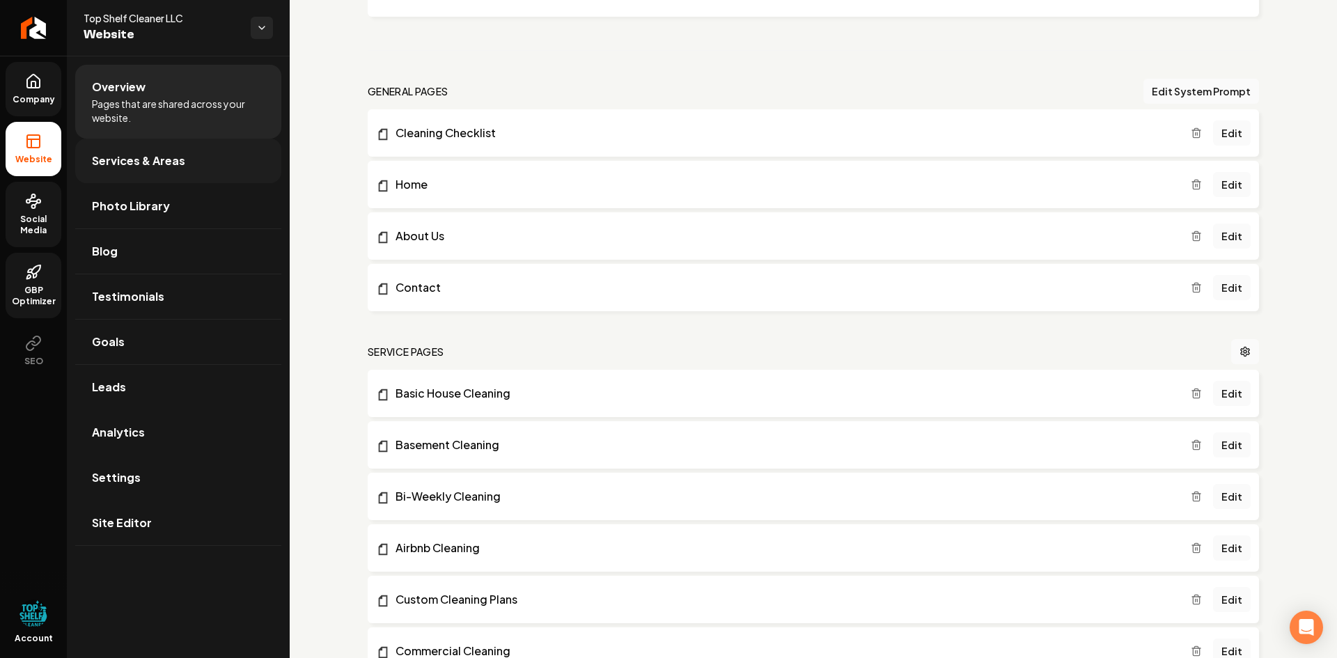
click at [160, 157] on span "Services & Areas" at bounding box center [138, 161] width 93 height 17
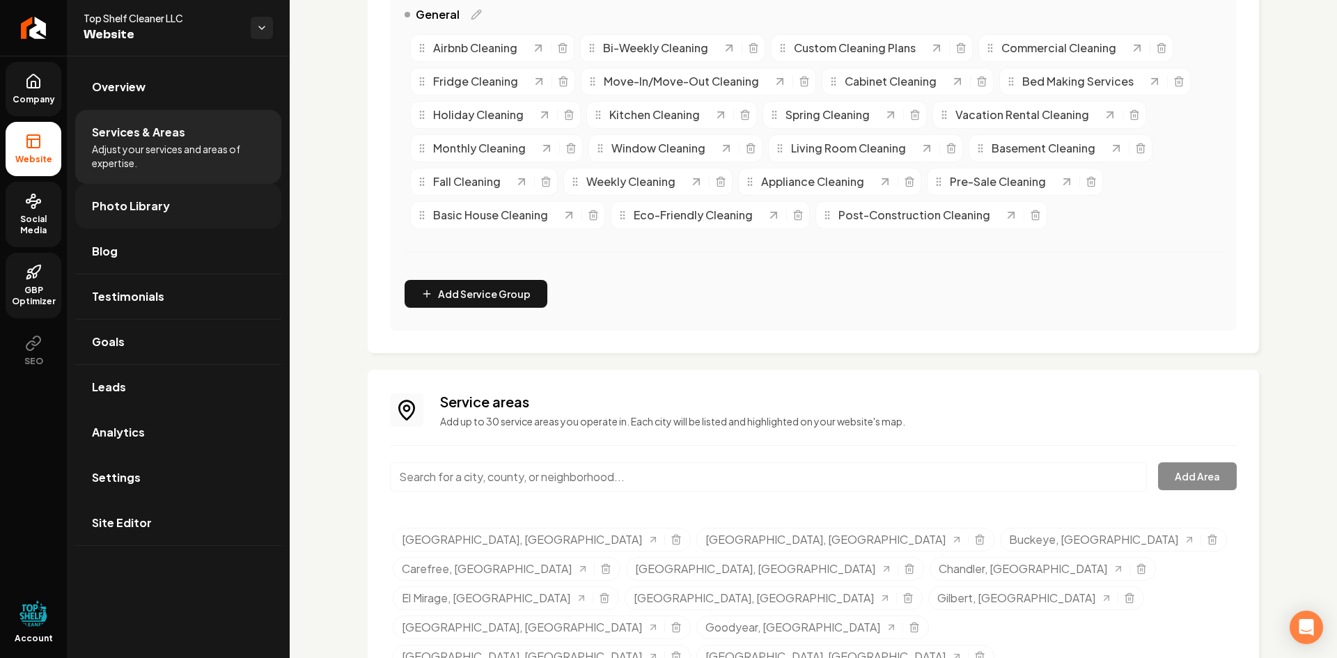
click at [138, 205] on span "Photo Library" at bounding box center [131, 206] width 78 height 17
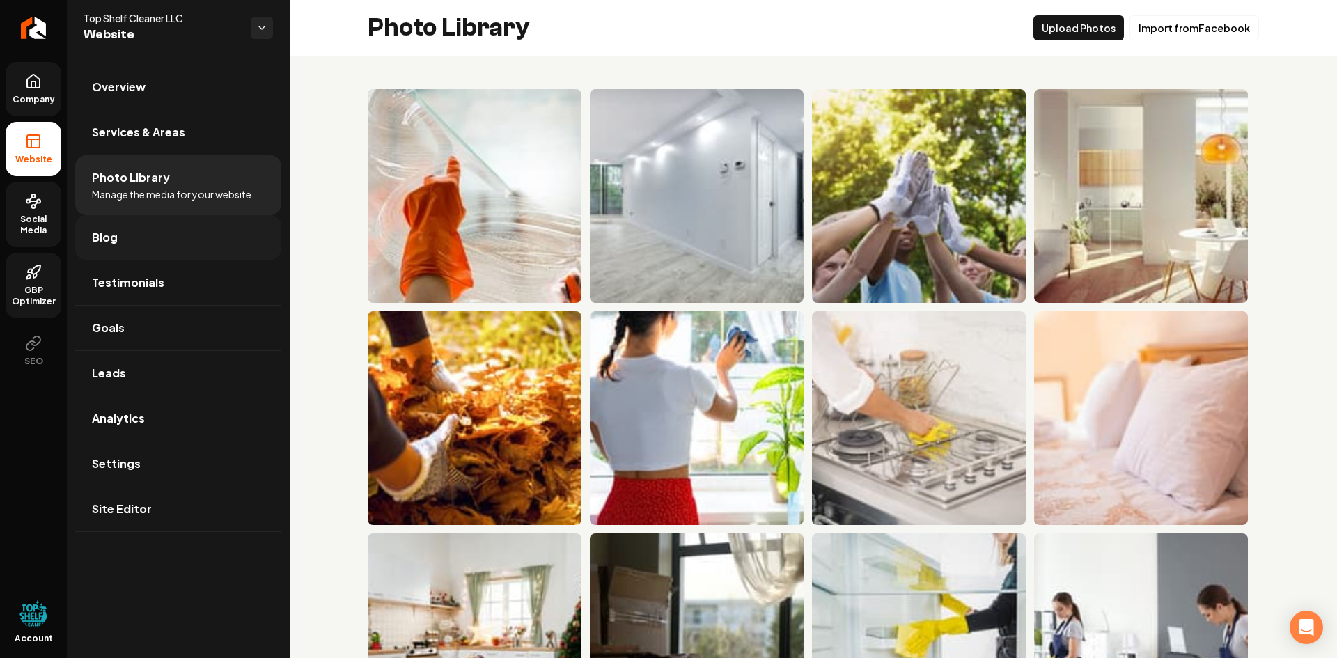
click at [114, 235] on span "Blog" at bounding box center [105, 237] width 26 height 17
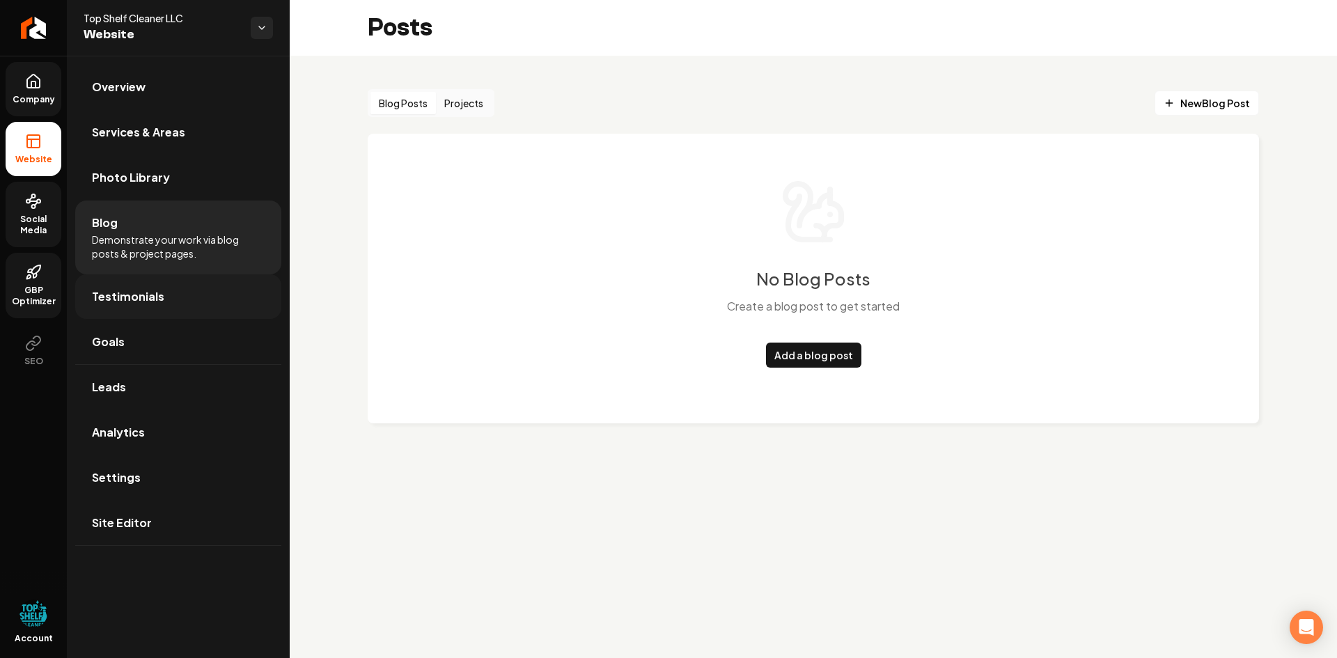
click at [127, 295] on span "Testimonials" at bounding box center [128, 296] width 72 height 17
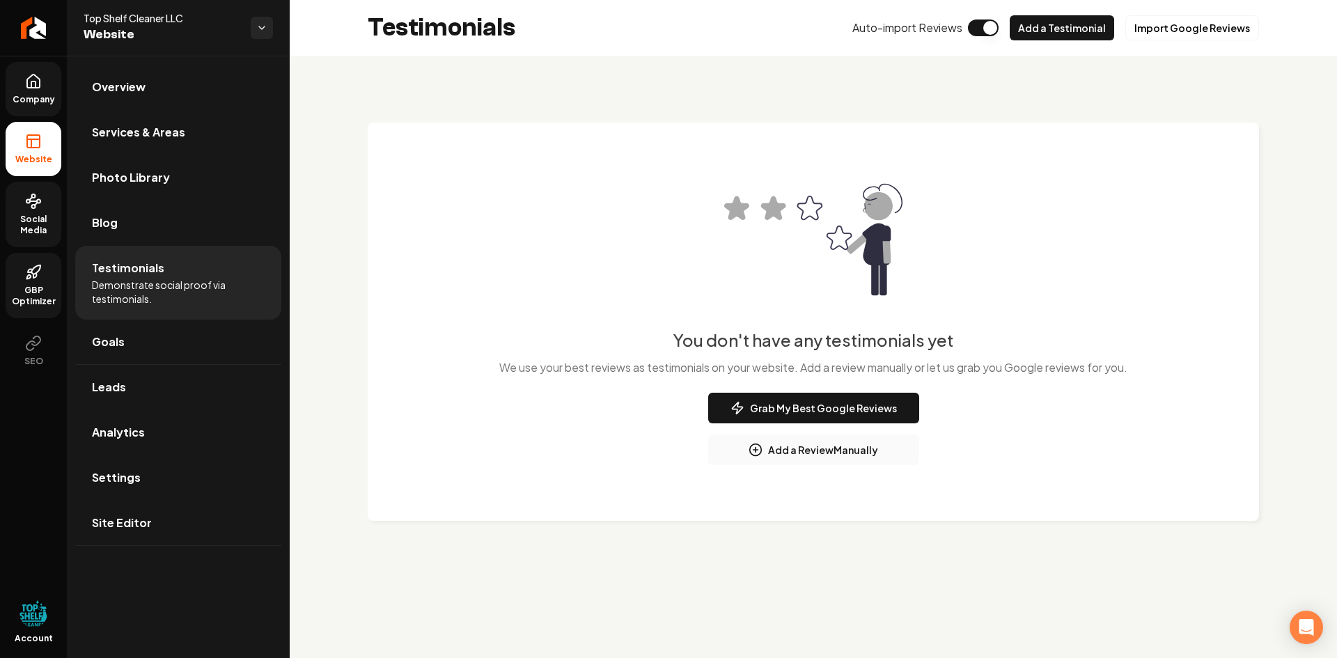
click at [40, 86] on icon at bounding box center [33, 81] width 13 height 13
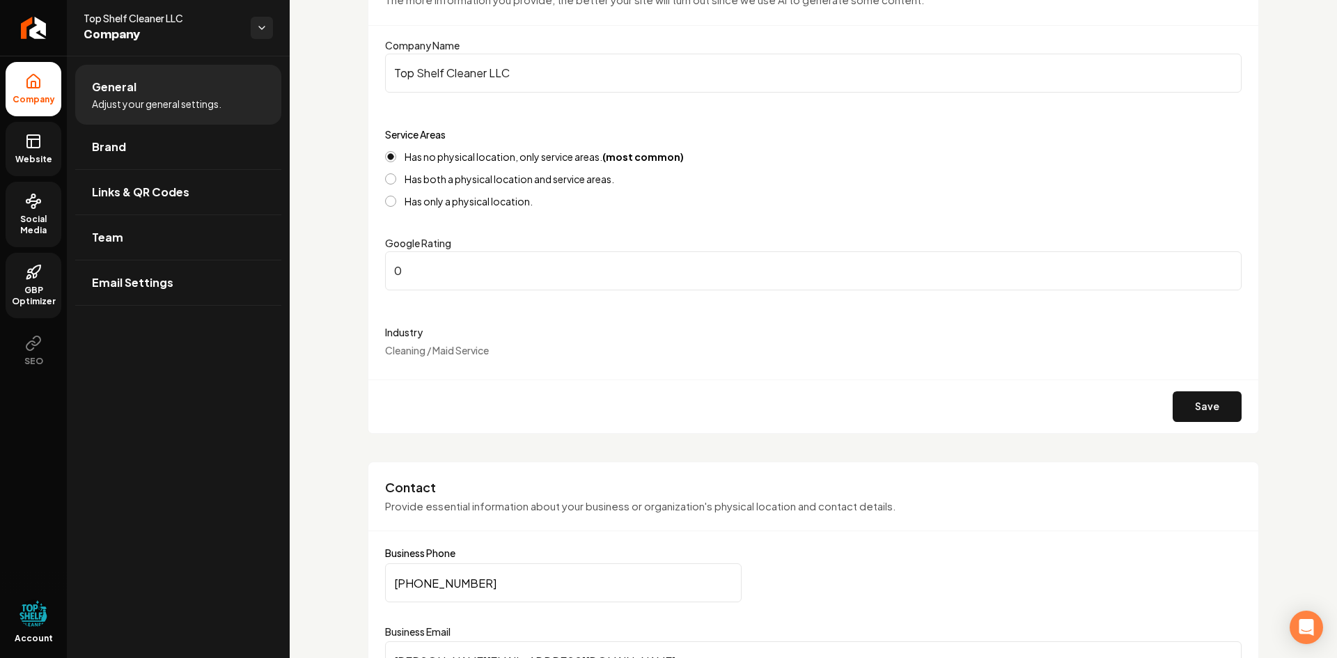
scroll to position [418, 0]
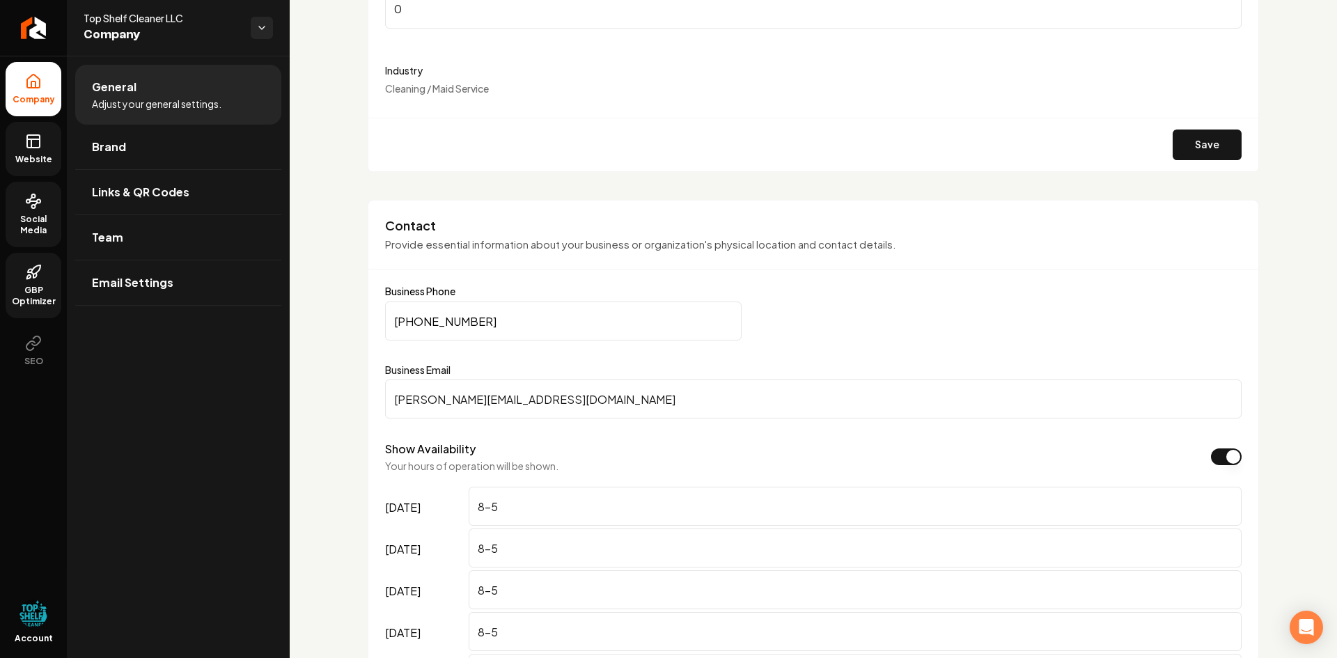
click at [423, 321] on input "[PHONE_NUMBER]" at bounding box center [563, 321] width 357 height 39
type input "[PHONE_NUMBER]"
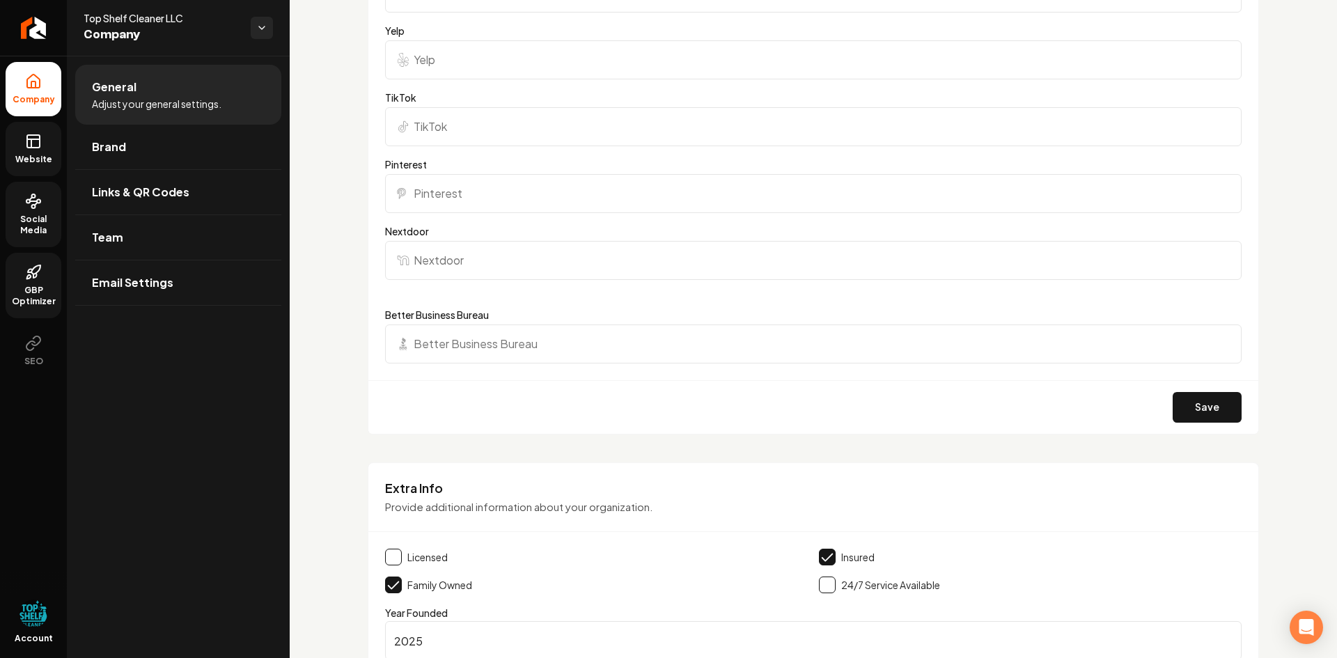
scroll to position [1741, 0]
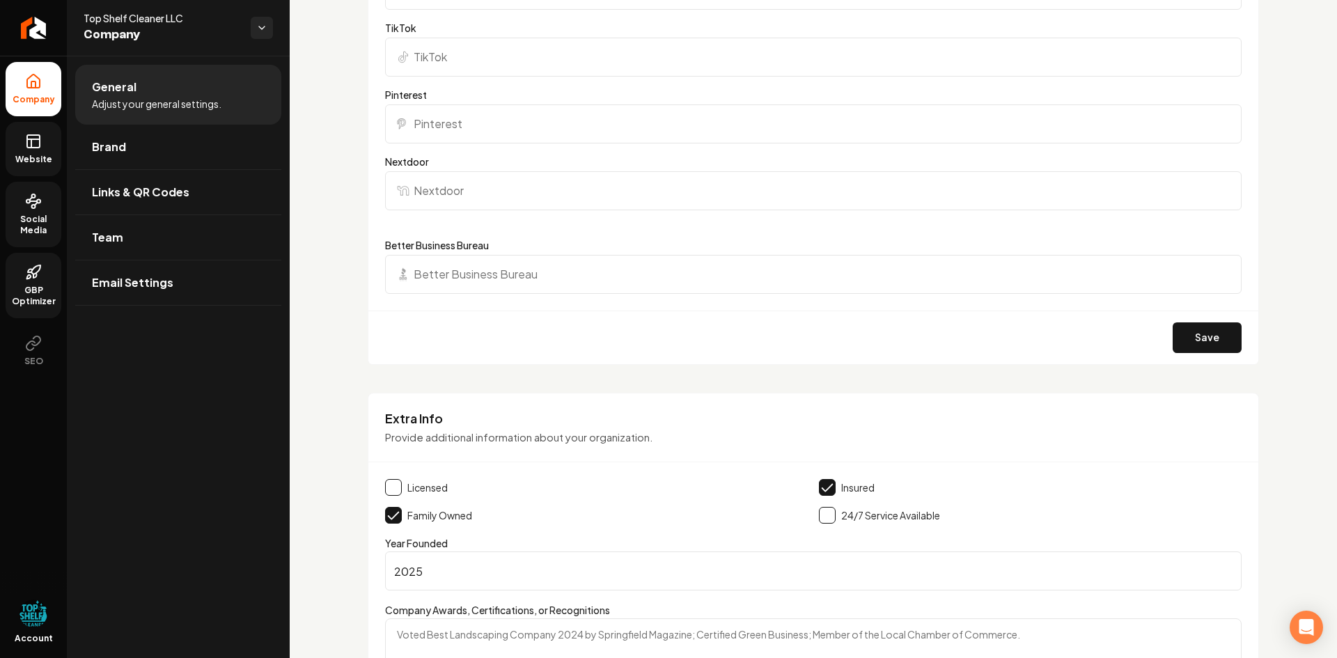
click at [388, 484] on button "Main content area" at bounding box center [393, 487] width 17 height 17
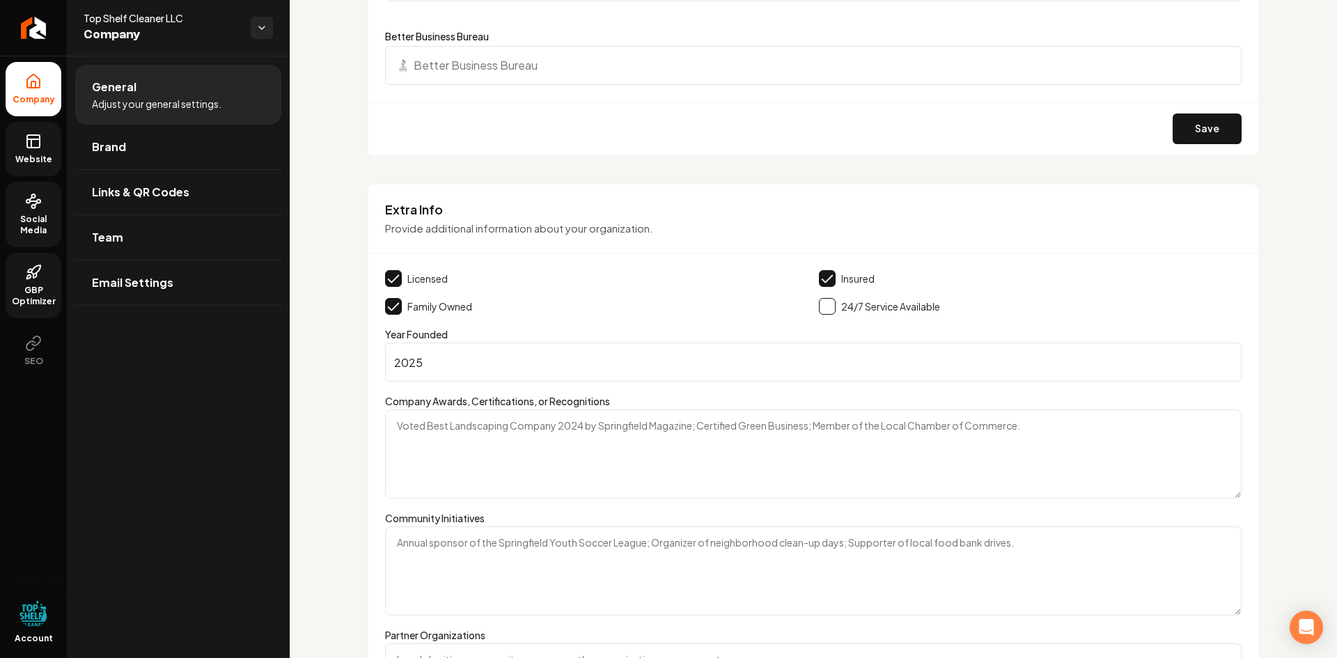
scroll to position [2151, 0]
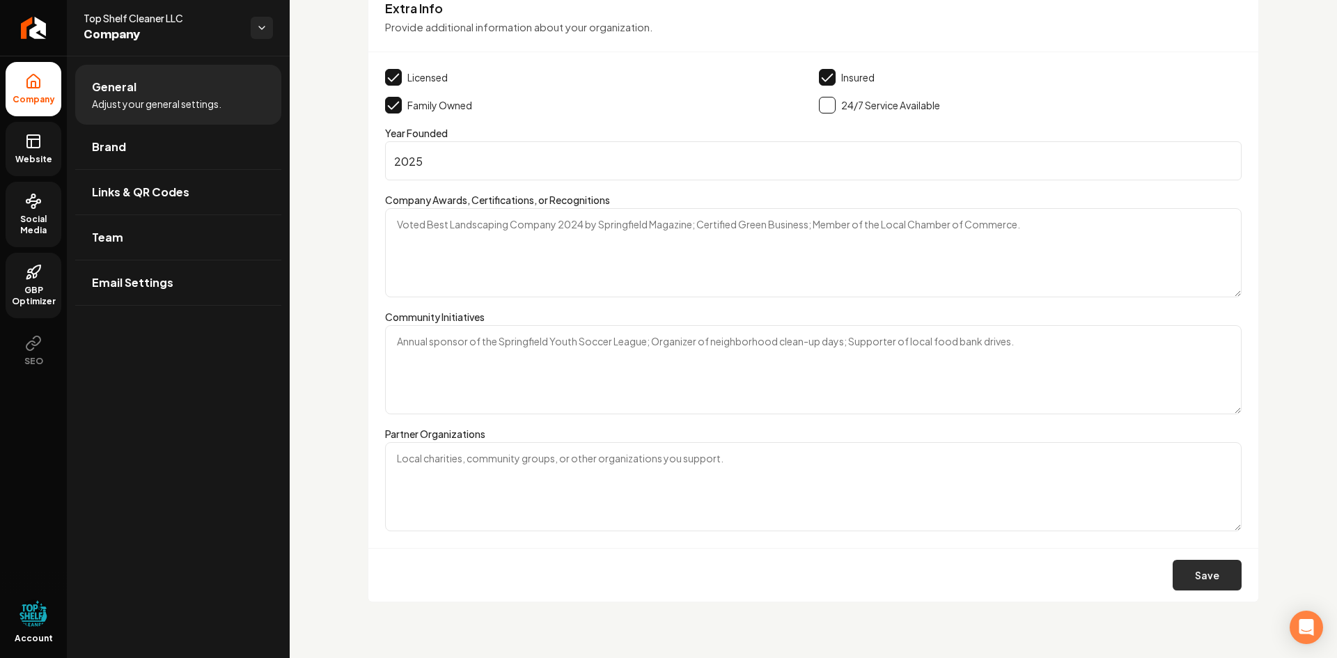
click at [1201, 575] on button "Save" at bounding box center [1207, 575] width 69 height 31
click at [33, 284] on link "GBP Optimizer" at bounding box center [34, 285] width 56 height 65
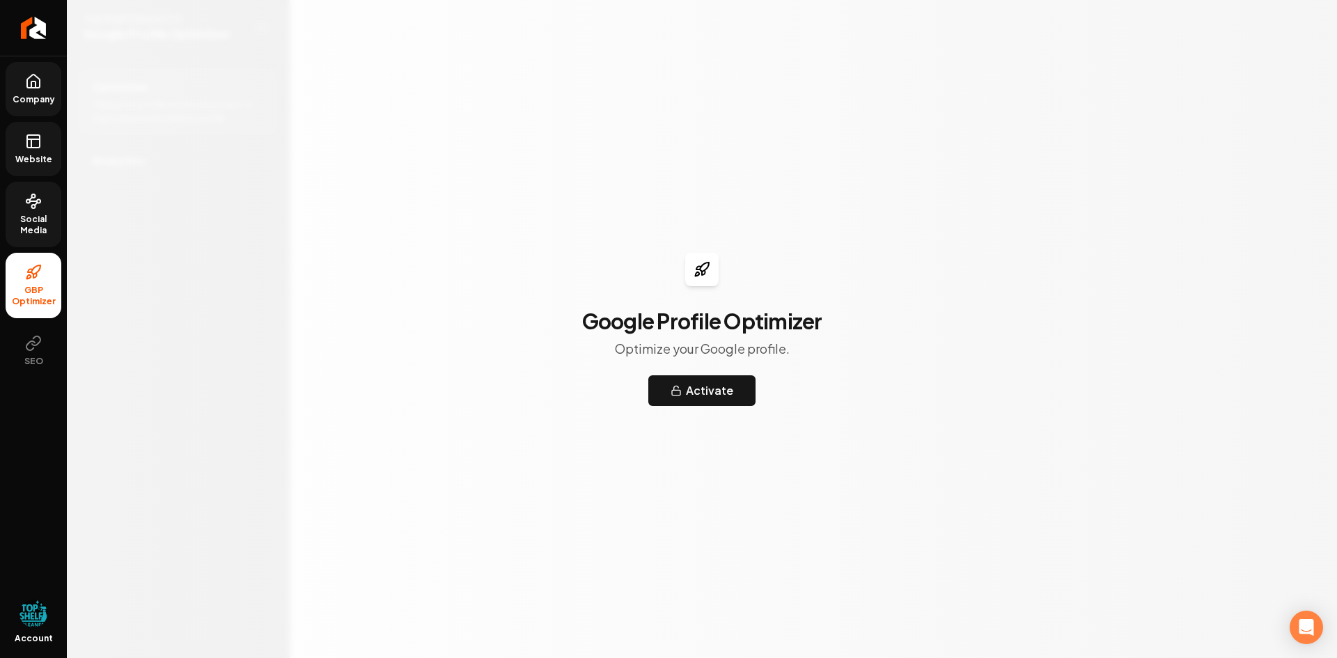
click at [29, 208] on icon at bounding box center [33, 201] width 17 height 17
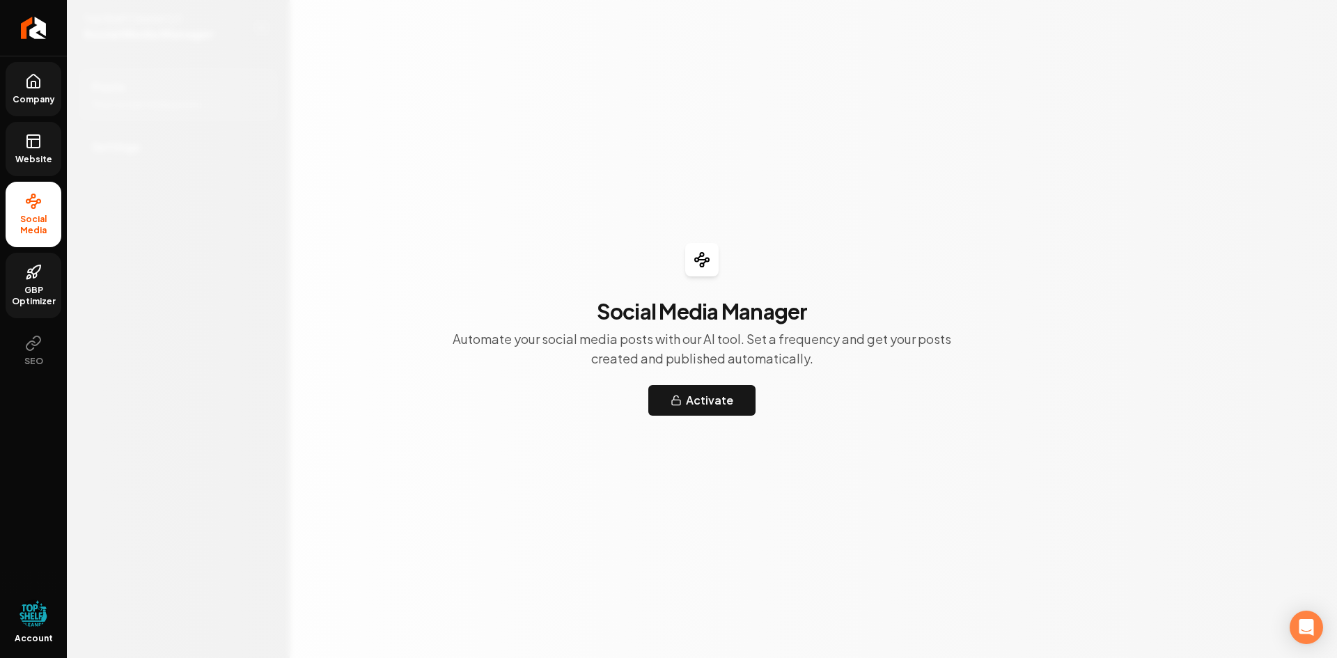
click at [35, 141] on icon at bounding box center [33, 141] width 17 height 17
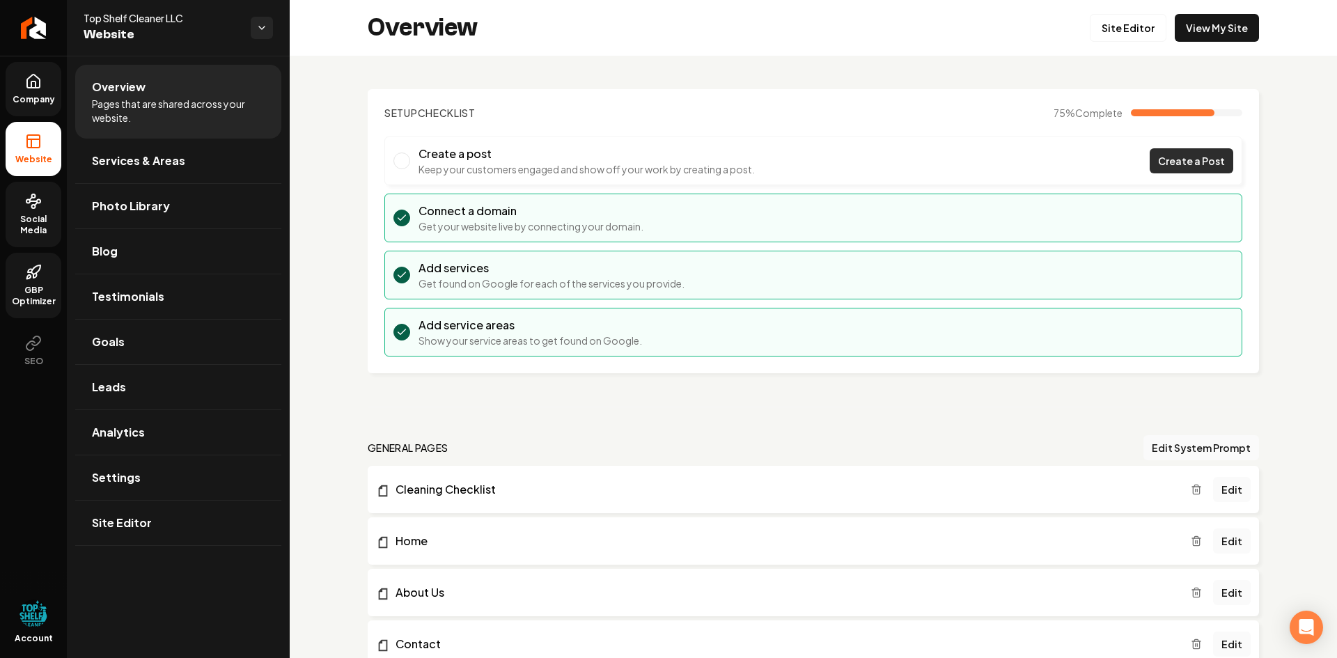
click at [1192, 157] on span "Create a Post" at bounding box center [1191, 161] width 67 height 15
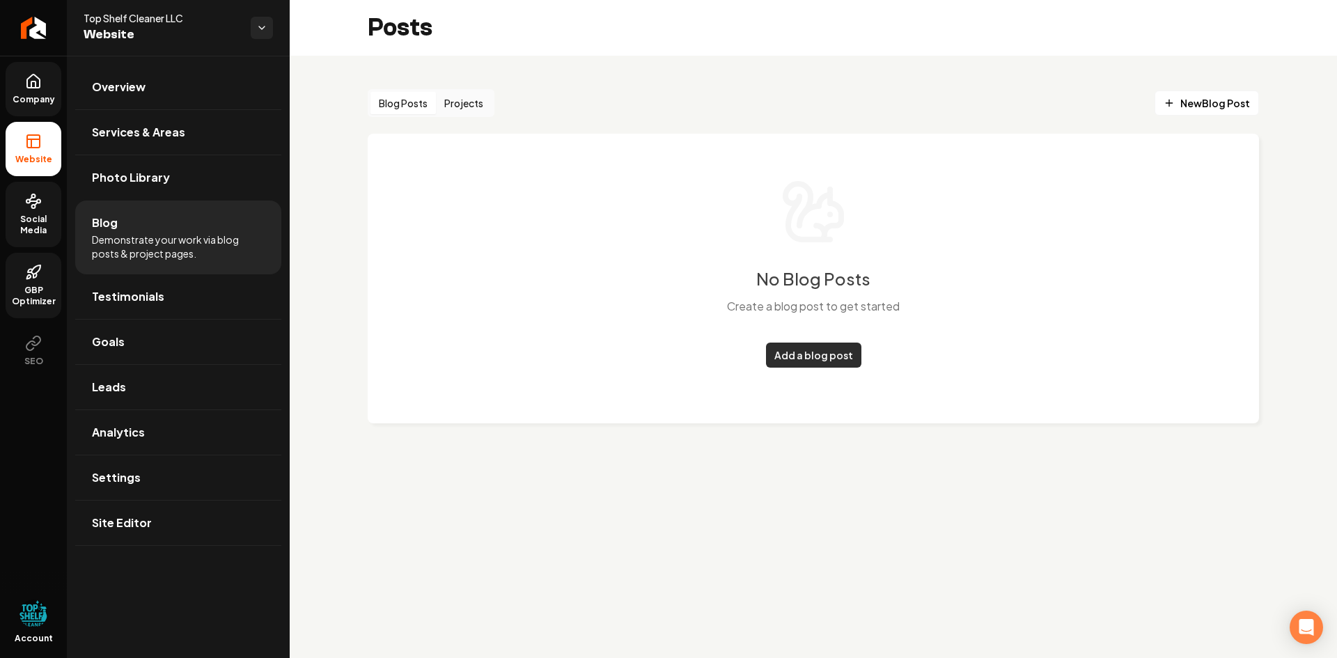
click at [806, 352] on link "Add a blog post" at bounding box center [813, 355] width 95 height 25
click at [123, 89] on span "Overview" at bounding box center [119, 87] width 54 height 17
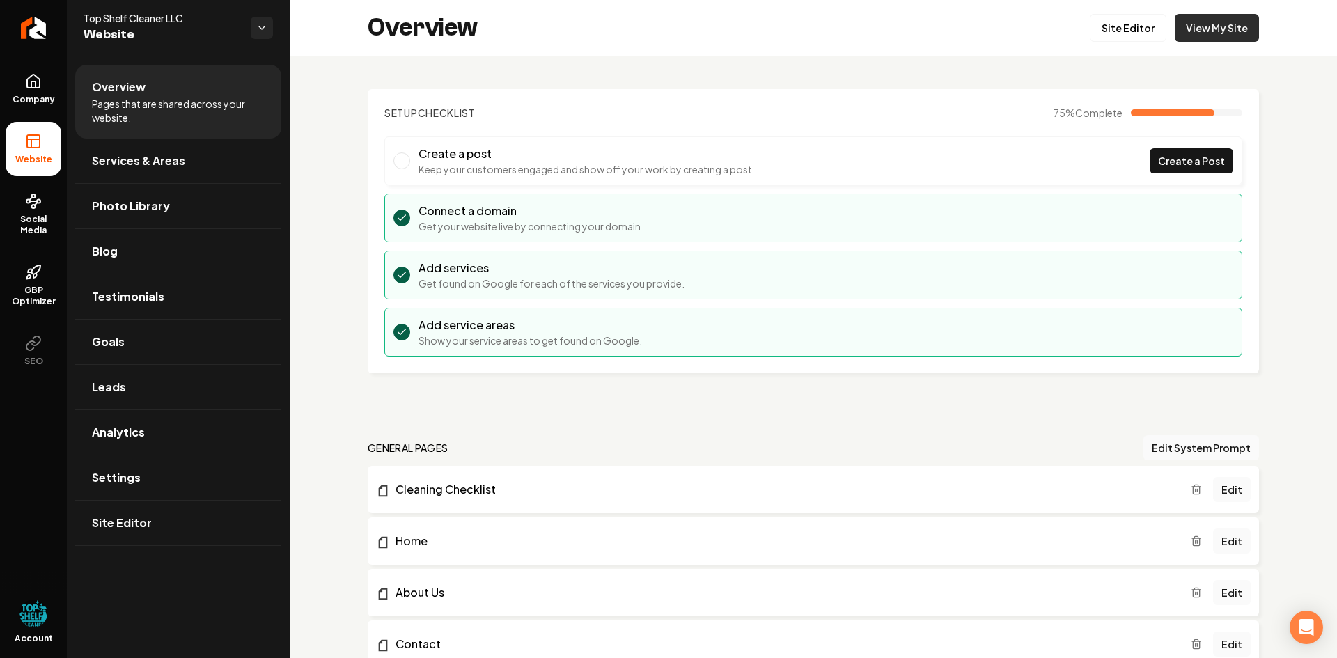
click at [1216, 32] on link "View My Site" at bounding box center [1217, 28] width 84 height 28
click at [114, 159] on span "Services & Areas" at bounding box center [138, 161] width 93 height 17
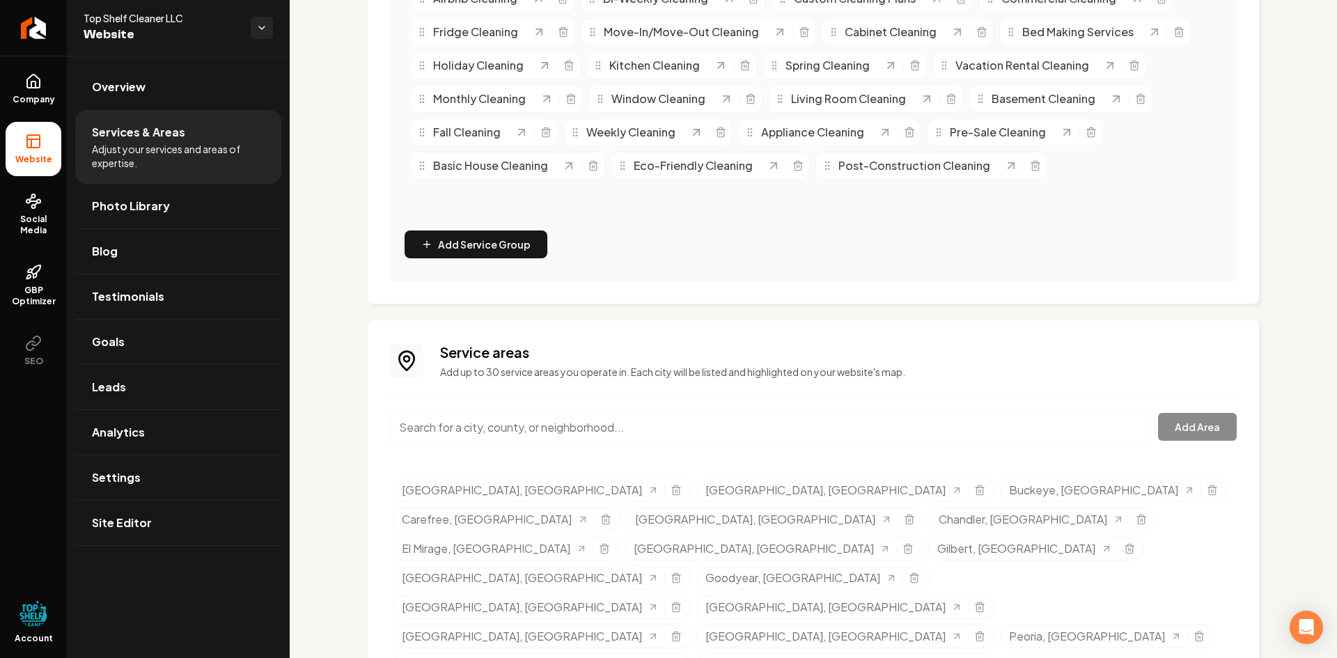
scroll to position [428, 0]
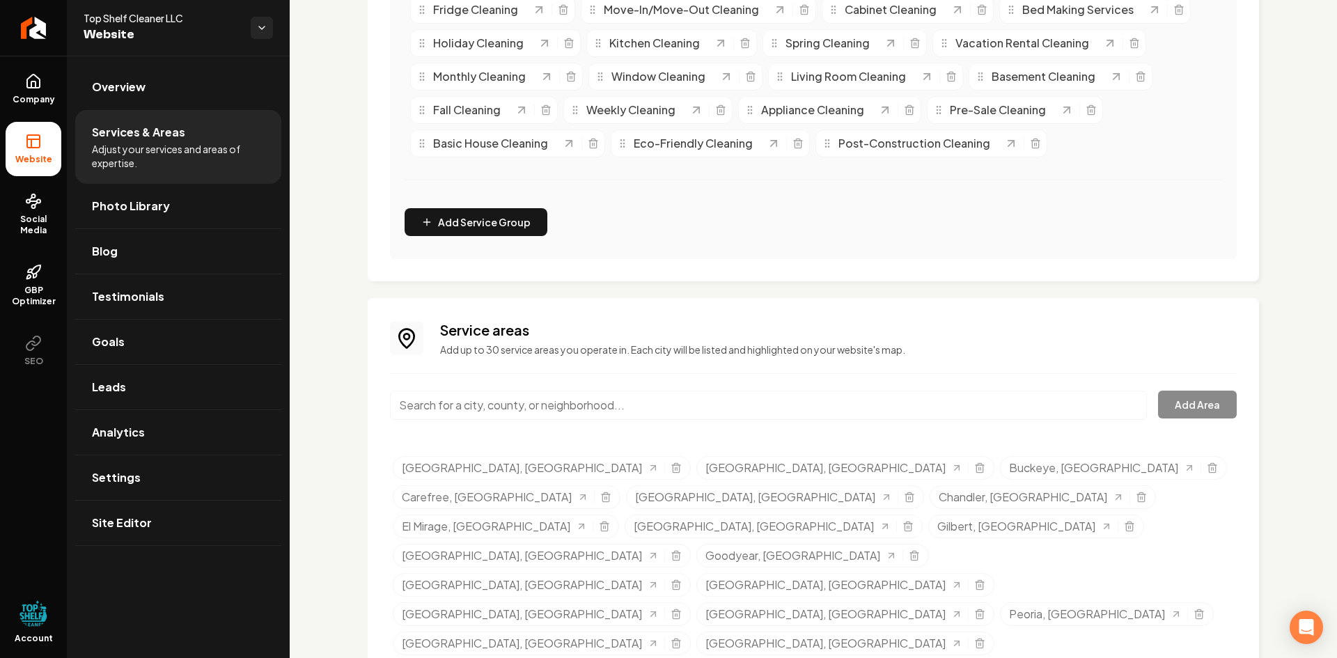
click at [24, 635] on span "Account" at bounding box center [34, 638] width 38 height 11
click at [33, 614] on img "Open user button" at bounding box center [34, 614] width 28 height 28
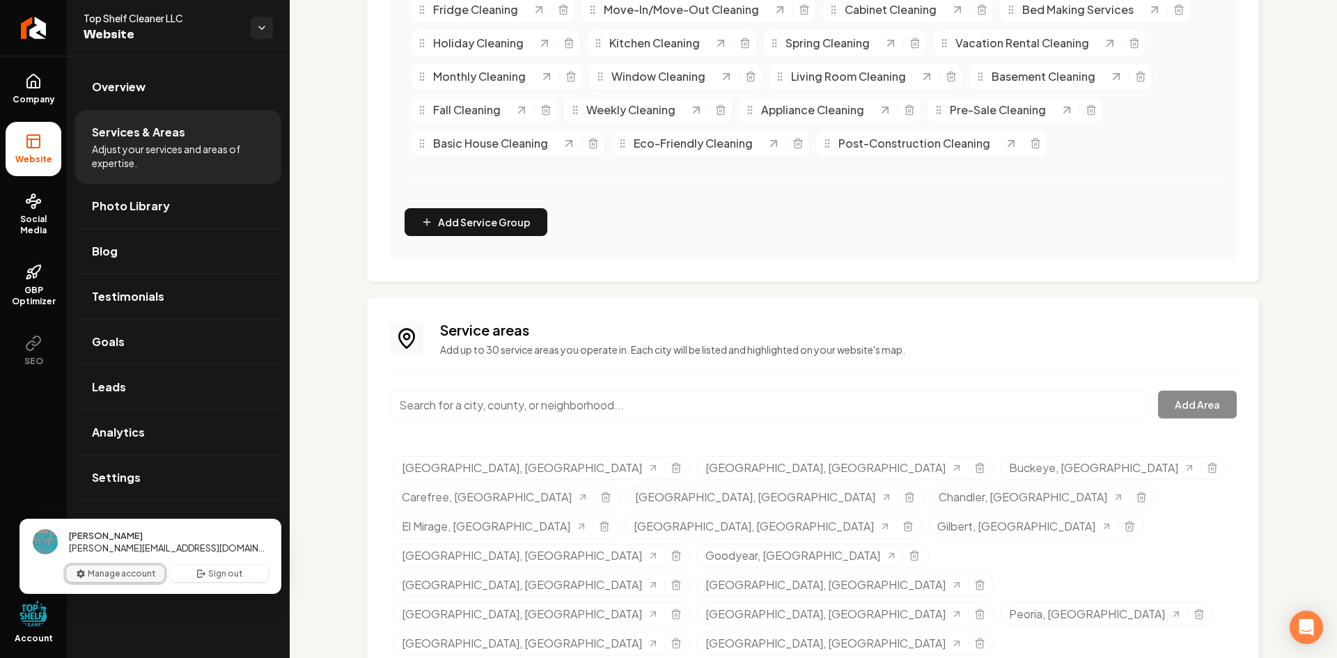
click at [114, 576] on button "Manage account" at bounding box center [115, 574] width 98 height 17
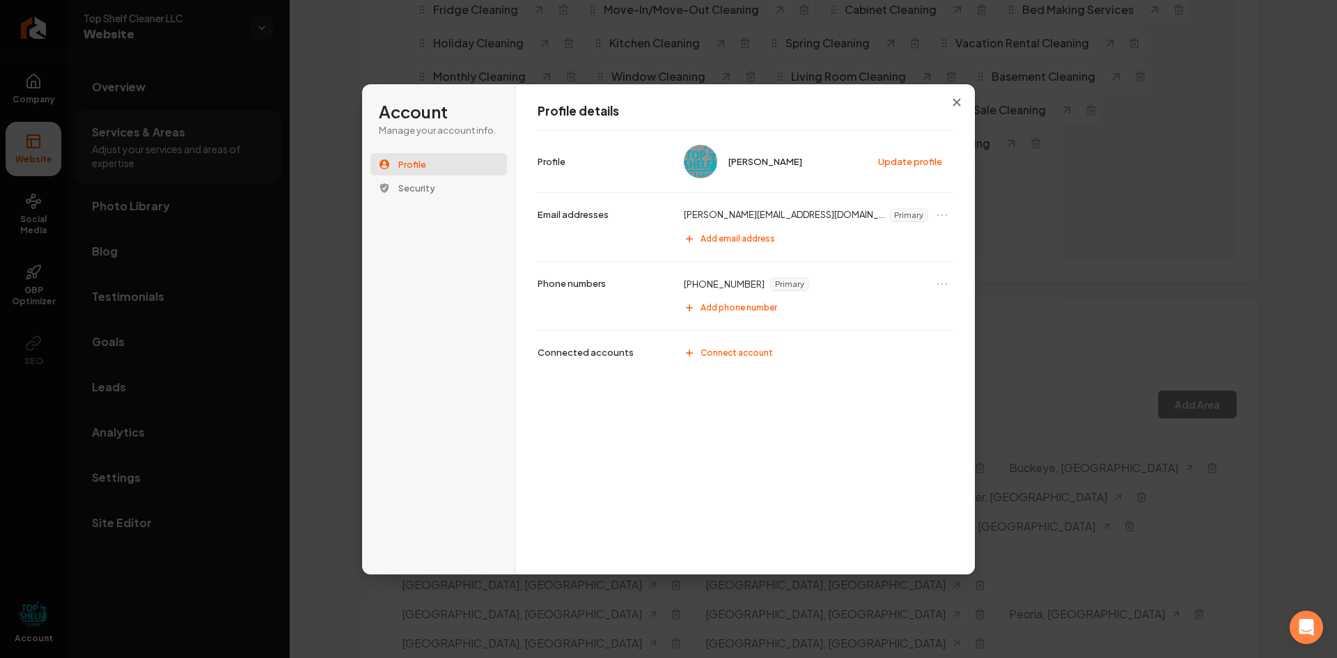
click at [552, 285] on p "Phone numbers" at bounding box center [572, 283] width 68 height 13
click at [715, 237] on span "Add email address" at bounding box center [738, 238] width 75 height 11
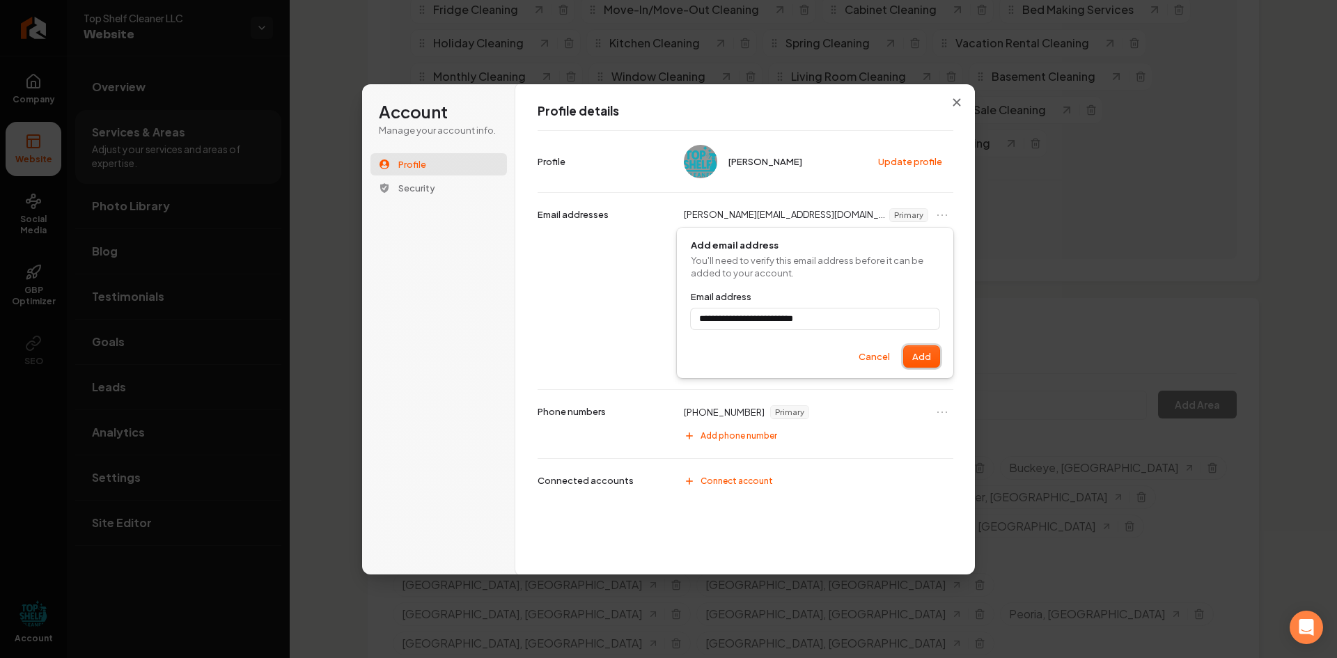
click at [921, 357] on button "Add" at bounding box center [922, 356] width 36 height 21
type input "**********"
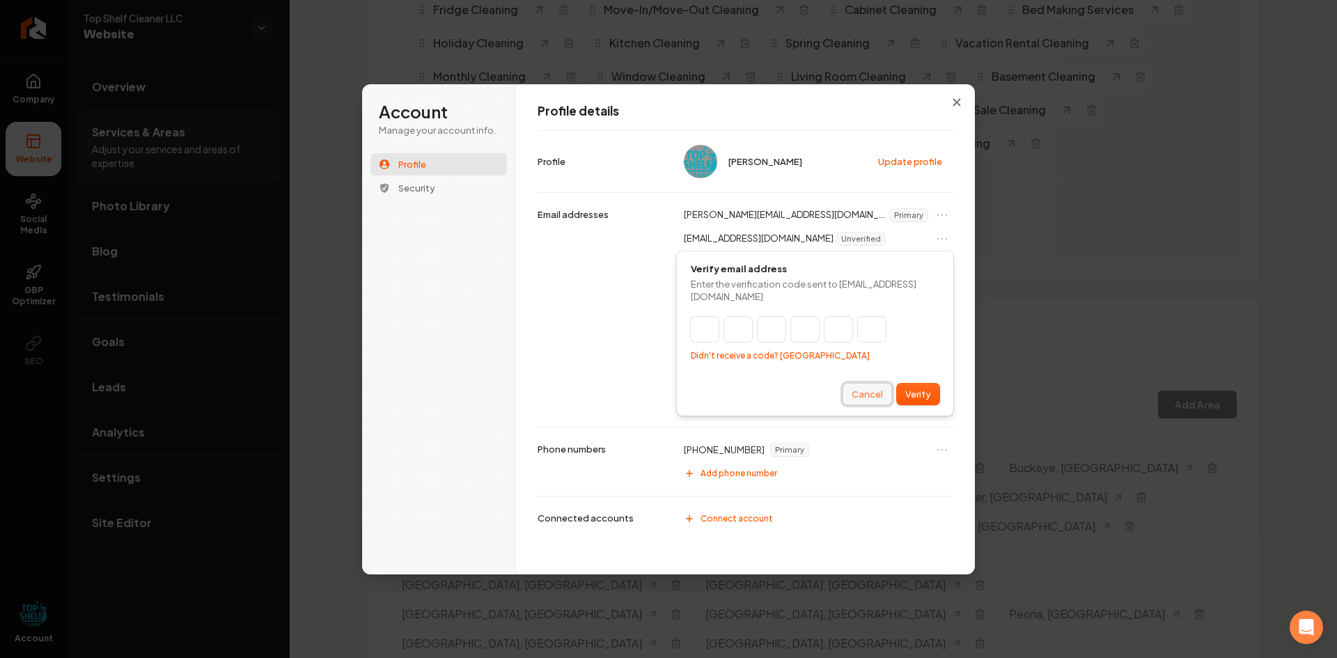
click at [878, 394] on button "Cancel" at bounding box center [867, 394] width 48 height 21
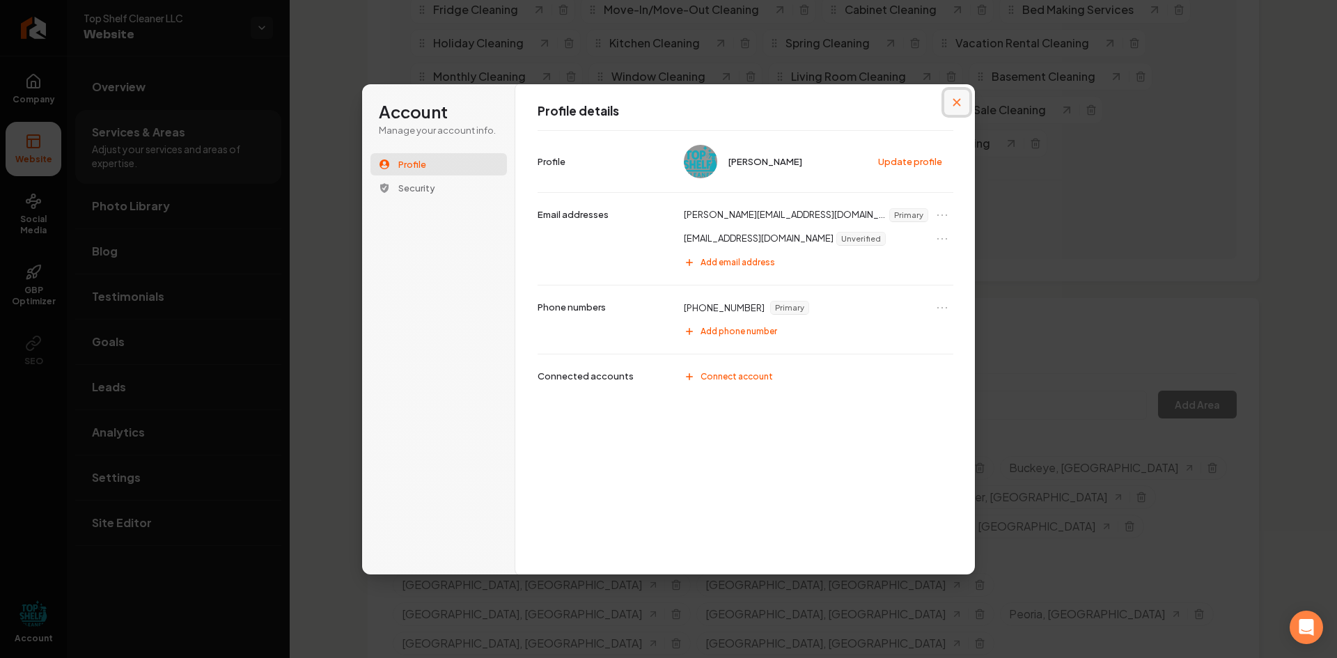
click at [960, 101] on icon "Close modal" at bounding box center [957, 102] width 8 height 8
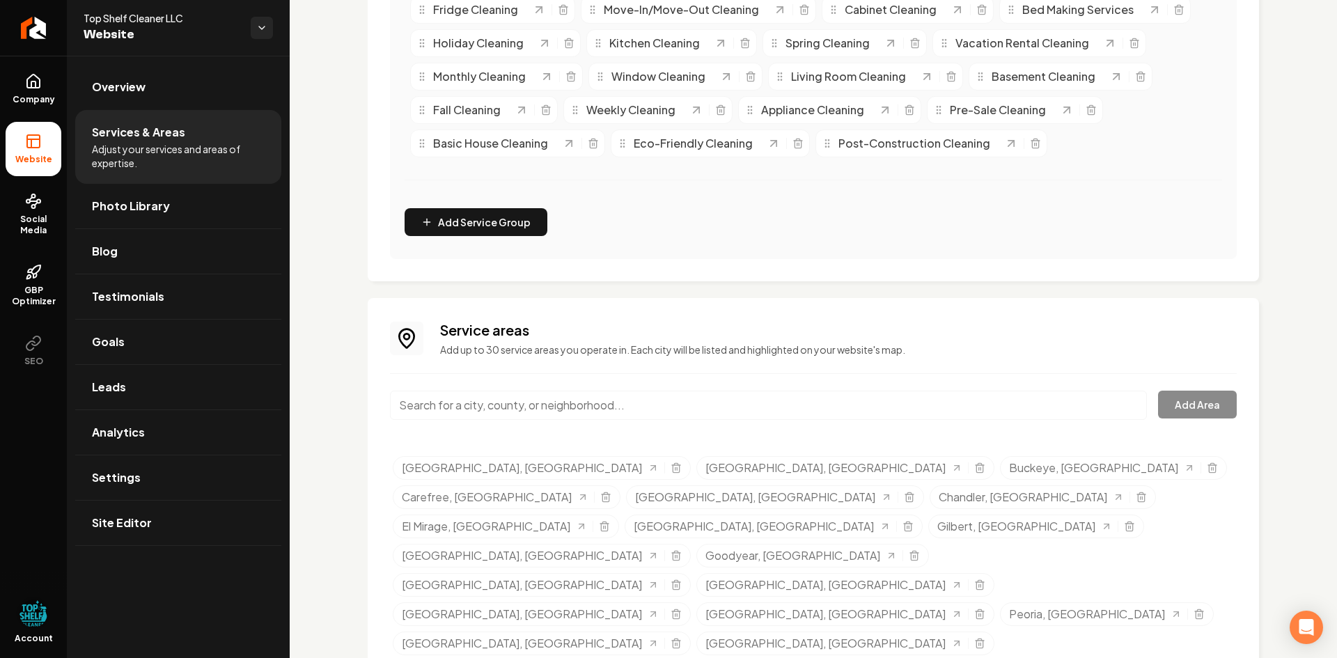
scroll to position [0, 0]
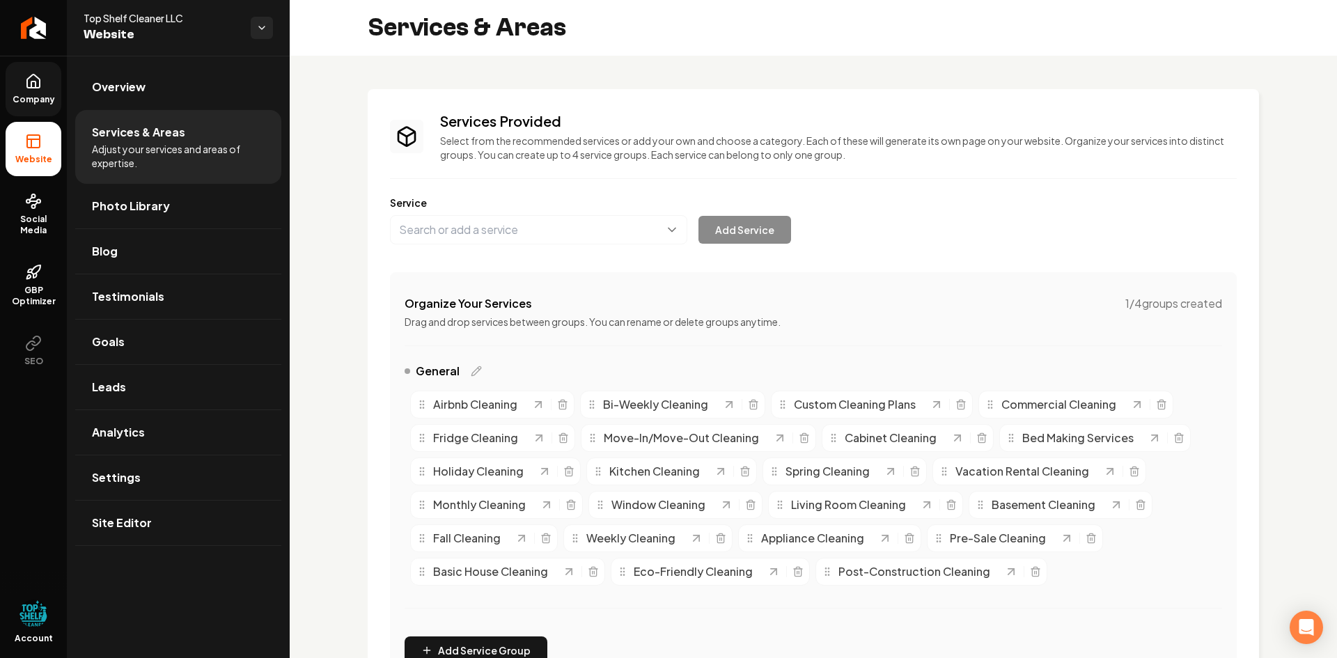
click at [35, 96] on span "Company" at bounding box center [34, 99] width 54 height 11
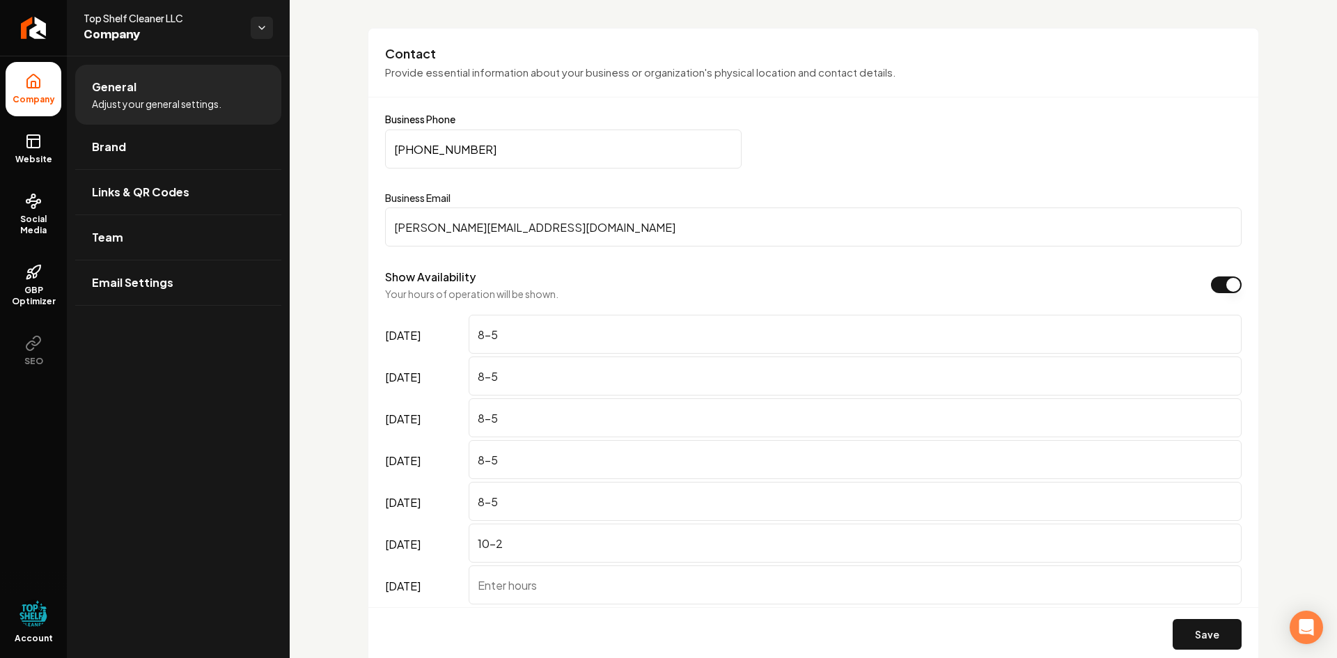
scroll to position [836, 0]
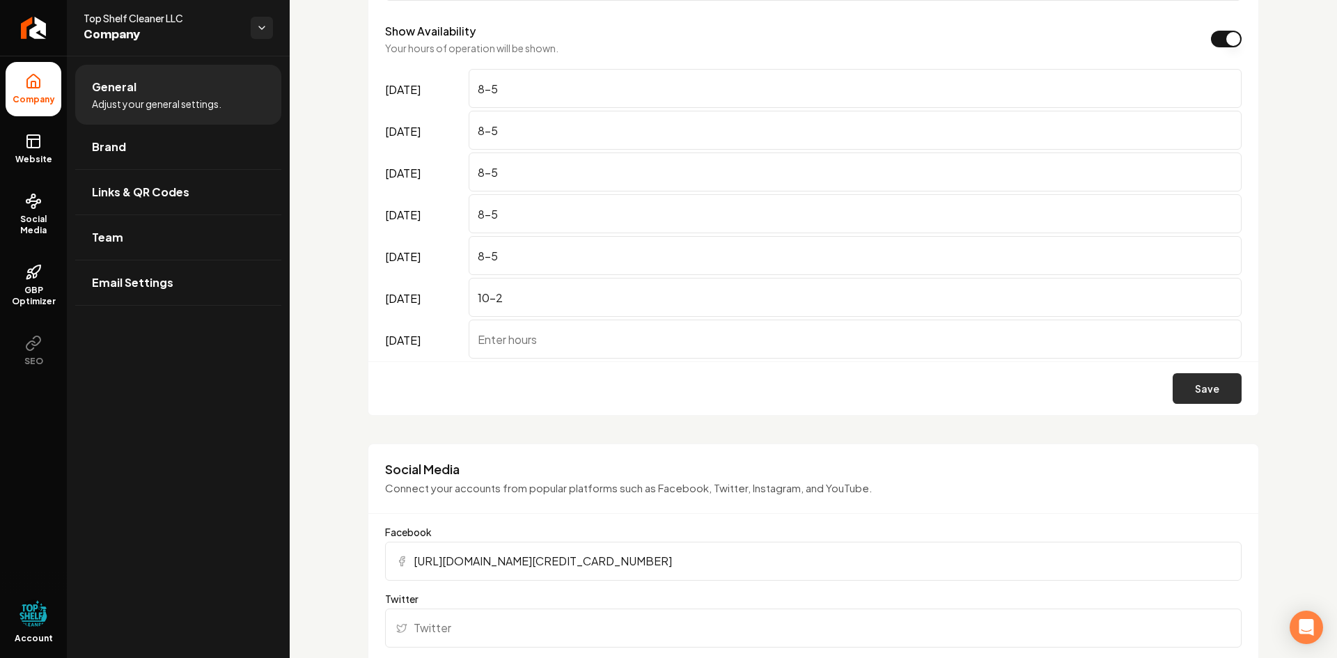
click at [1211, 380] on button "Save" at bounding box center [1207, 388] width 69 height 31
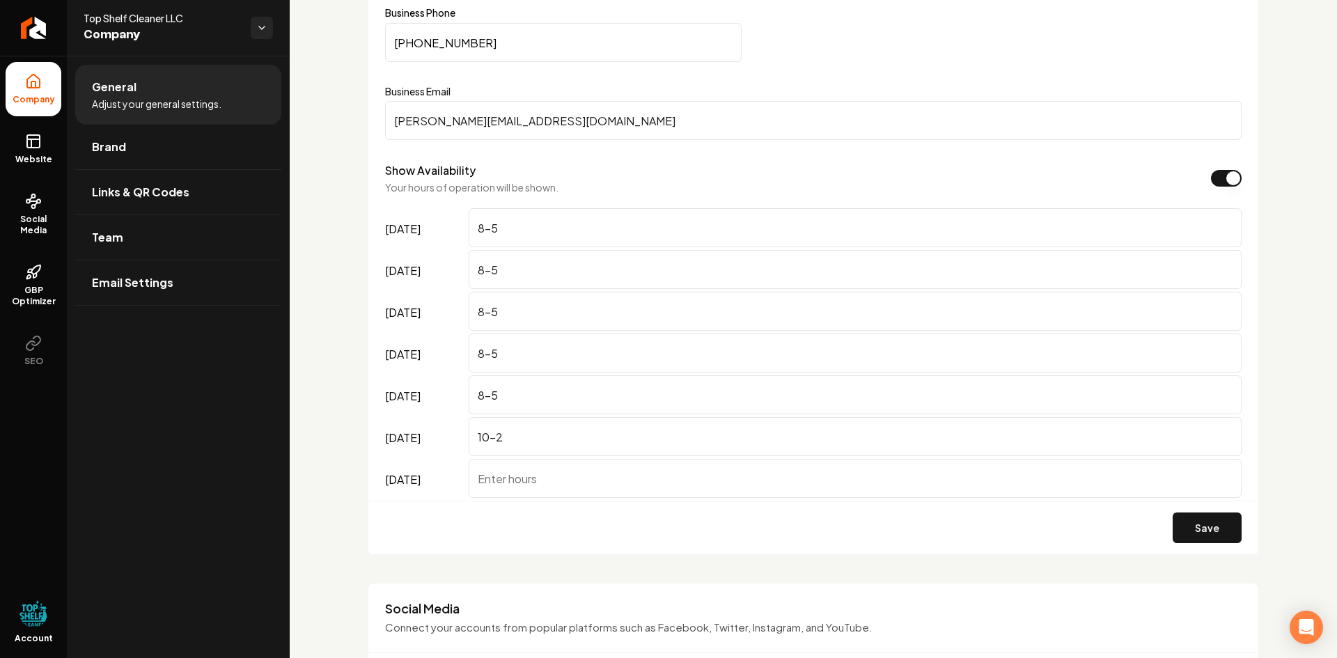
scroll to position [139, 0]
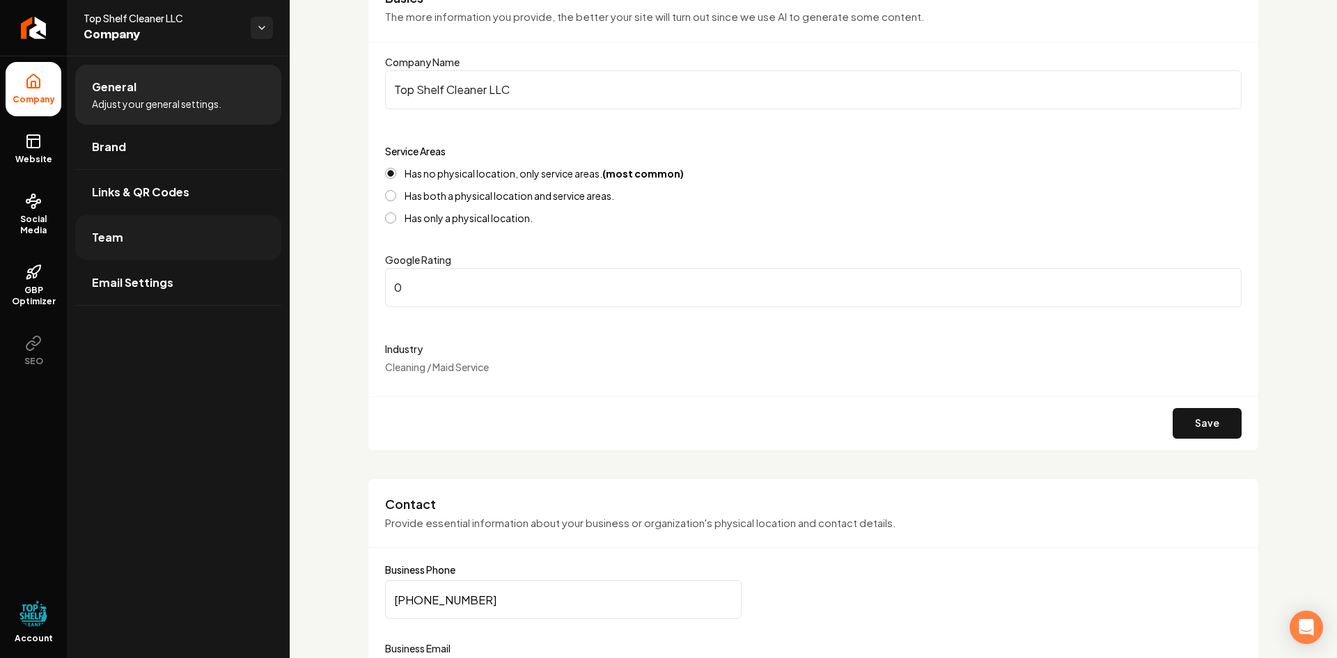
click at [117, 234] on span "Team" at bounding box center [107, 237] width 31 height 17
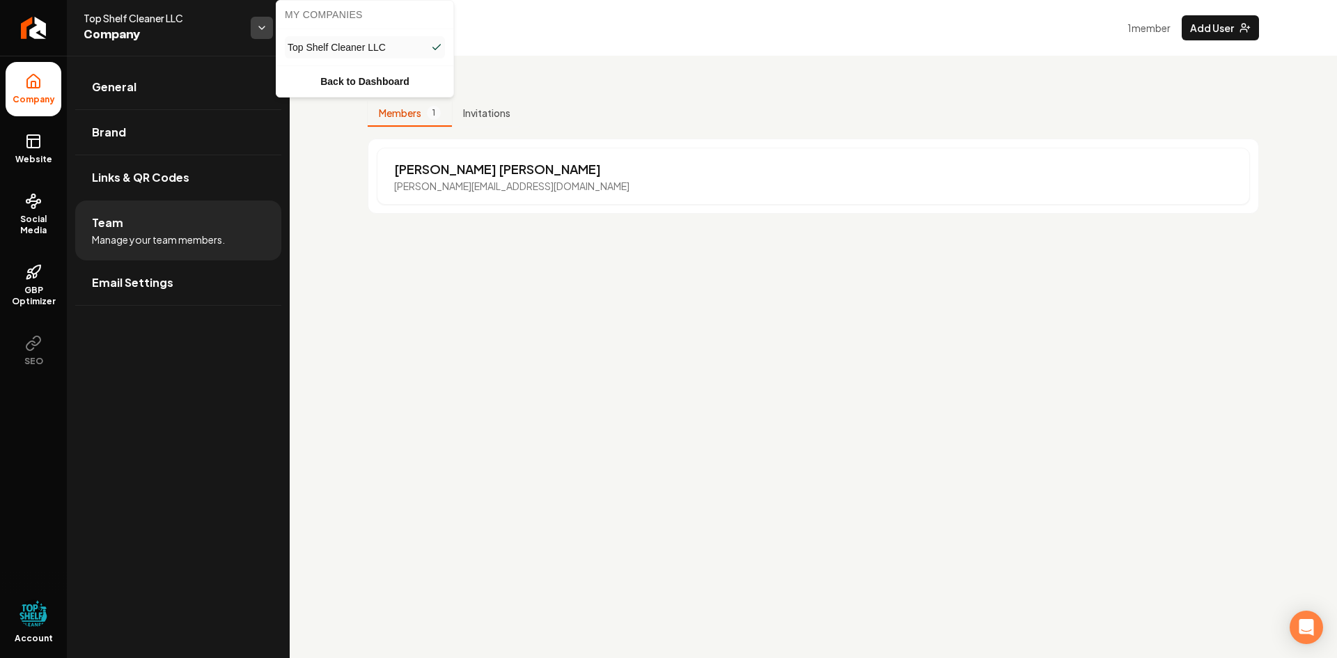
click at [263, 29] on html "Company Website Social Media GBP Optimizer SEO Account Top Shelf Cleaner LLC Co…" at bounding box center [668, 329] width 1337 height 658
click at [351, 80] on link "Back to Dashboard" at bounding box center [364, 81] width 171 height 25
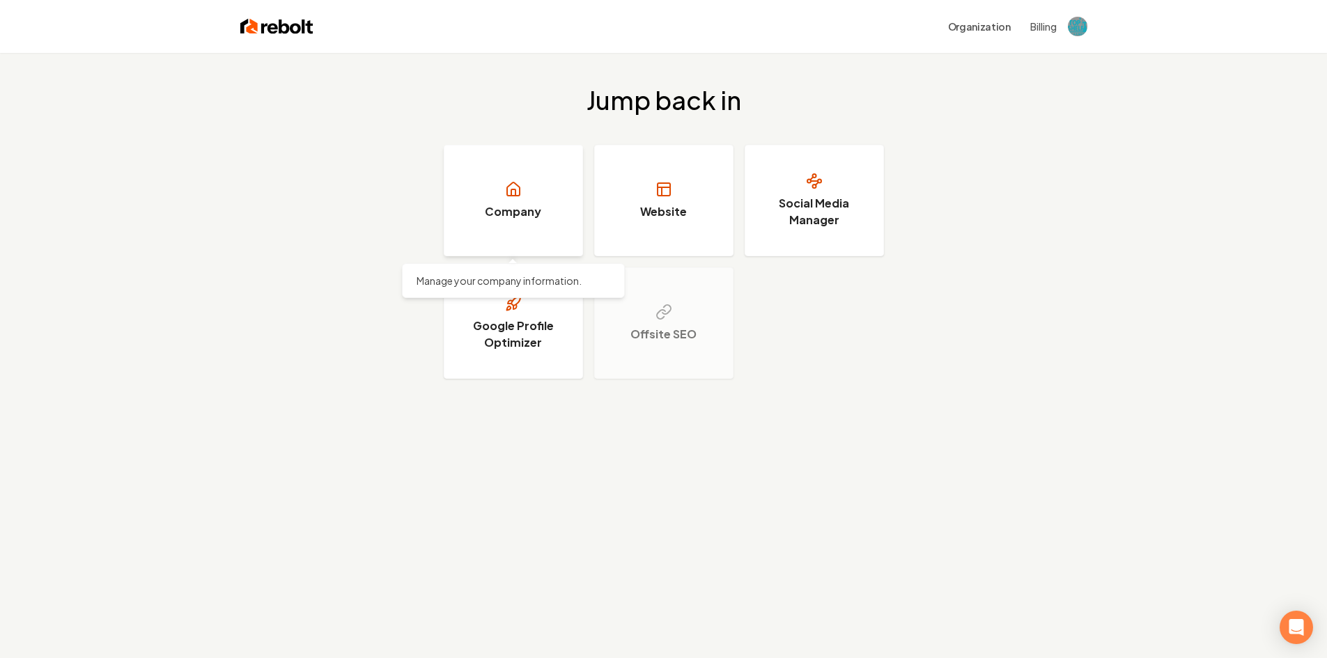
click at [515, 212] on h3 "Company" at bounding box center [513, 211] width 56 height 17
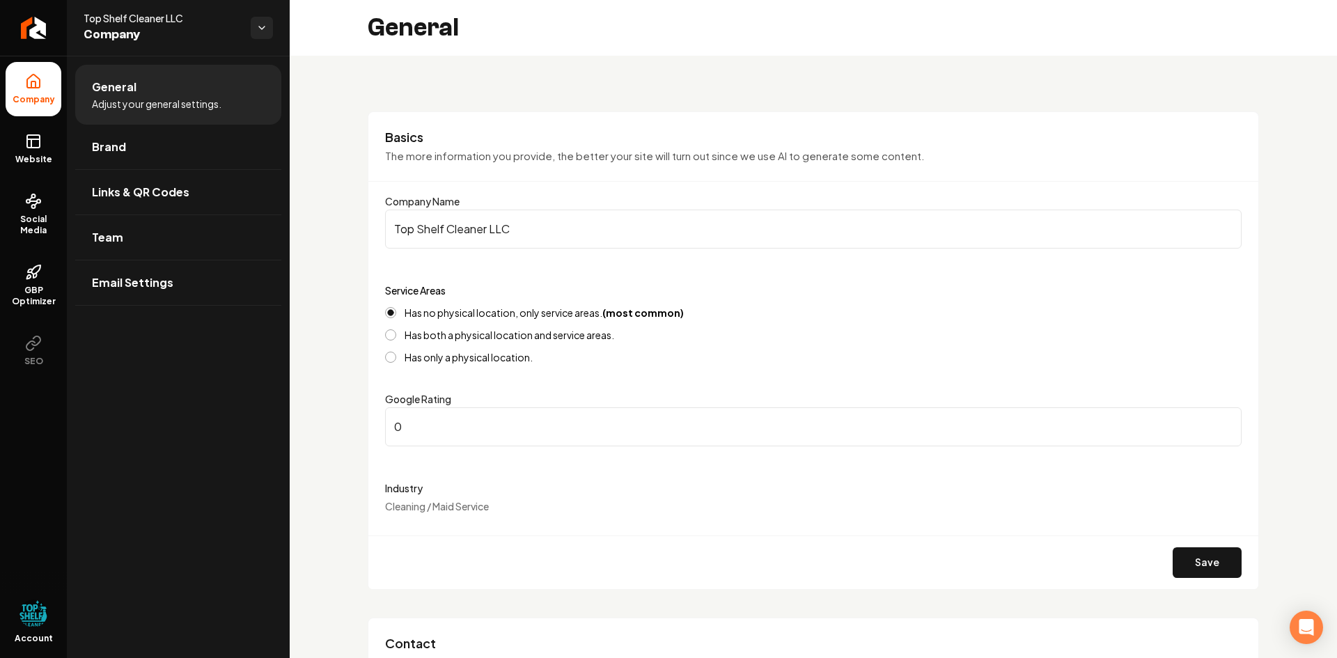
click at [127, 39] on span "Company" at bounding box center [162, 35] width 156 height 20
click at [269, 22] on html "Company Website Social Media GBP Optimizer SEO Account Top Shelf Cleaner LLC Co…" at bounding box center [668, 329] width 1337 height 658
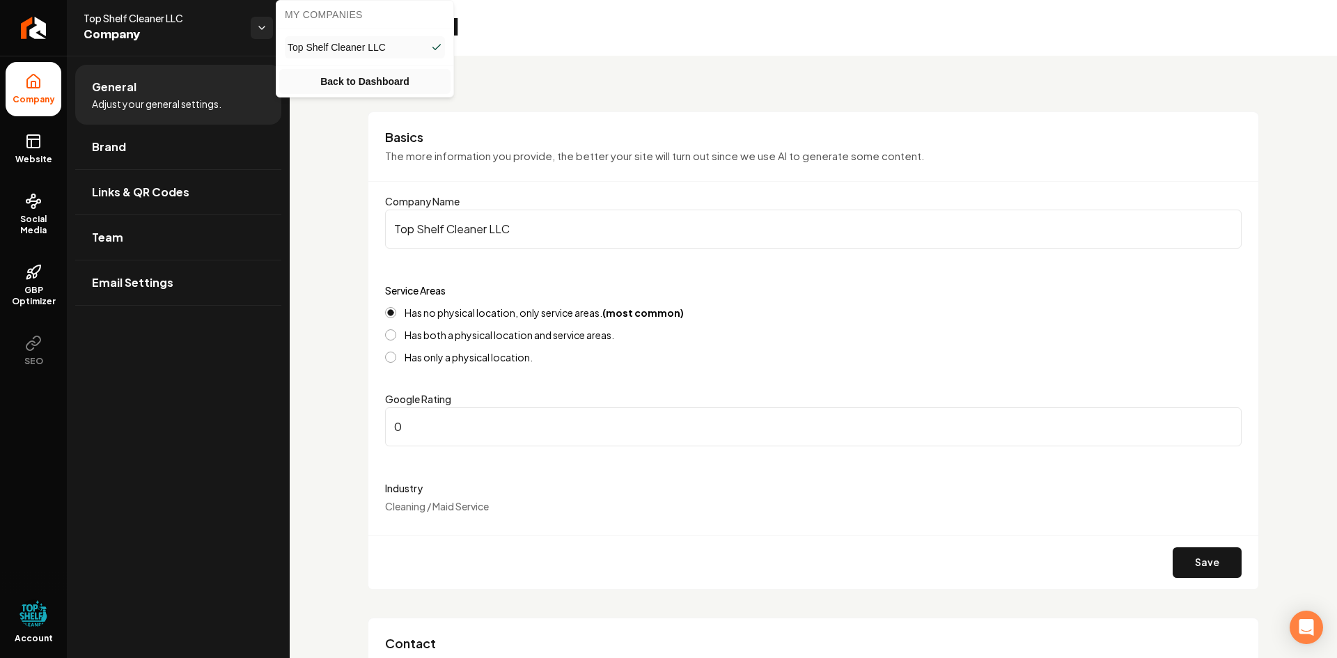
click at [359, 80] on link "Back to Dashboard" at bounding box center [364, 81] width 171 height 25
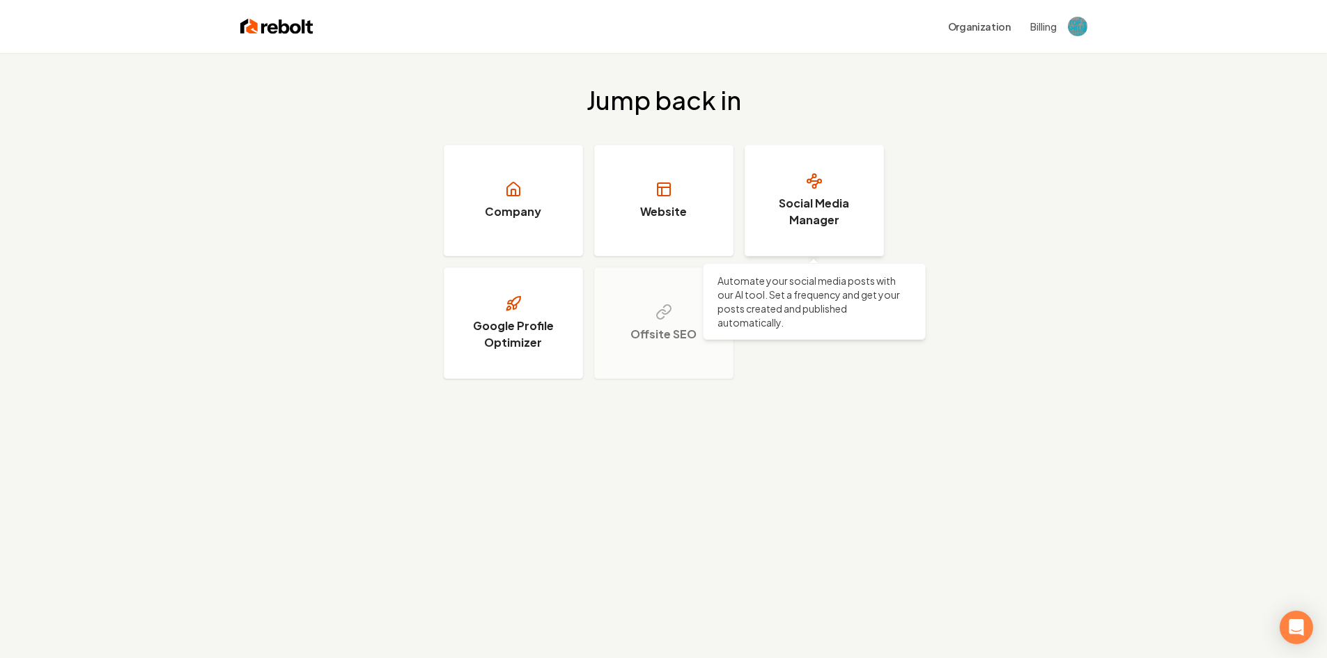
click at [826, 227] on h3 "Social Media Manager" at bounding box center [814, 211] width 104 height 33
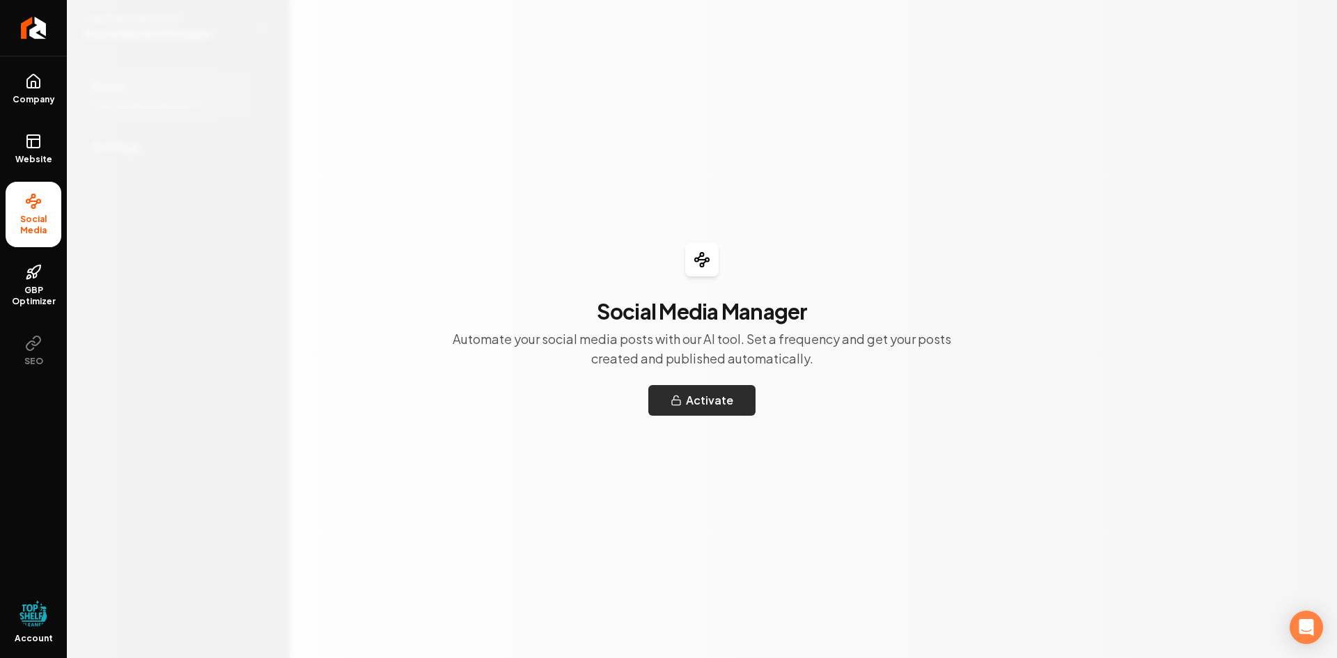
click at [708, 400] on button "Activate" at bounding box center [701, 400] width 107 height 31
click at [29, 88] on icon at bounding box center [33, 81] width 13 height 13
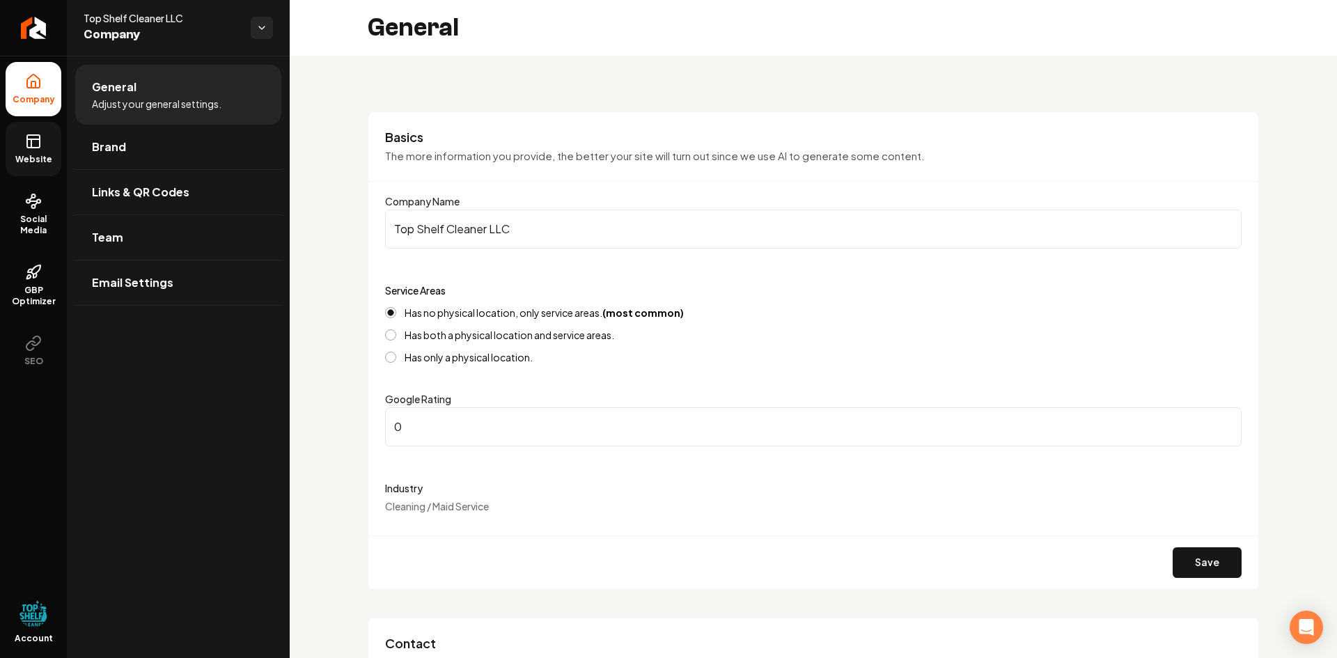
click at [36, 151] on link "Website" at bounding box center [34, 149] width 56 height 54
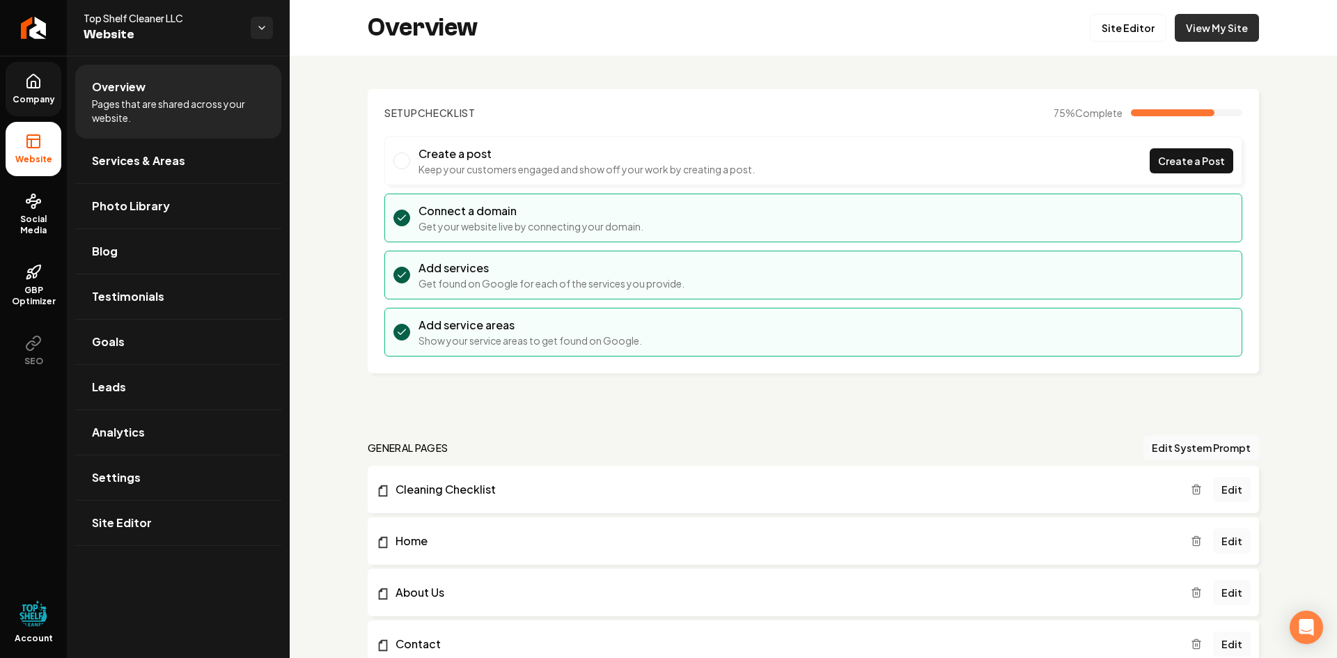
click at [1190, 22] on link "View My Site" at bounding box center [1217, 28] width 84 height 28
